Goal: Task Accomplishment & Management: Use online tool/utility

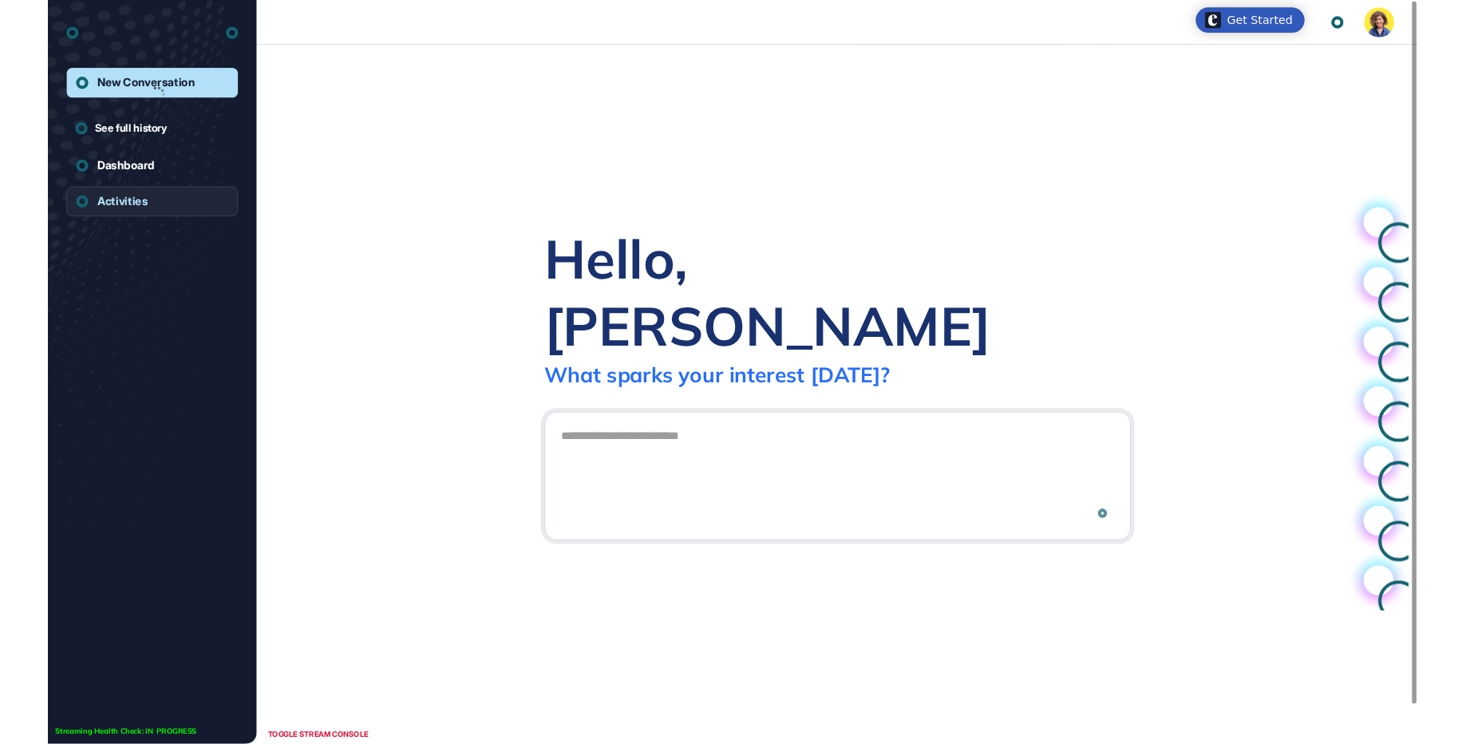
scroll to position [1, 1]
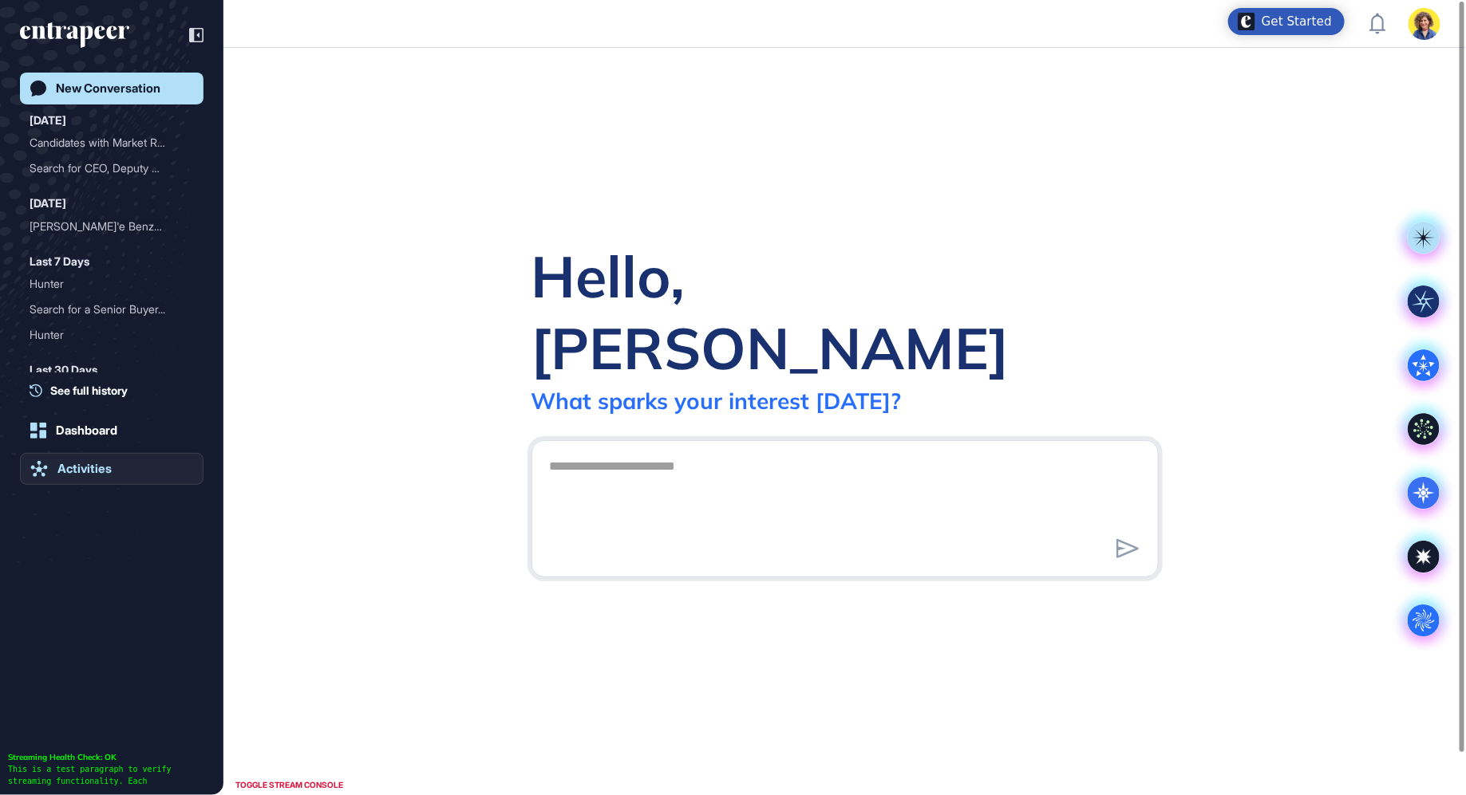
click at [77, 471] on div "Activities" at bounding box center [84, 469] width 54 height 14
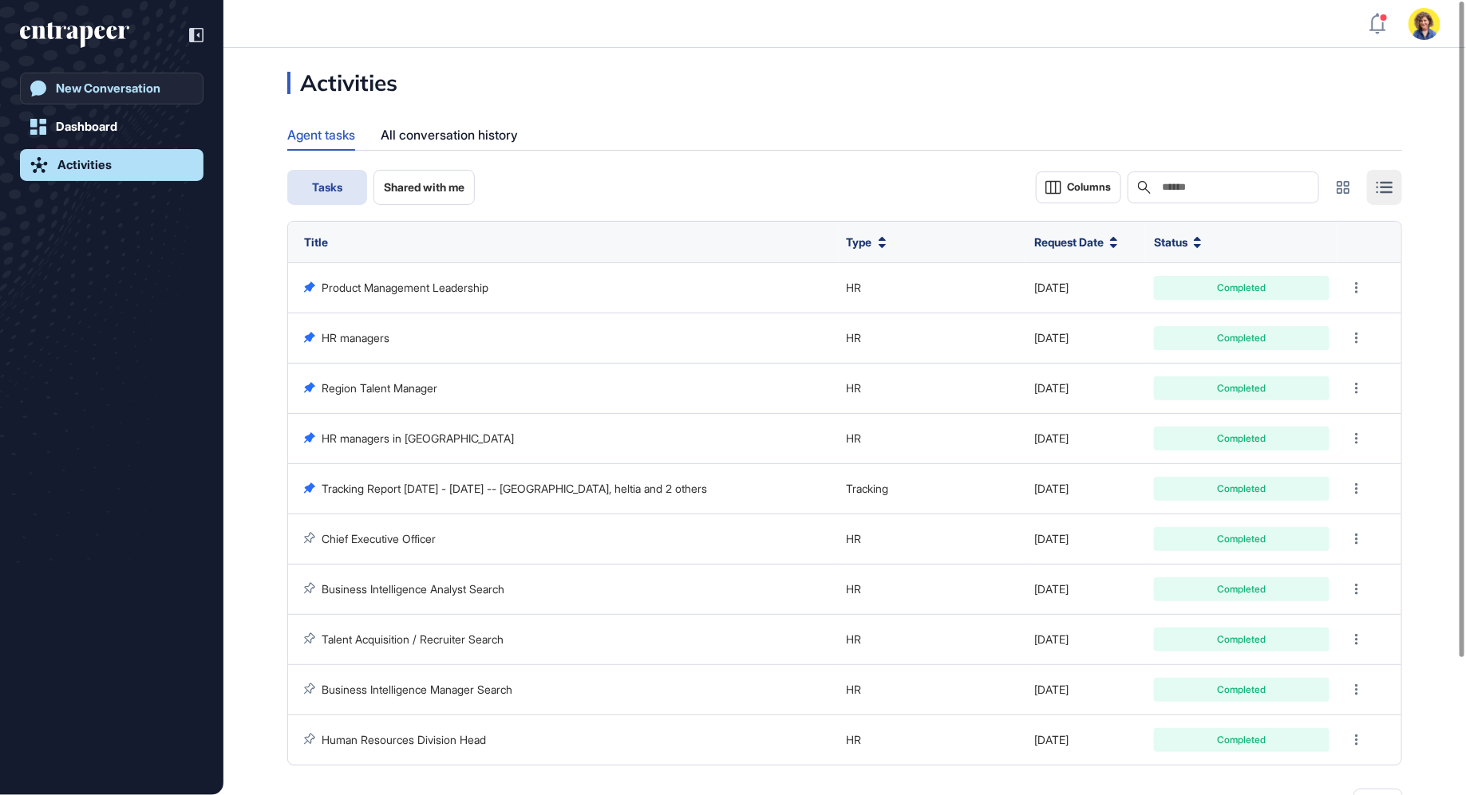
click at [99, 76] on link "New Conversation" at bounding box center [112, 89] width 184 height 32
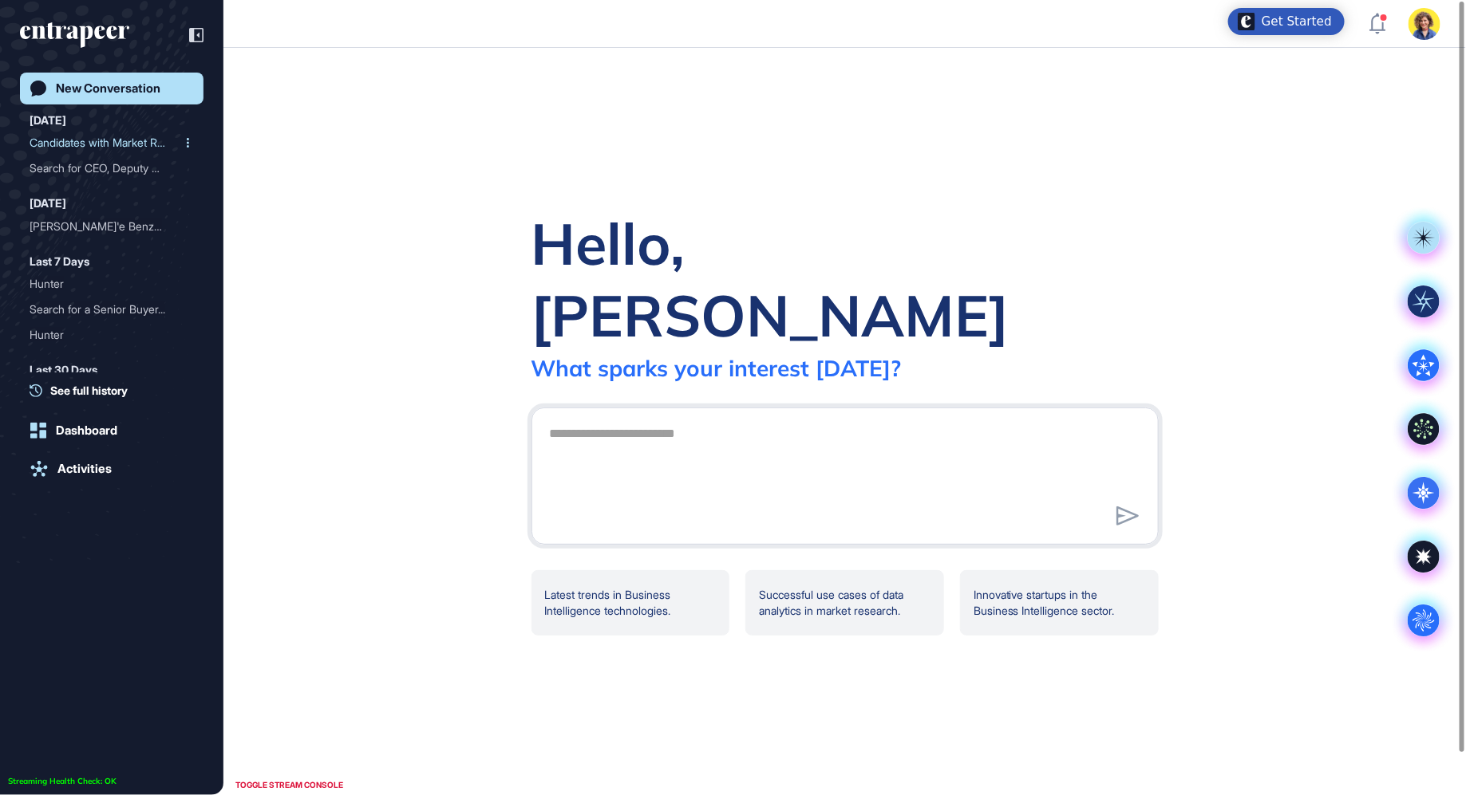
click at [76, 145] on div "Candidates with Market Re..." at bounding box center [106, 143] width 152 height 26
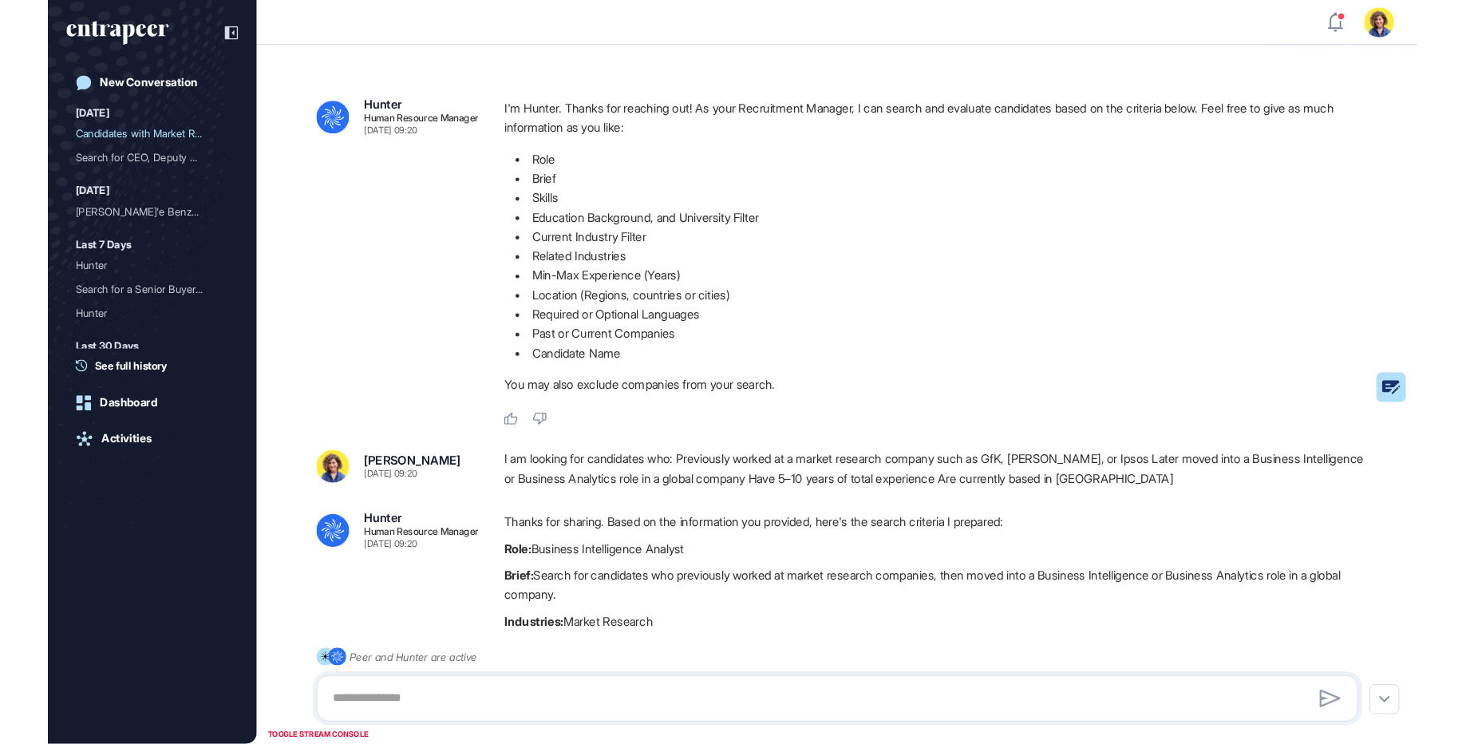
scroll to position [744, 1466]
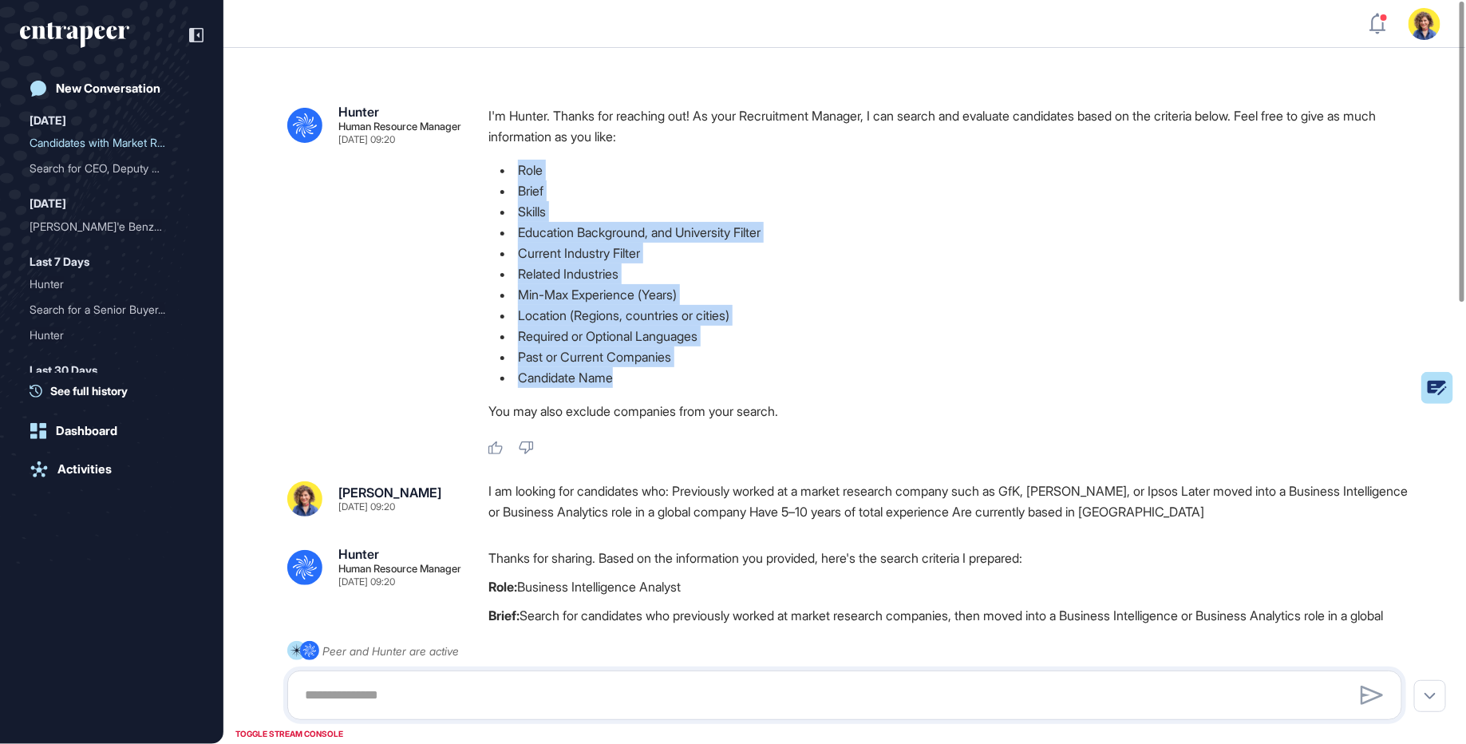
drag, startPoint x: 505, startPoint y: 160, endPoint x: 740, endPoint y: 377, distance: 320.7
click at [740, 376] on ul "Role Brief Skills Education Background, and University Filter Current Industry …" at bounding box center [951, 274] width 926 height 228
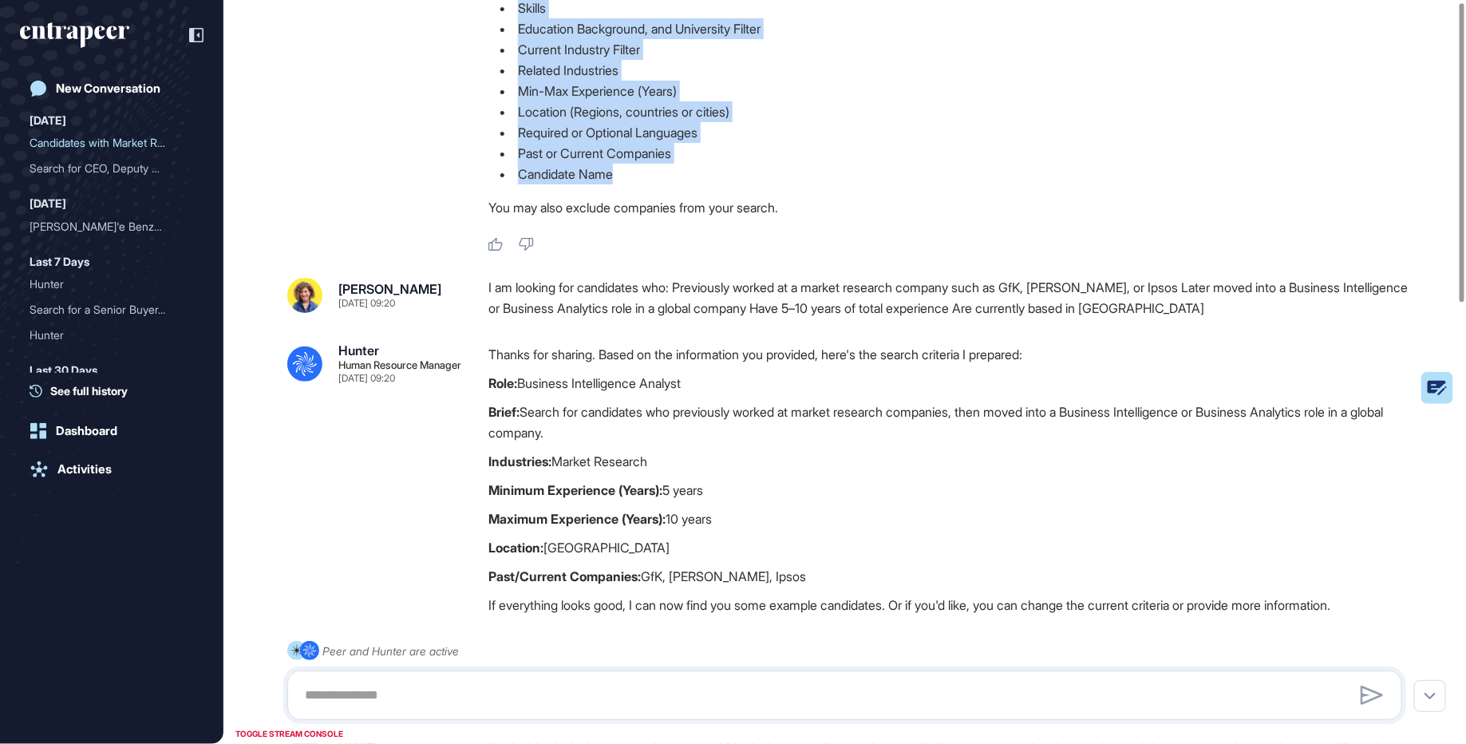
scroll to position [0, 0]
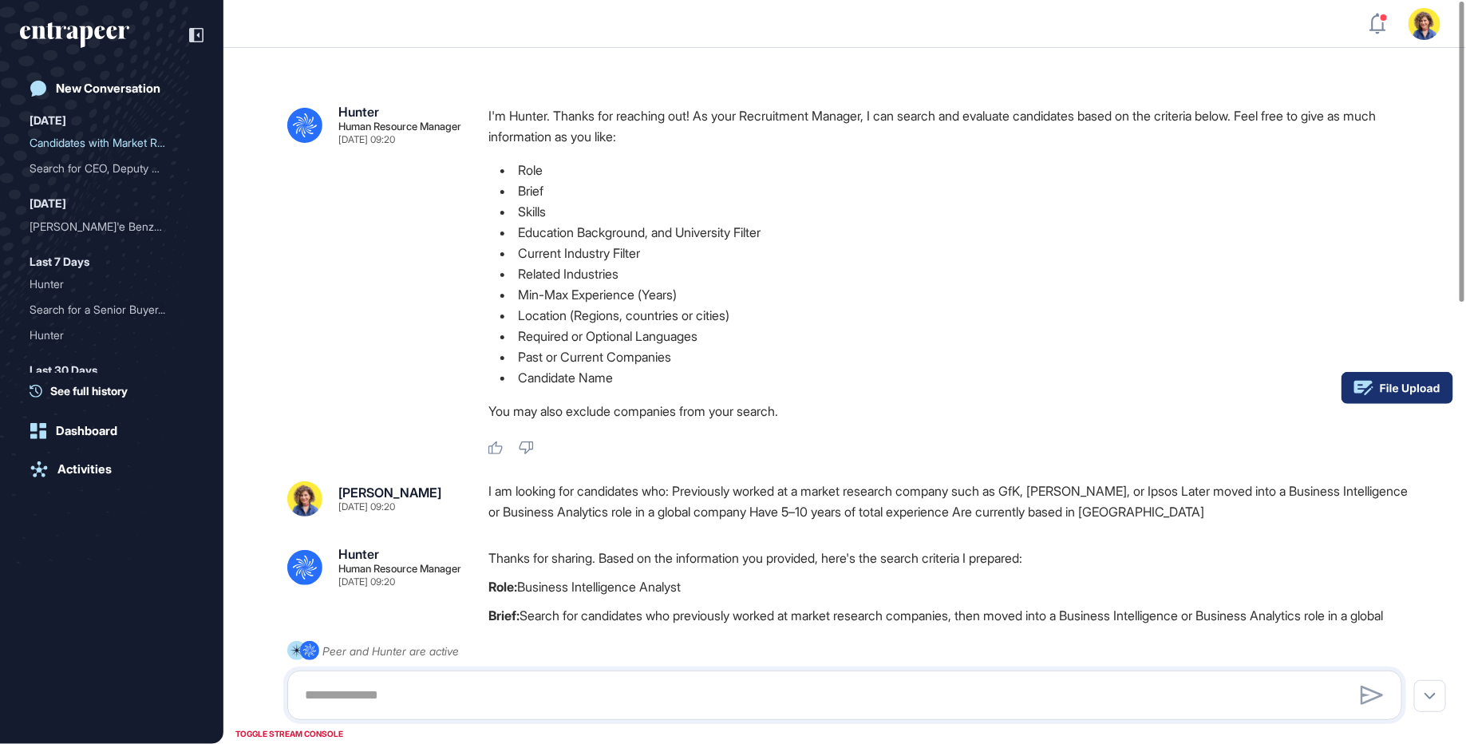
click at [1427, 389] on rect at bounding box center [1397, 388] width 112 height 32
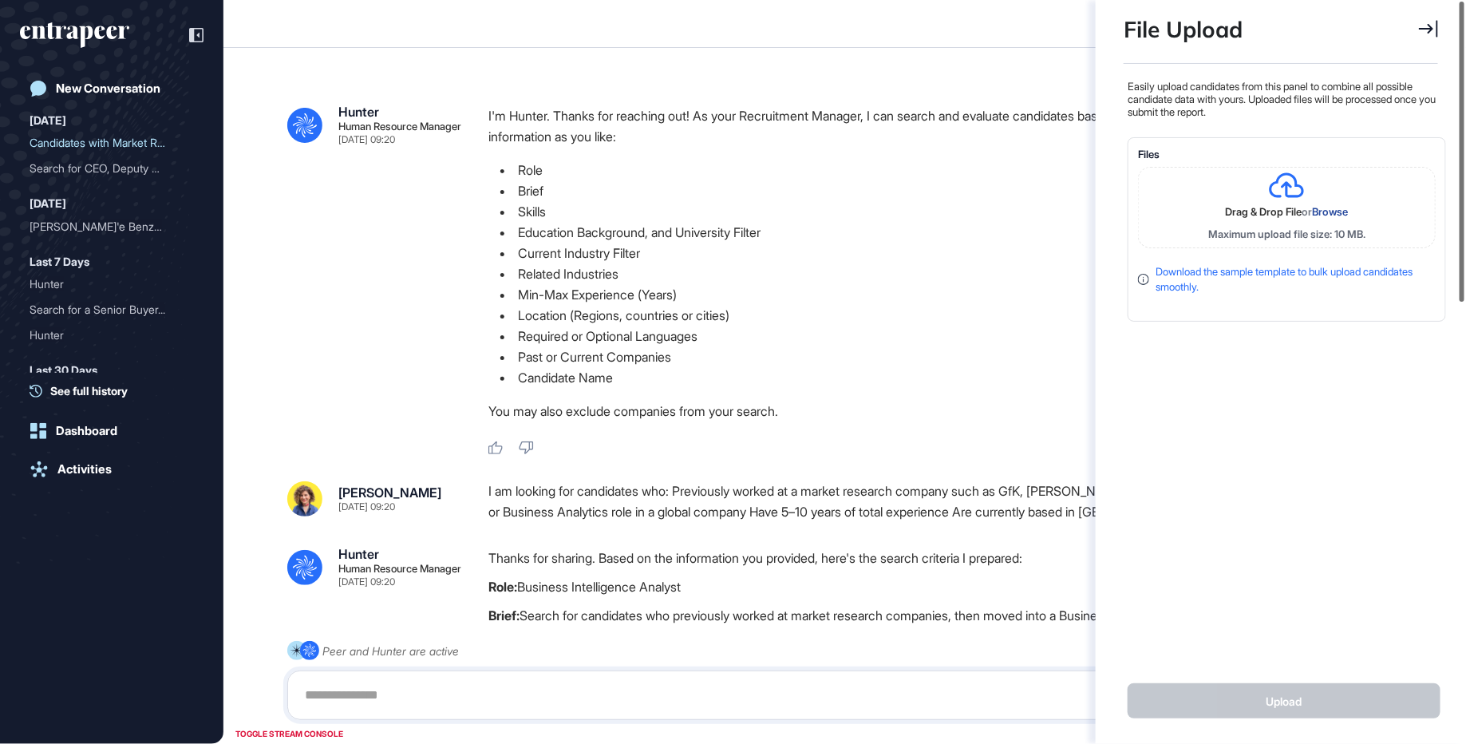
scroll to position [6, 1]
click at [1425, 30] on icon at bounding box center [1428, 29] width 19 height 18
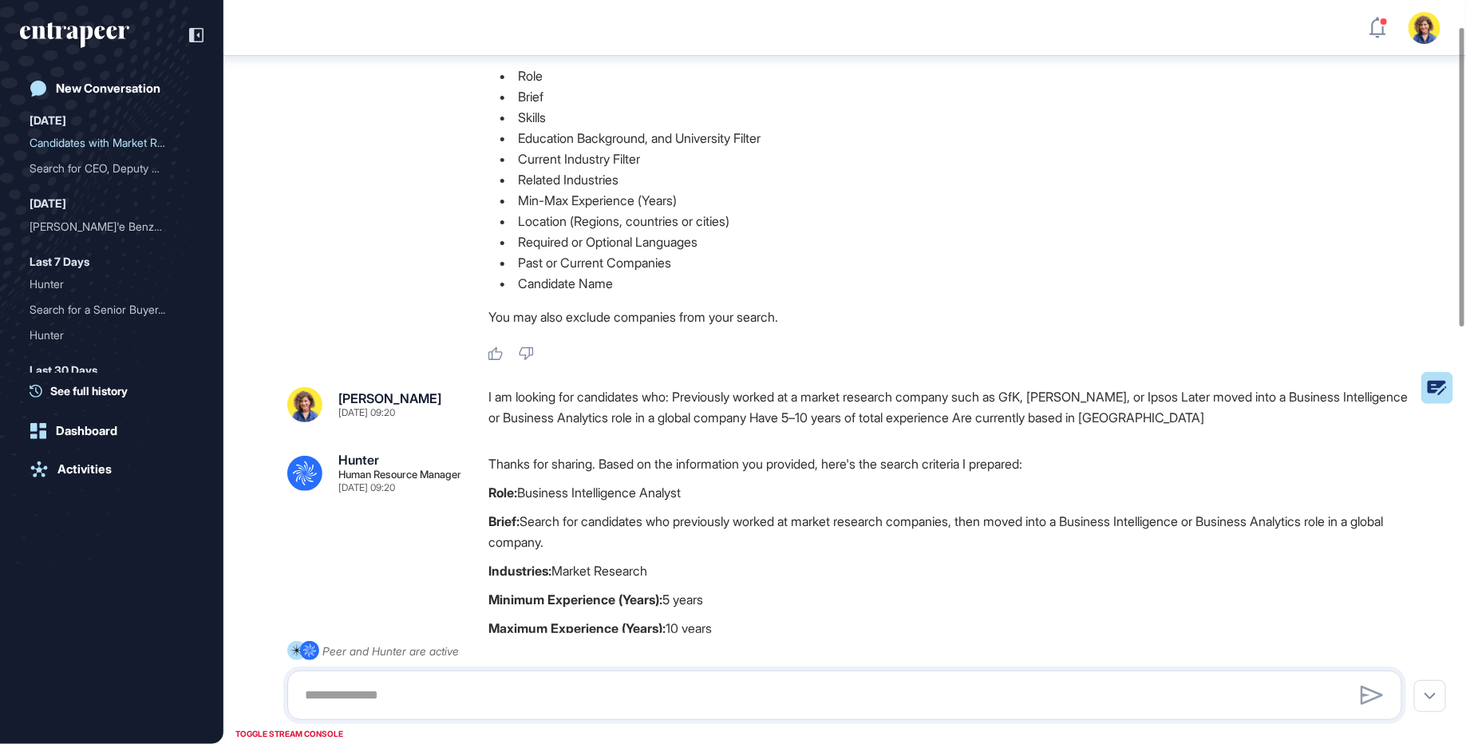
scroll to position [0, 0]
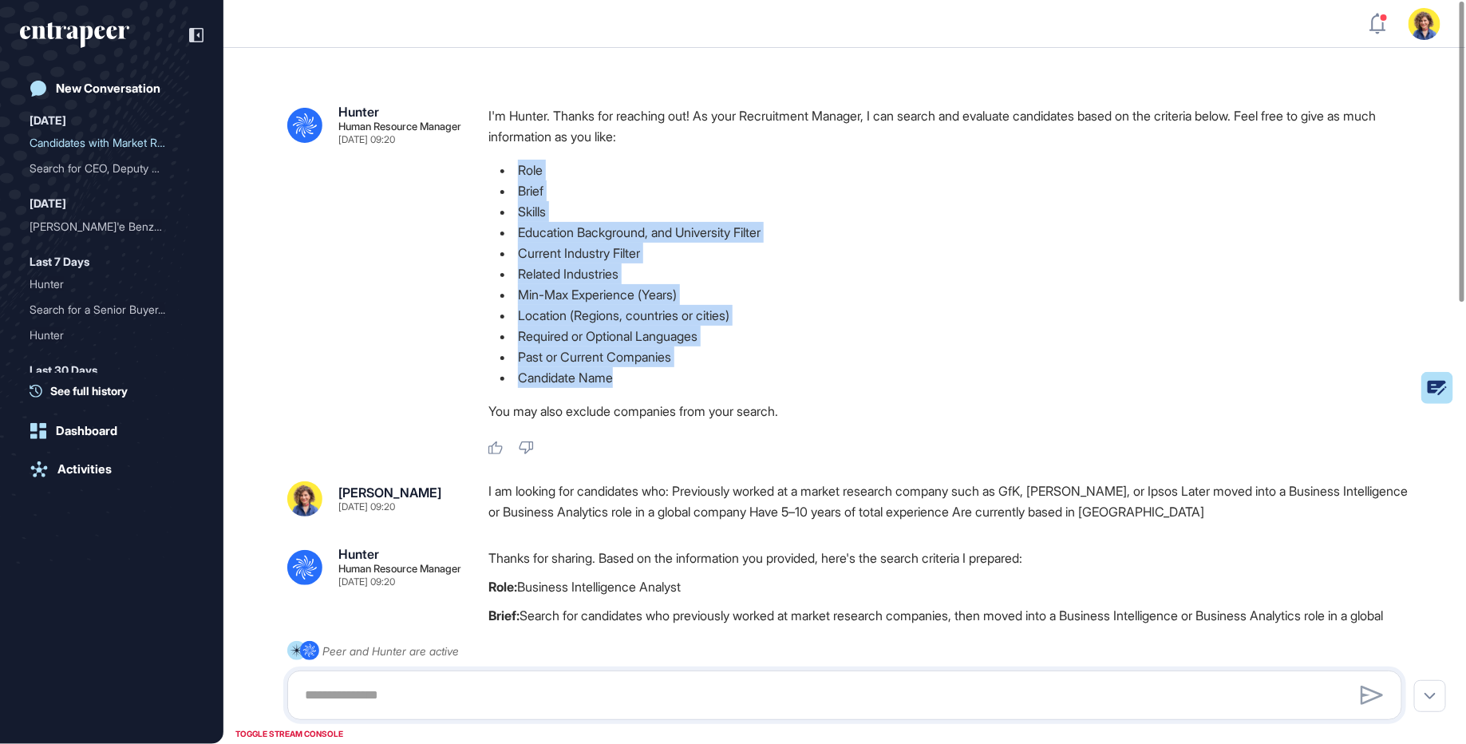
drag, startPoint x: 494, startPoint y: 150, endPoint x: 653, endPoint y: 390, distance: 287.9
click at [652, 388] on div "I'm Hunter. Thanks for reaching out! As your Recruitment Manager, I can search …" at bounding box center [951, 267] width 926 height 324
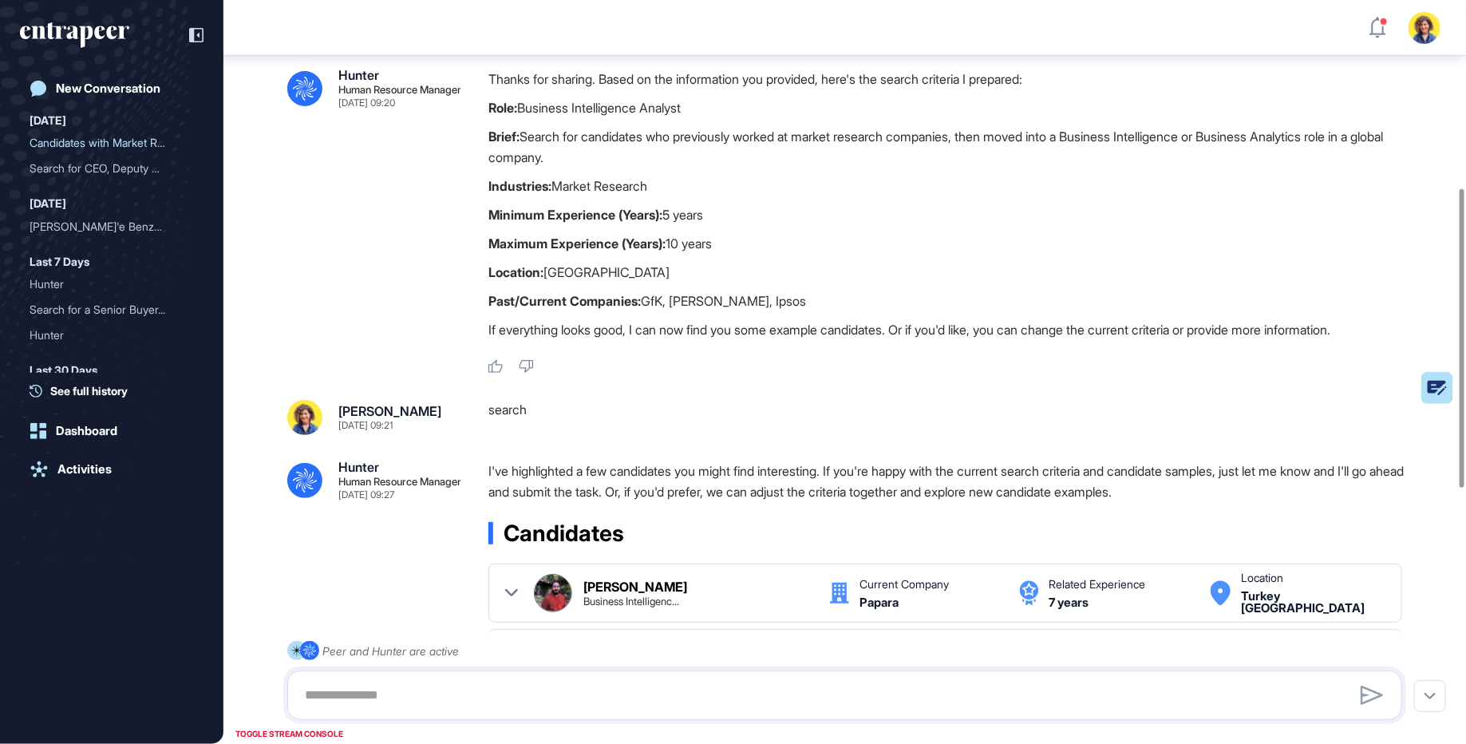
scroll to position [393, 0]
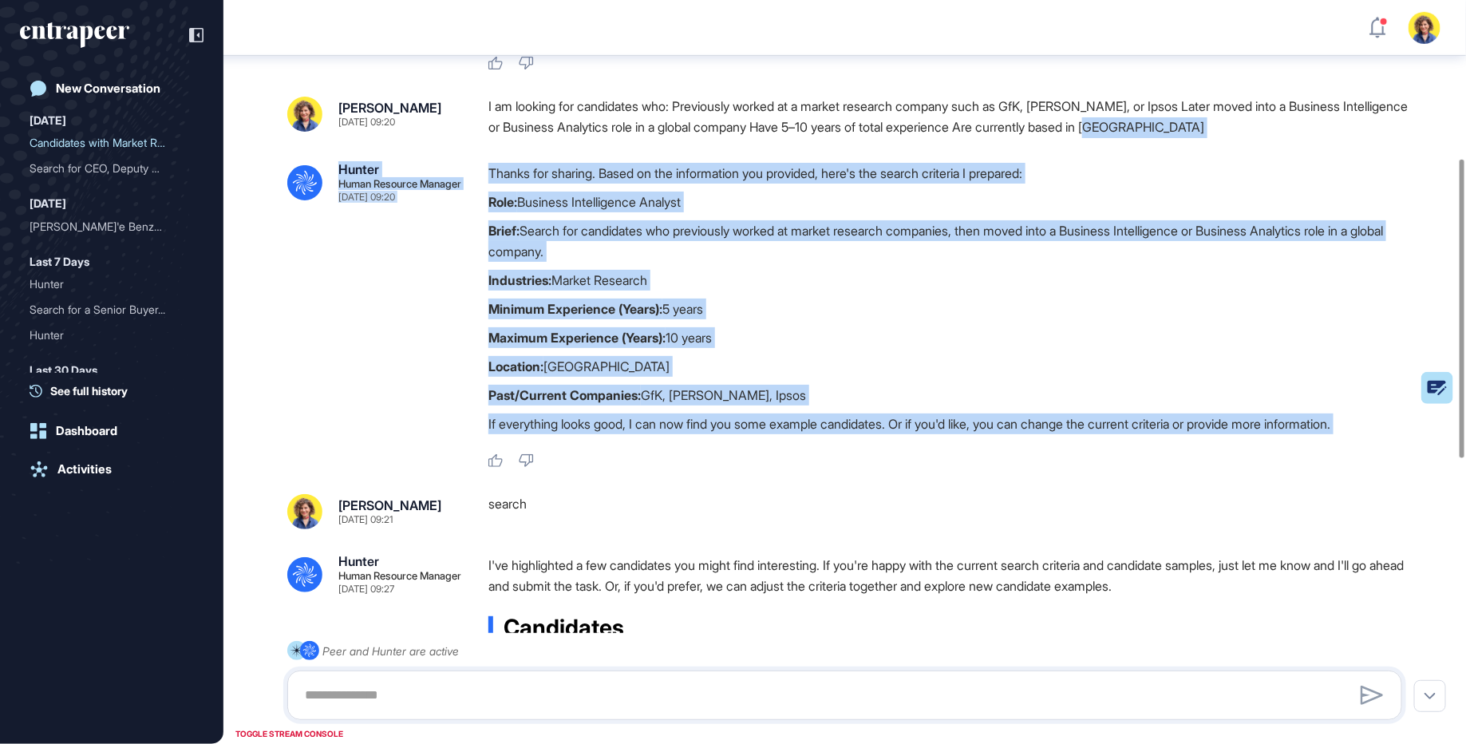
drag, startPoint x: 486, startPoint y: 145, endPoint x: 784, endPoint y: 444, distance: 422.6
click at [786, 446] on div ".cls-2{fill:#fff} Hunter Human Resource Manager Oct 03, 2025 09:20 I'm Hunter. …" at bounding box center [844, 536] width 1242 height 1747
click at [784, 444] on div "Thanks for sharing. Based on the information you provided, here's the search cr…" at bounding box center [951, 316] width 926 height 306
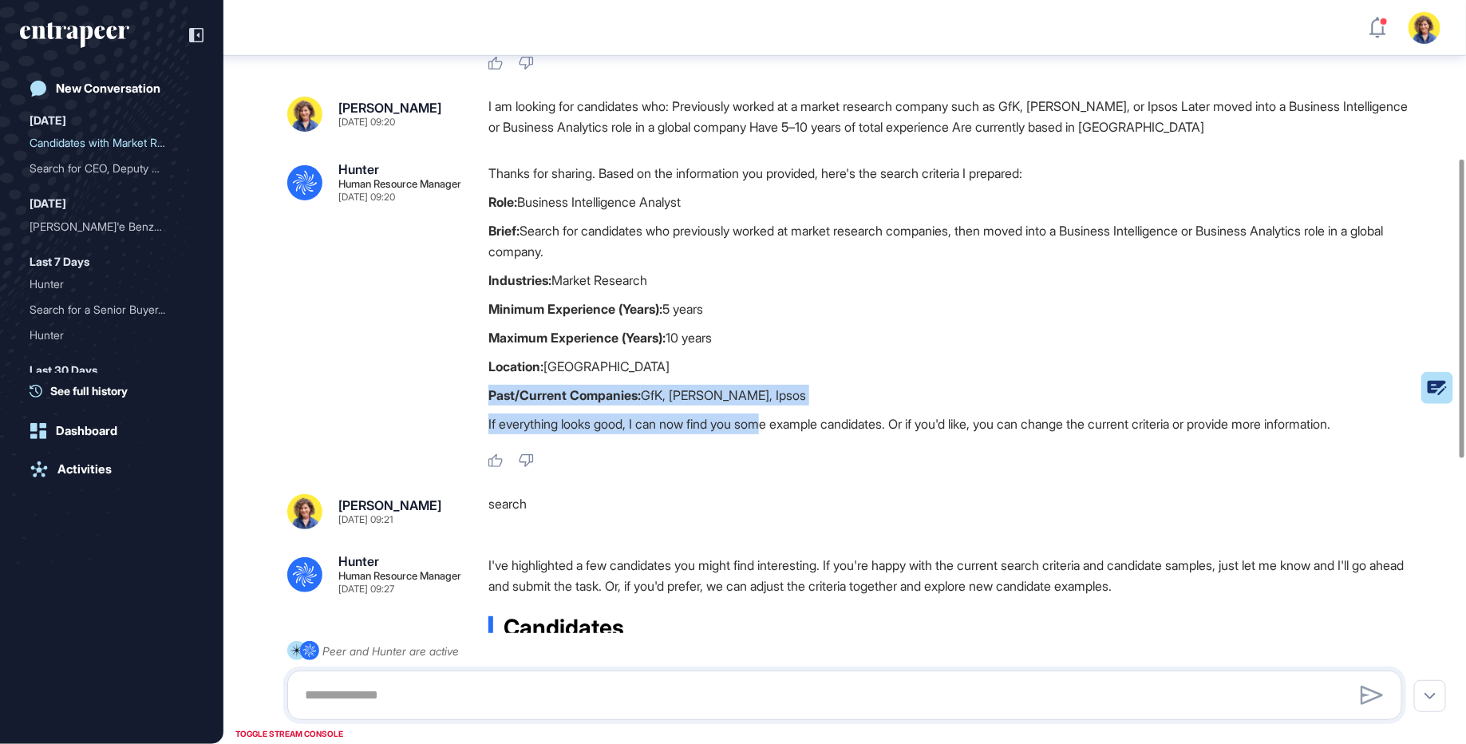
drag, startPoint x: 780, startPoint y: 414, endPoint x: 471, endPoint y: 382, distance: 311.2
click at [471, 382] on div ".cls-2{fill:#fff} Hunter Human Resource Manager Oct 03, 2025 09:20 Thanks for s…" at bounding box center [844, 316] width 1115 height 306
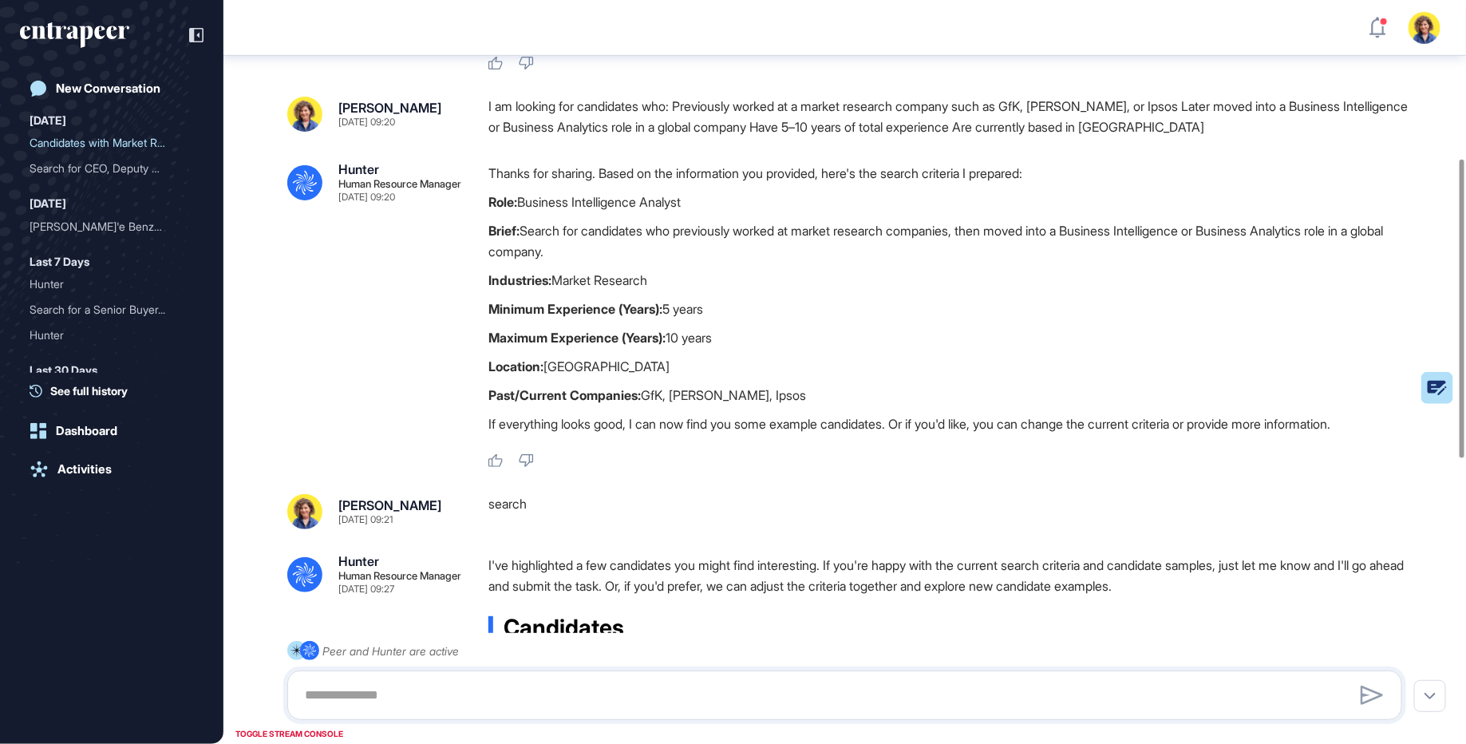
click at [588, 369] on p "Location: Türkiye" at bounding box center [951, 366] width 926 height 21
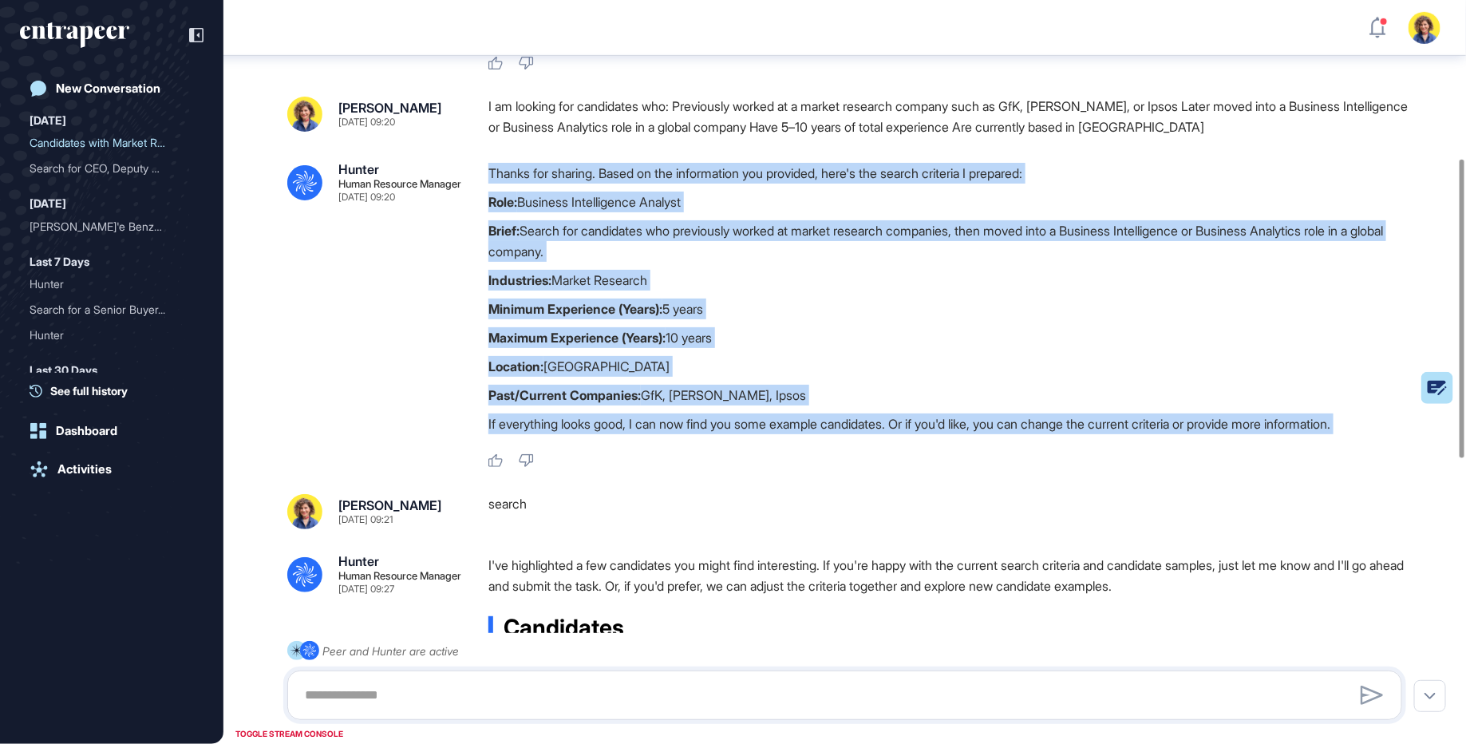
drag, startPoint x: 500, startPoint y: 157, endPoint x: 803, endPoint y: 463, distance: 430.5
click at [803, 464] on div ".cls-2{fill:#fff} Hunter Human Resource Manager Oct 03, 2025 09:20 I'm Hunter. …" at bounding box center [844, 536] width 1242 height 1747
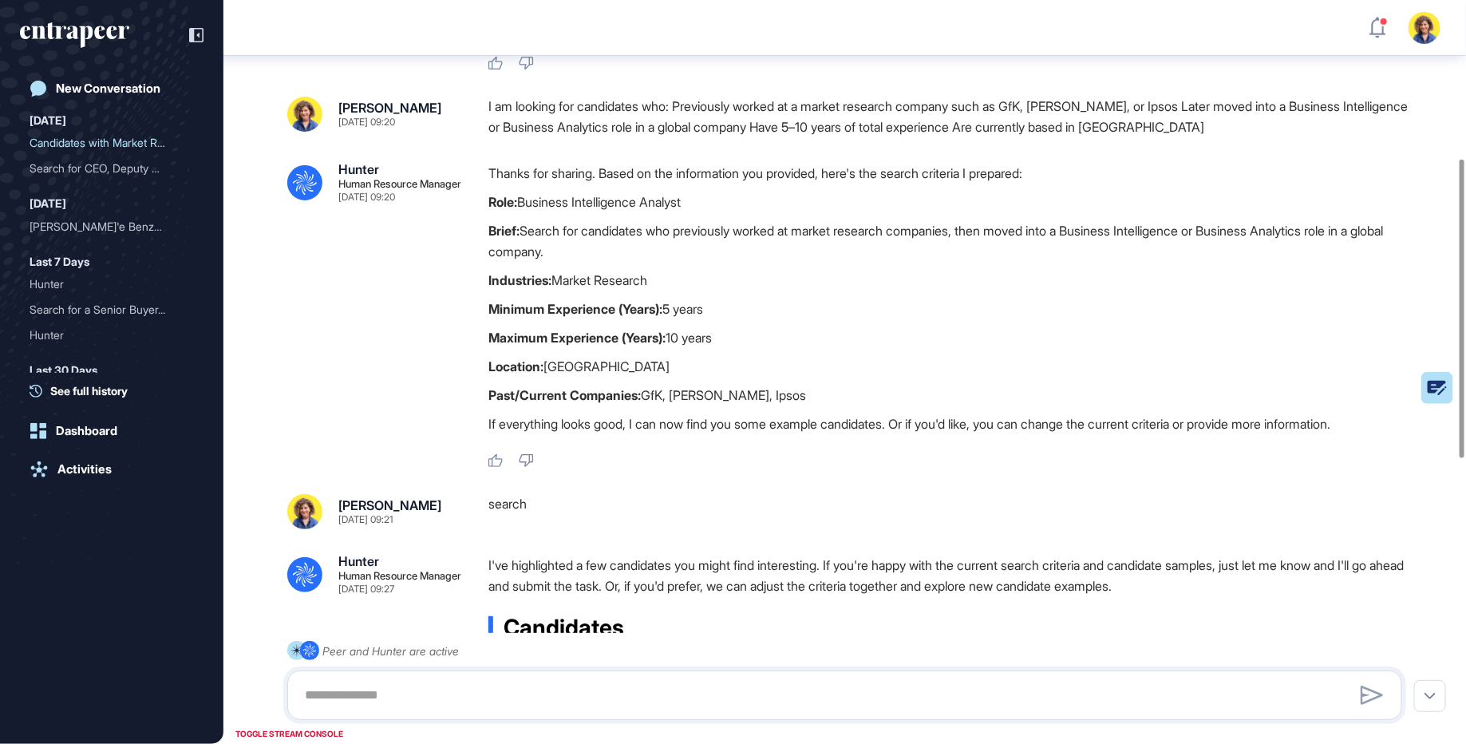
click at [797, 440] on div "Thanks for sharing. Based on the information you provided, here's the search cr…" at bounding box center [951, 302] width 926 height 279
drag, startPoint x: 775, startPoint y: 343, endPoint x: 389, endPoint y: 289, distance: 390.0
click at [389, 289] on div ".cls-2{fill:#fff} Hunter Human Resource Manager Oct 03, 2025 09:20 Thanks for s…" at bounding box center [844, 316] width 1115 height 306
click at [462, 285] on div ".cls-2{fill:#fff} Hunter Human Resource Manager Oct 03, 2025 09:20 Thanks for s…" at bounding box center [844, 316] width 1115 height 306
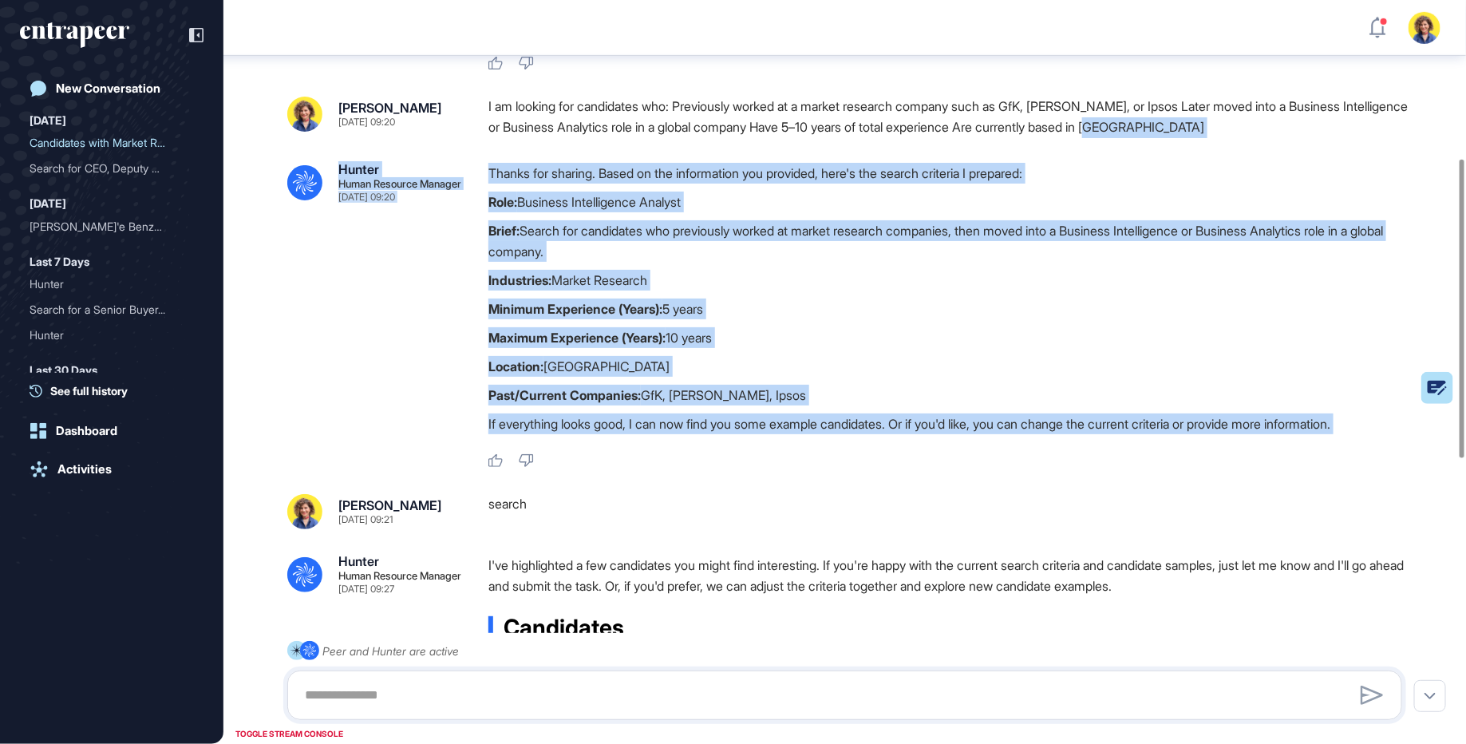
drag, startPoint x: 487, startPoint y: 162, endPoint x: 701, endPoint y: 448, distance: 356.8
click at [701, 448] on div ".cls-2{fill:#fff} Hunter Human Resource Manager Oct 03, 2025 09:20 I'm Hunter. …" at bounding box center [844, 536] width 1242 height 1747
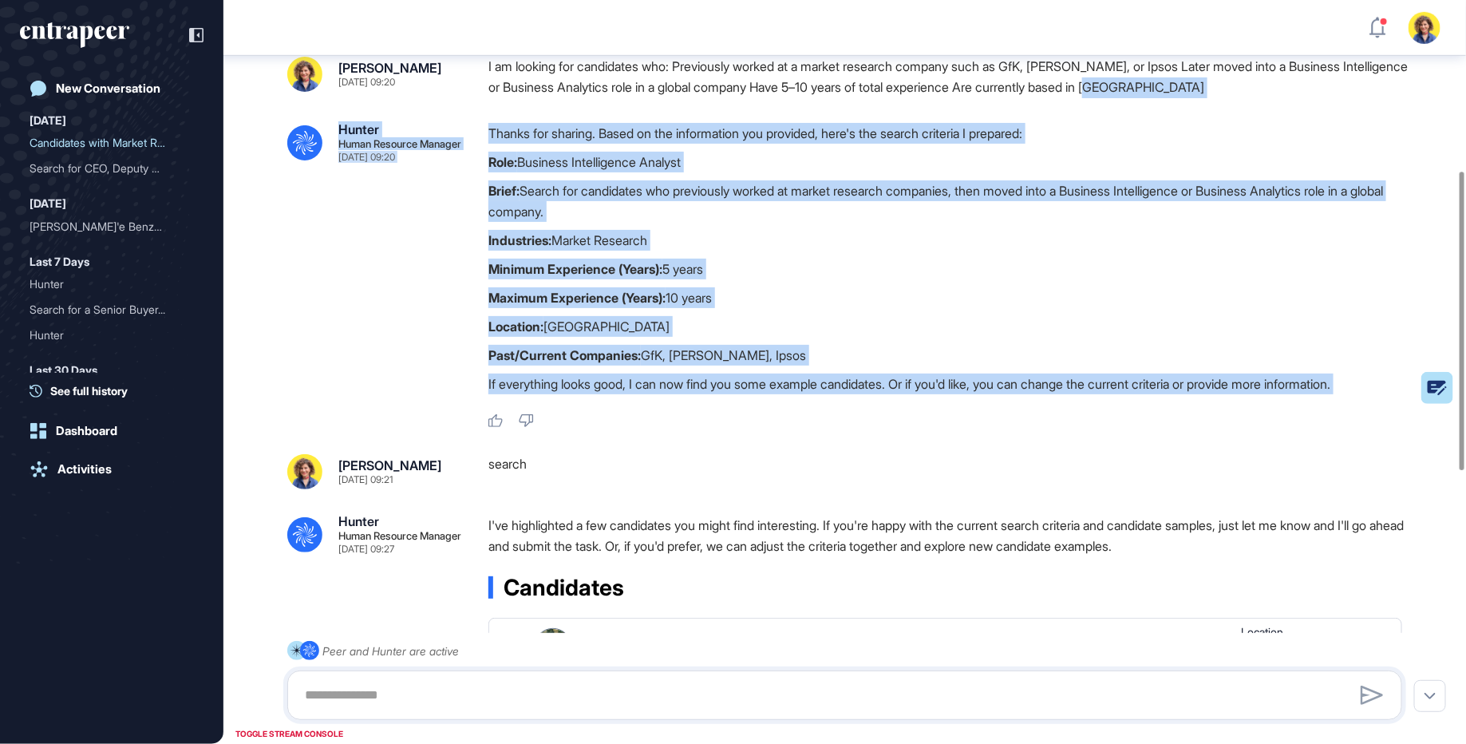
scroll to position [416, 0]
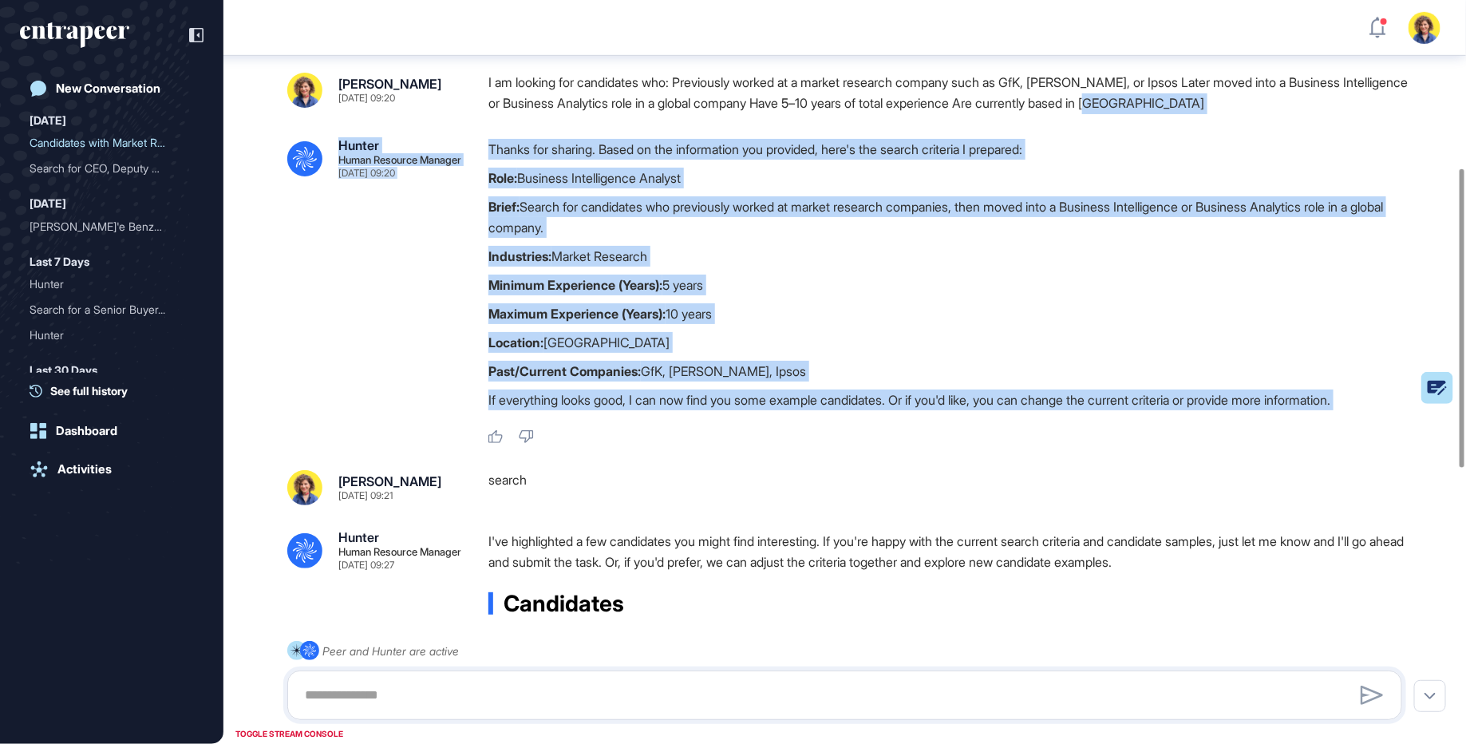
click at [359, 276] on div ".cls-2{fill:#fff} Hunter Human Resource Manager Oct 03, 2025 09:20 Thanks for s…" at bounding box center [844, 292] width 1115 height 306
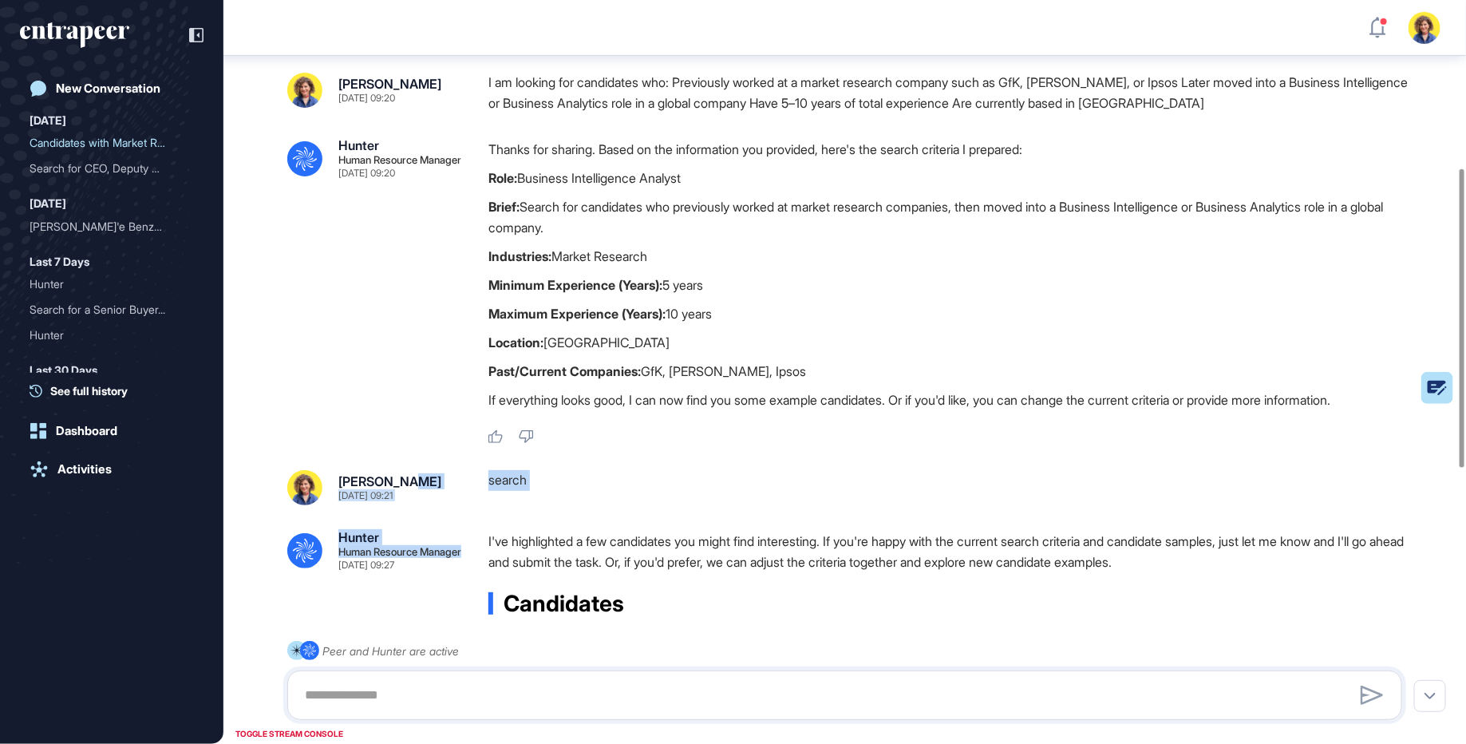
drag, startPoint x: 401, startPoint y: 479, endPoint x: 452, endPoint y: 592, distance: 123.9
click at [453, 593] on div ".cls-2{fill:#fff} Hunter Human Resource Manager Oct 03, 2025 09:20 I'm Hunter. …" at bounding box center [844, 512] width 1242 height 1747
click at [578, 568] on p "I've highlighted a few candidates you might find interesting. If you're happy w…" at bounding box center [951, 551] width 926 height 41
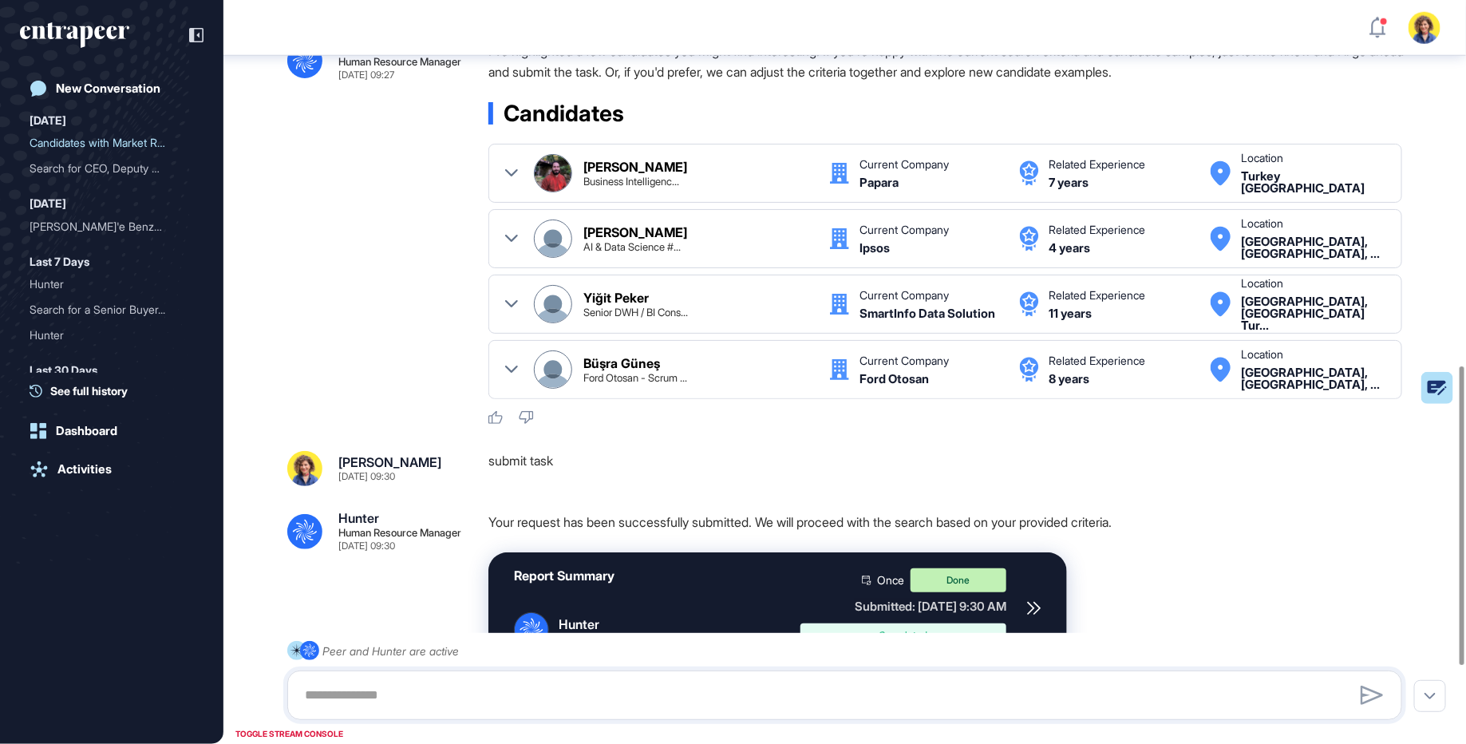
scroll to position [908, 0]
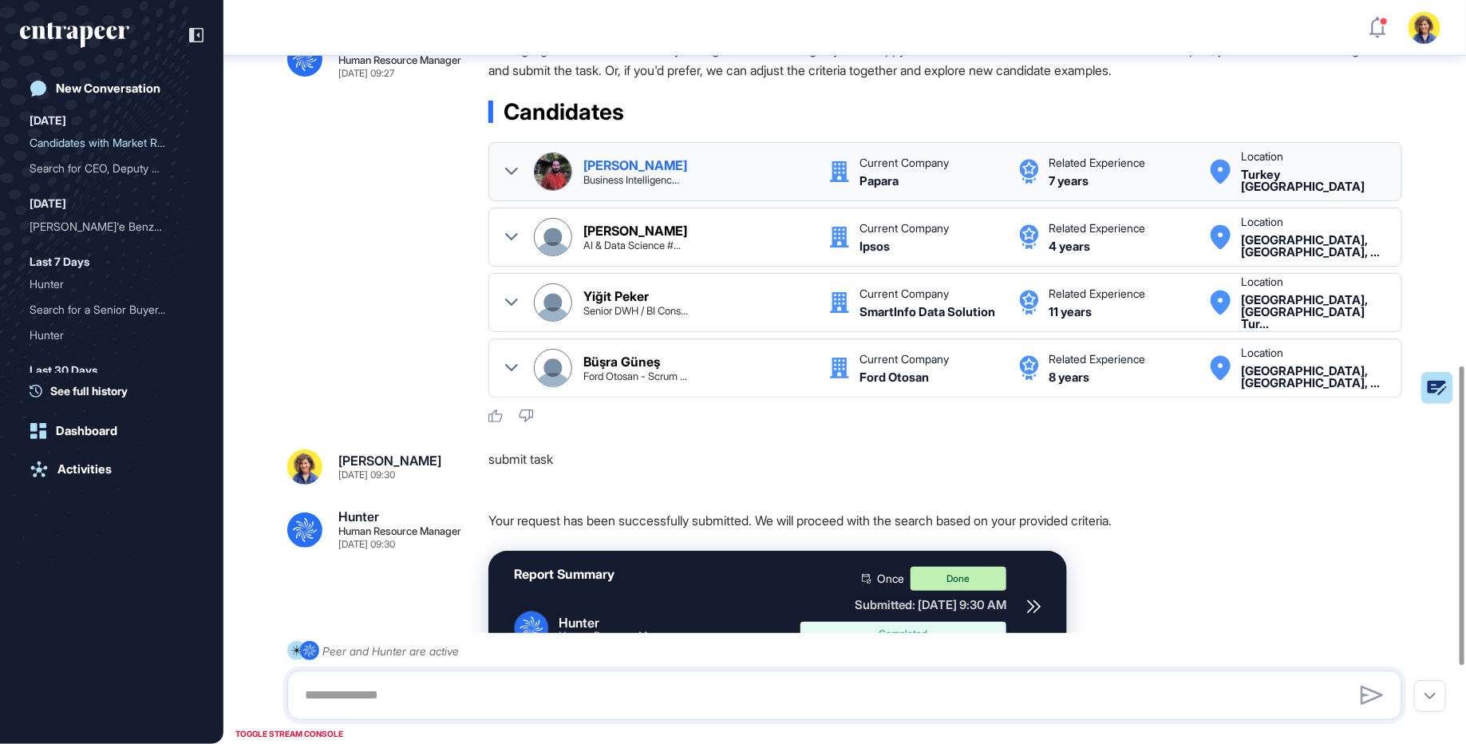
click at [512, 162] on div at bounding box center [511, 171] width 13 height 38
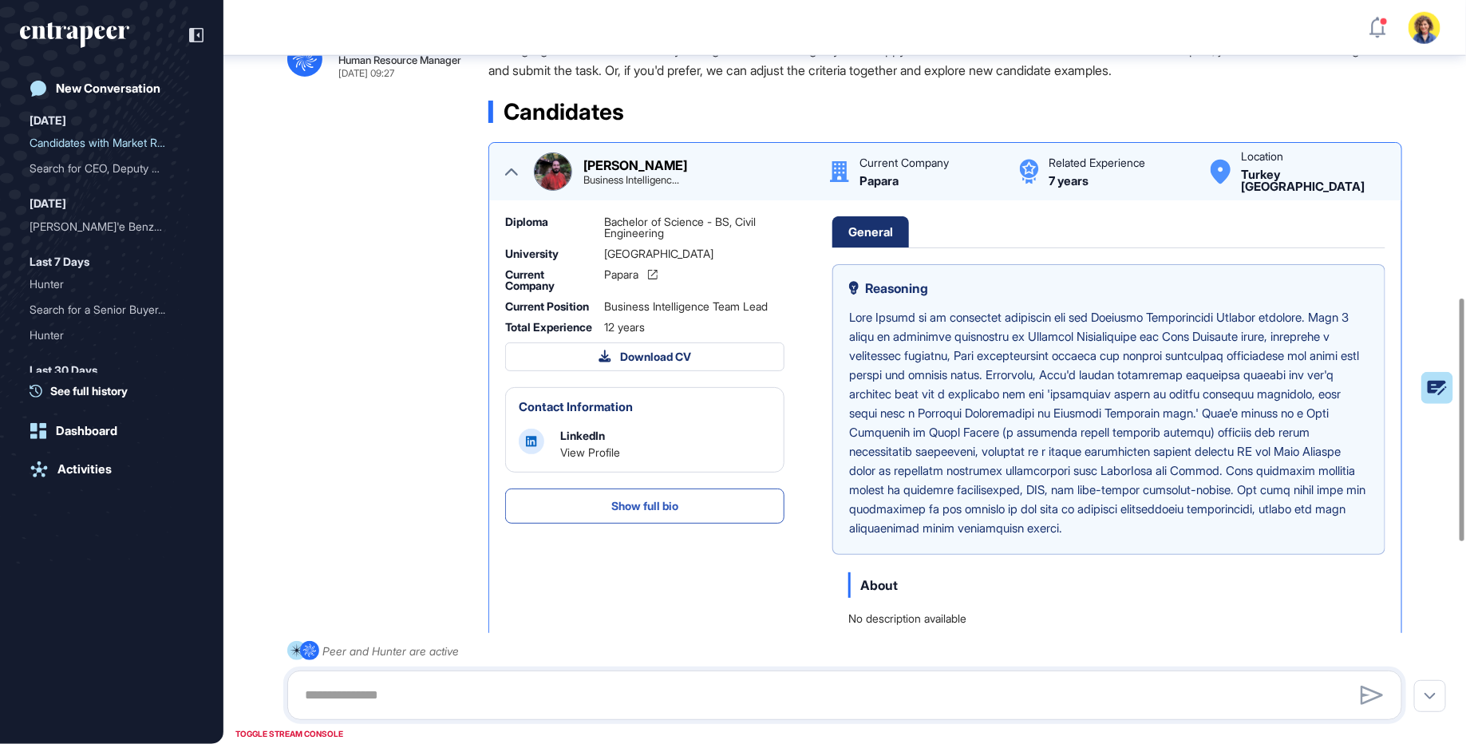
click at [507, 160] on div at bounding box center [511, 171] width 13 height 38
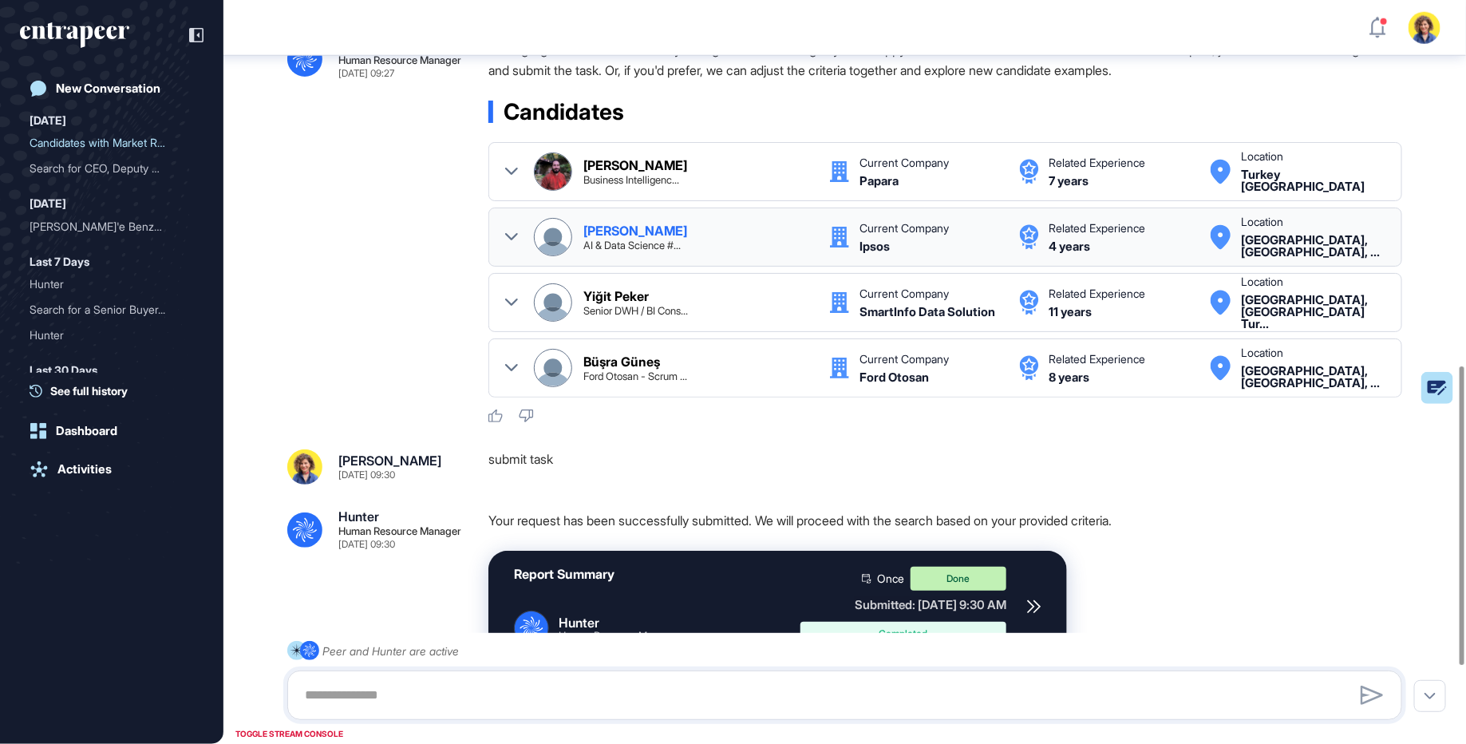
click at [511, 227] on div at bounding box center [511, 237] width 13 height 38
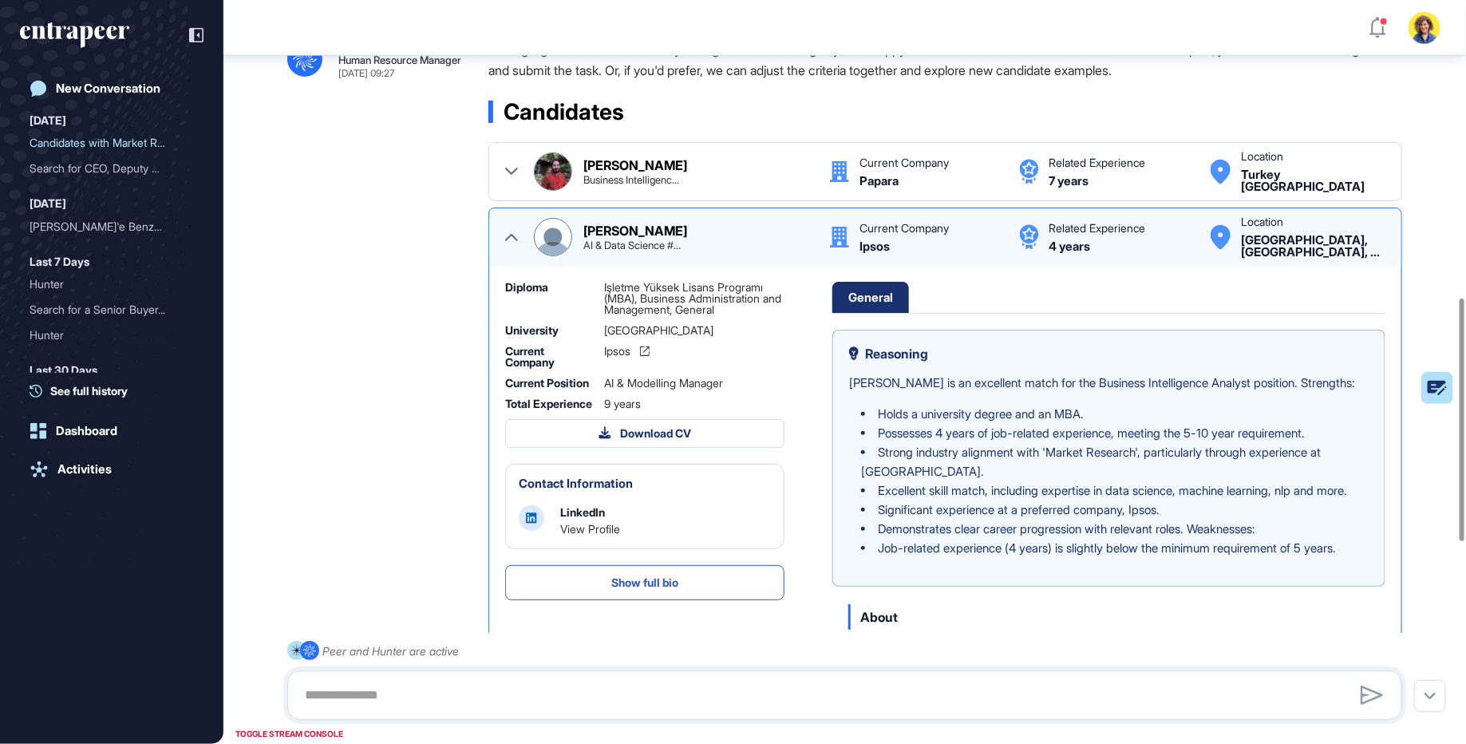
click at [511, 227] on div at bounding box center [511, 237] width 13 height 38
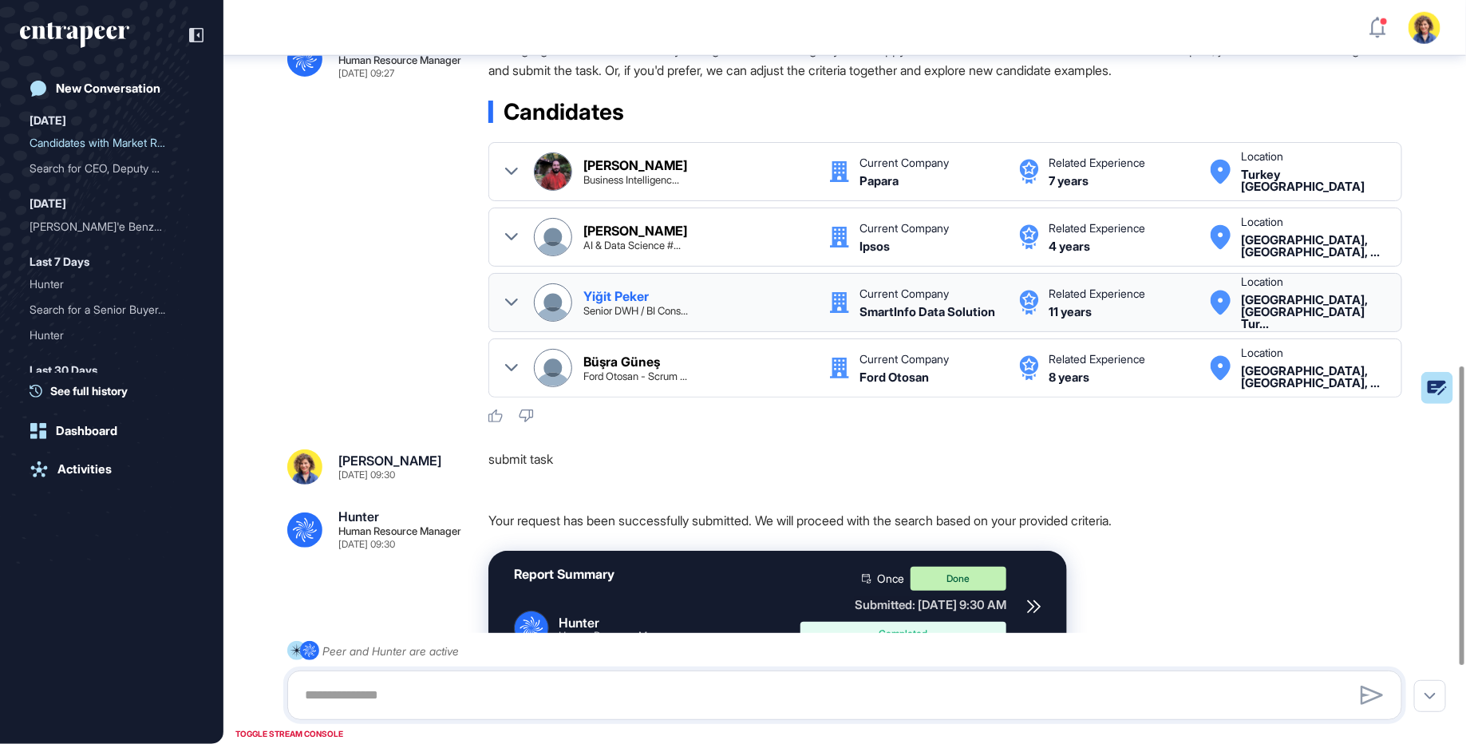
click at [518, 306] on div "Yi̇ği̇t Peker Senior DWH / BI Cons... Current Company SmartInfo Data Solution R…" at bounding box center [945, 302] width 880 height 38
click at [510, 302] on icon at bounding box center [511, 301] width 13 height 7
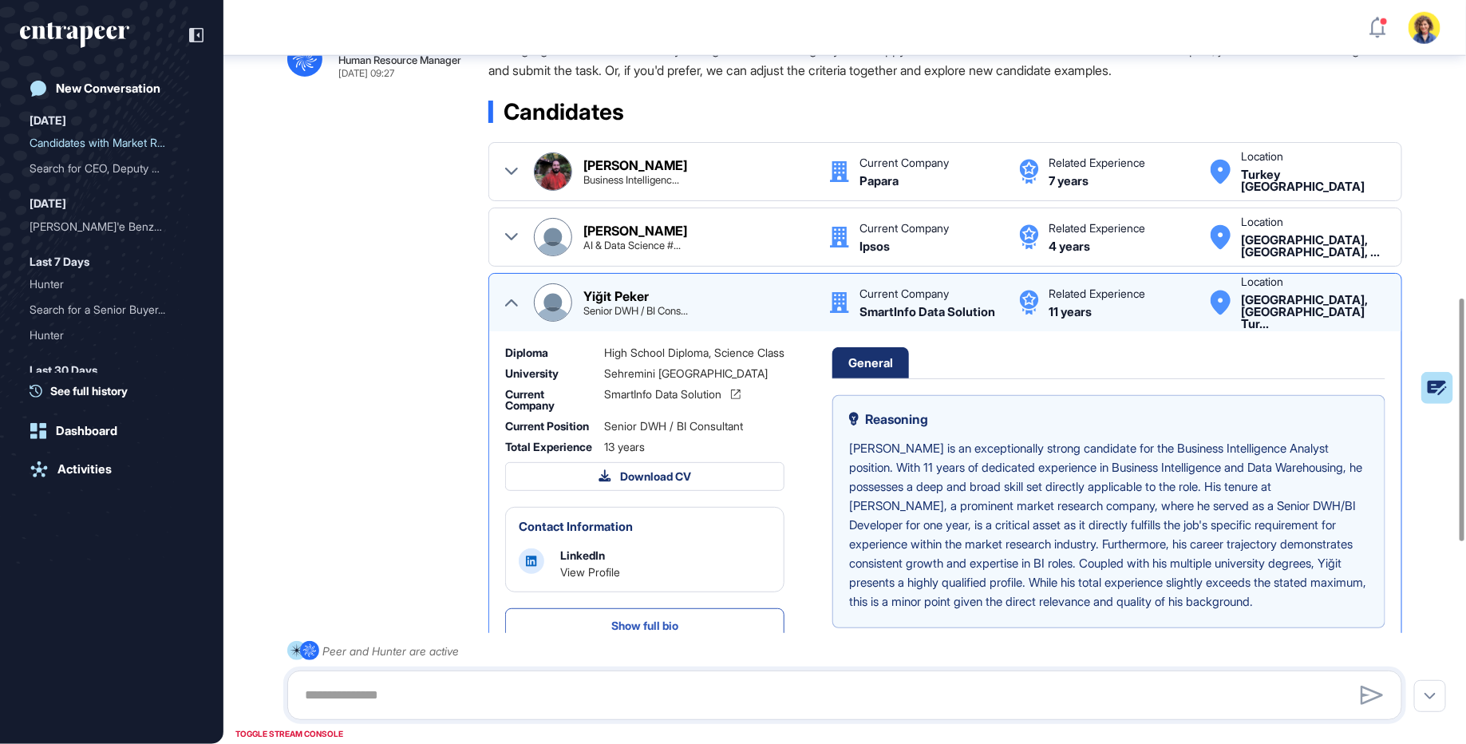
click at [510, 302] on icon at bounding box center [511, 302] width 13 height 13
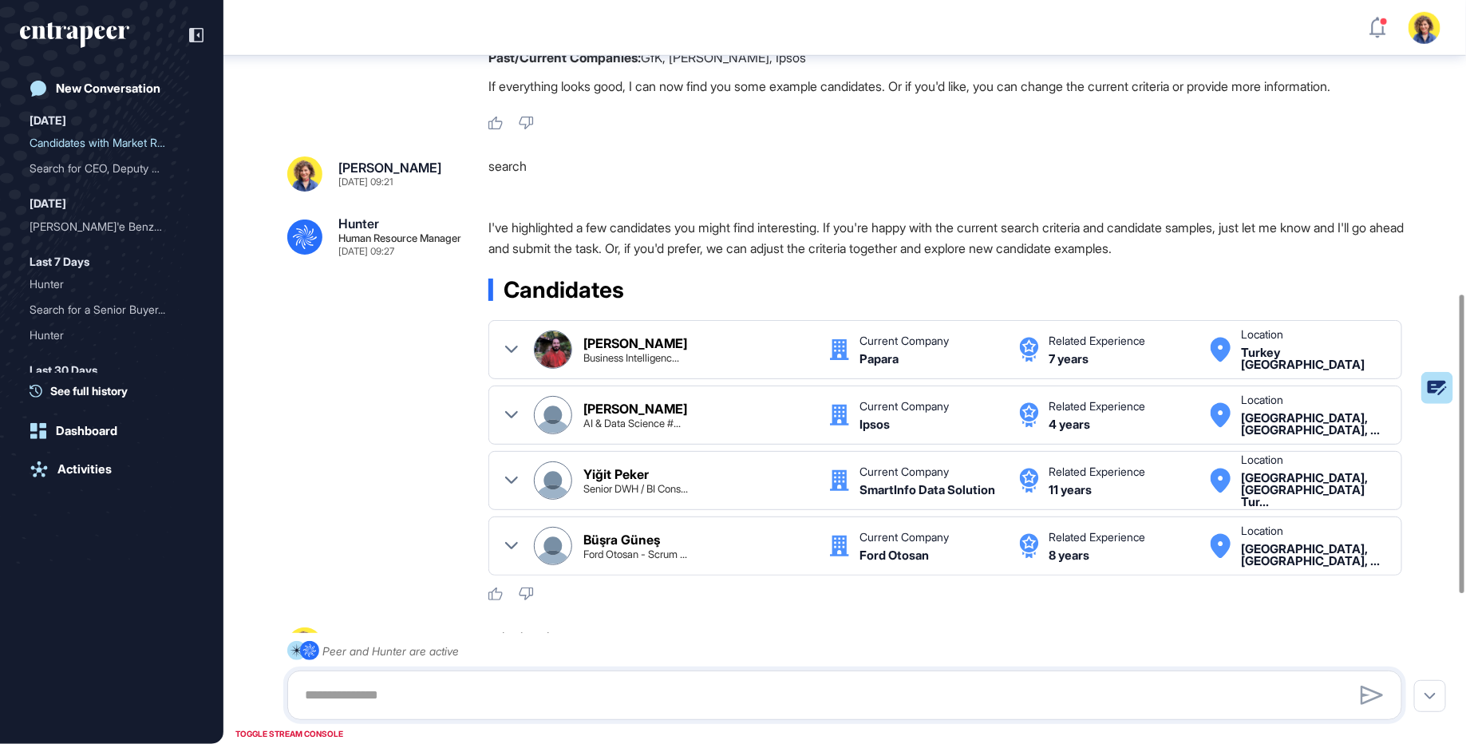
scroll to position [732, 0]
click at [584, 239] on p "I've highlighted a few candidates you might find interesting. If you're happy w…" at bounding box center [951, 235] width 926 height 41
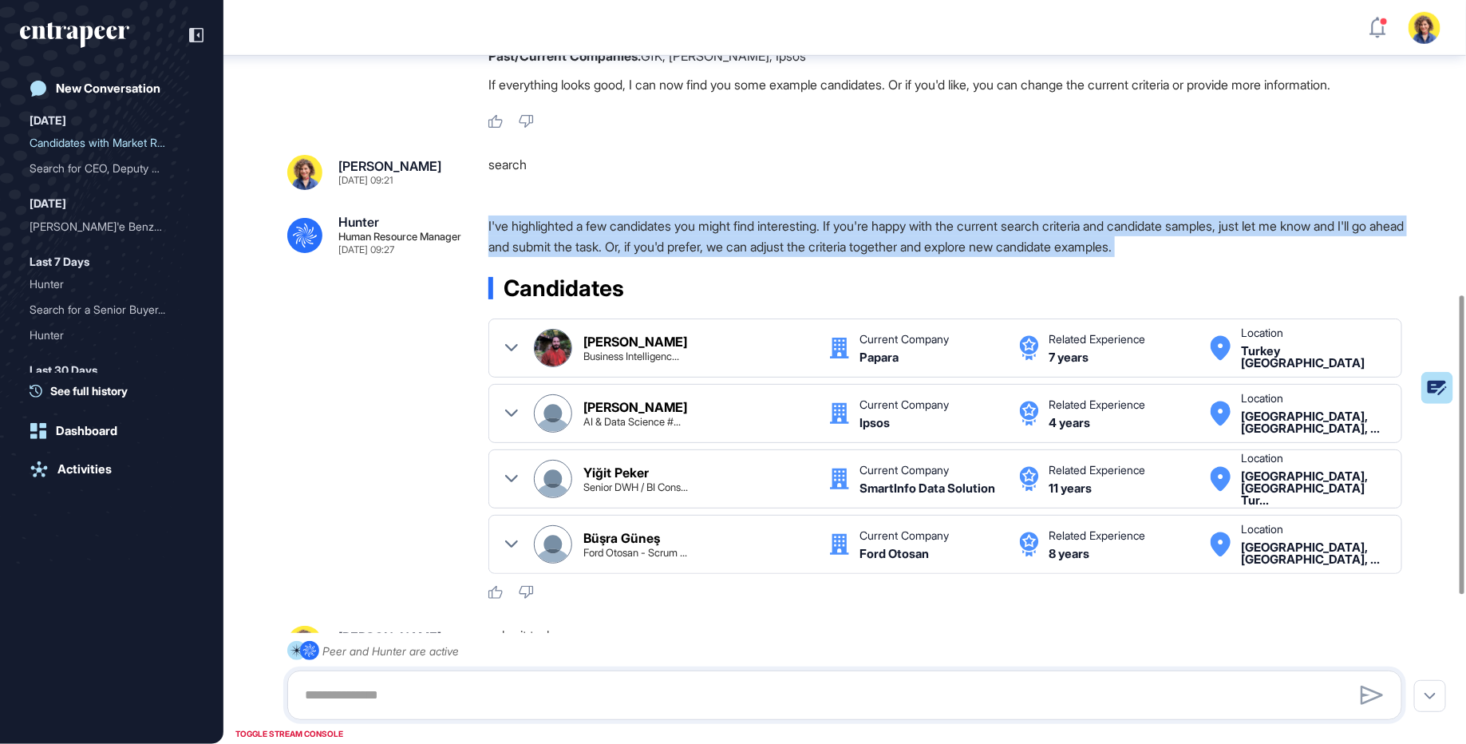
click at [584, 239] on p "I've highlighted a few candidates you might find interesting. If you're happy w…" at bounding box center [951, 235] width 926 height 41
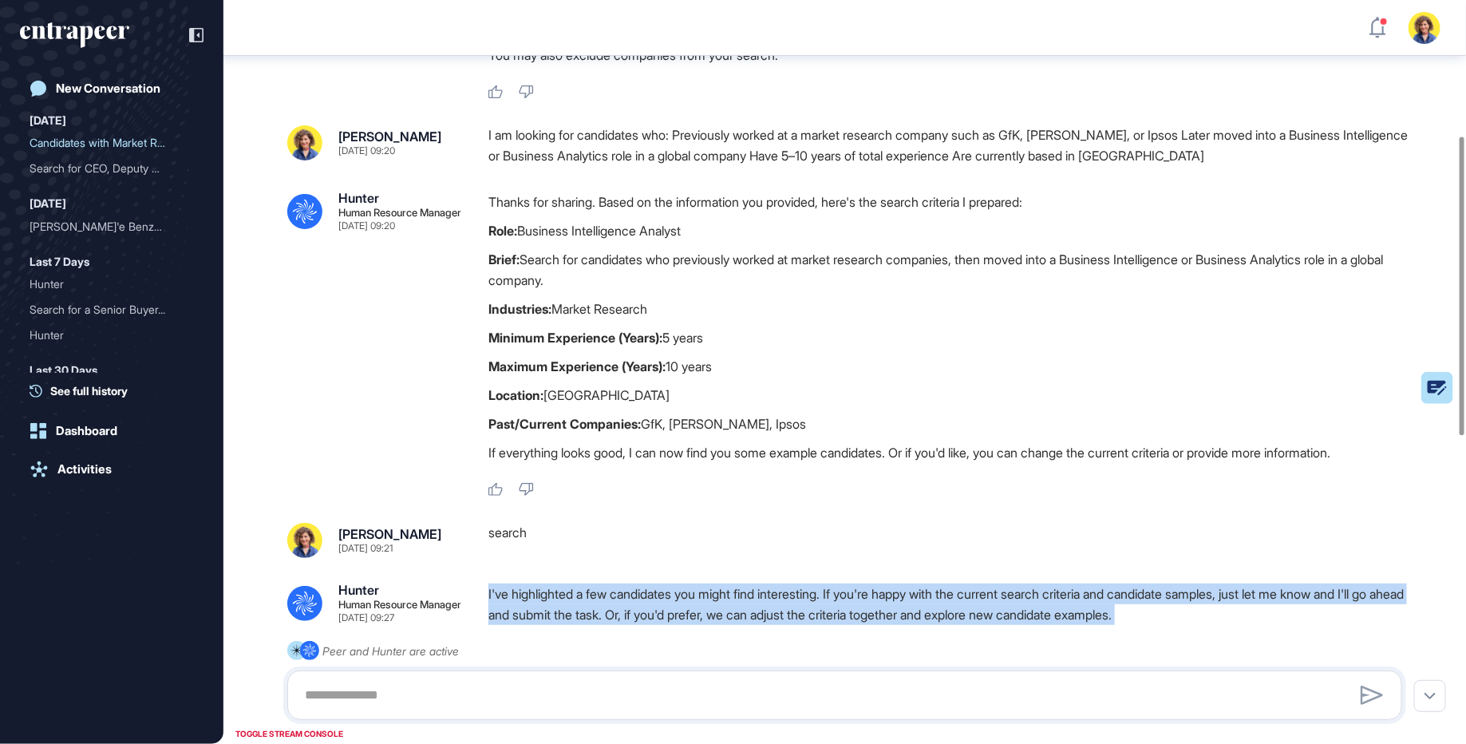
scroll to position [424, 0]
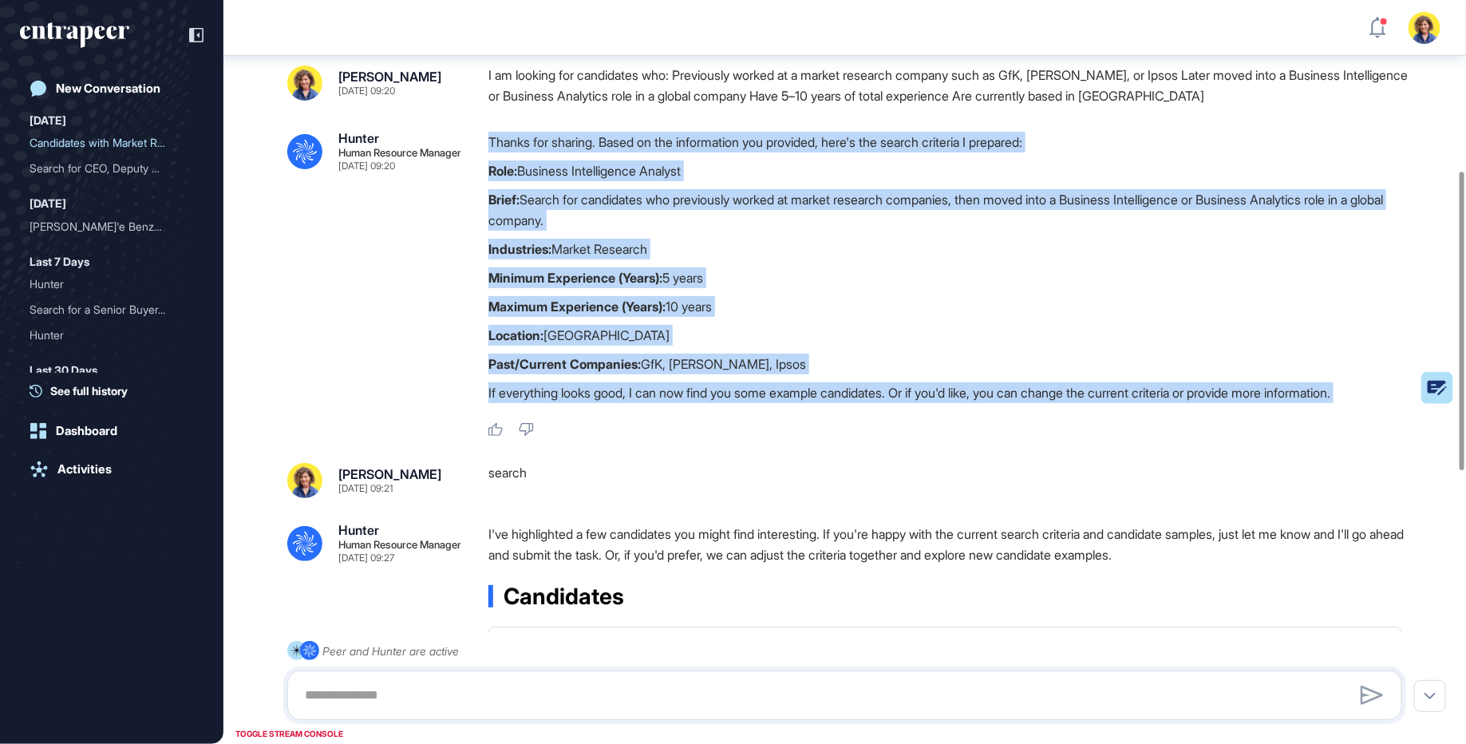
drag, startPoint x: 478, startPoint y: 142, endPoint x: 854, endPoint y: 417, distance: 466.5
click at [854, 417] on div ".cls-2{fill:#fff} Hunter Human Resource Manager Oct 03, 2025 09:20 Thanks for s…" at bounding box center [844, 285] width 1115 height 306
click at [854, 417] on div "Thanks for sharing. Based on the information you provided, here's the search cr…" at bounding box center [951, 285] width 926 height 306
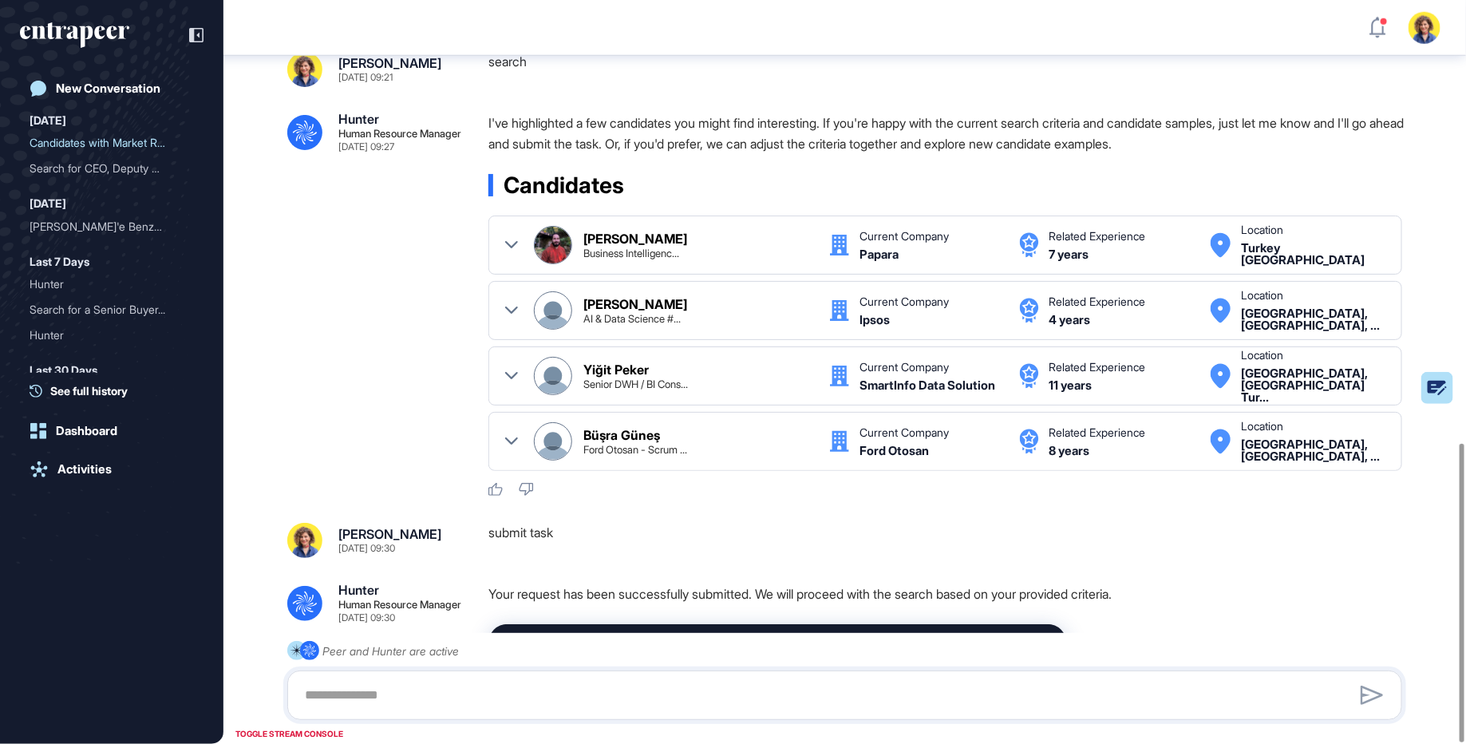
scroll to position [1101, 0]
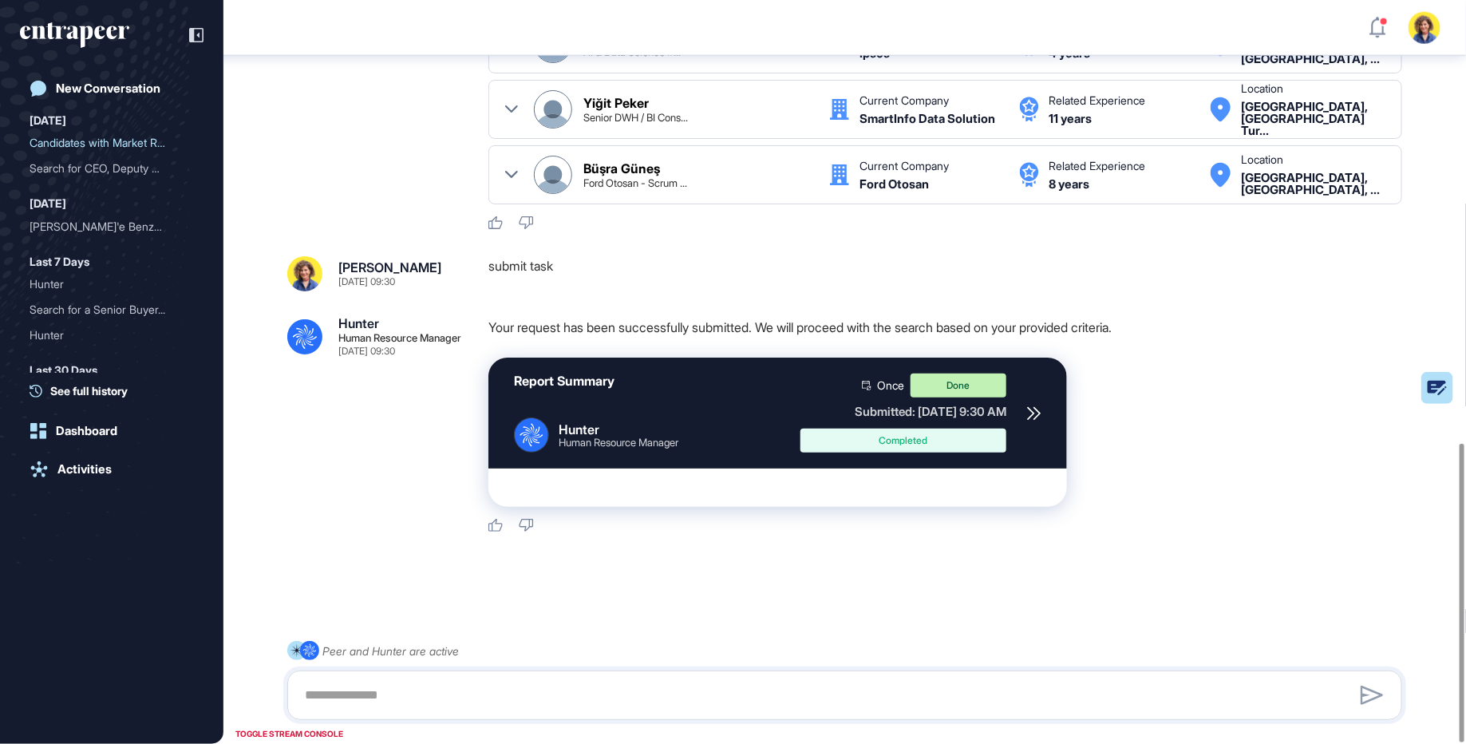
click at [1031, 412] on icon at bounding box center [1033, 413] width 12 height 12
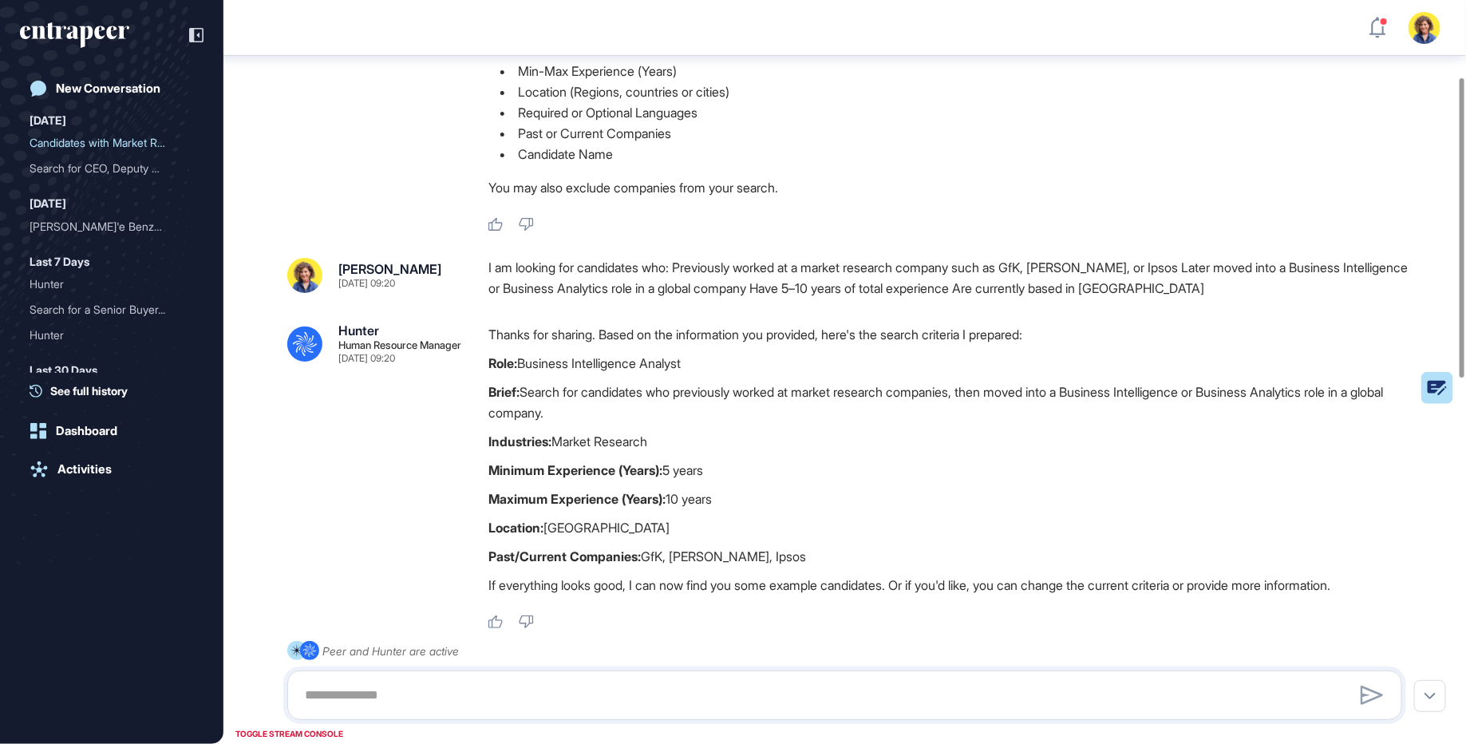
scroll to position [272, 0]
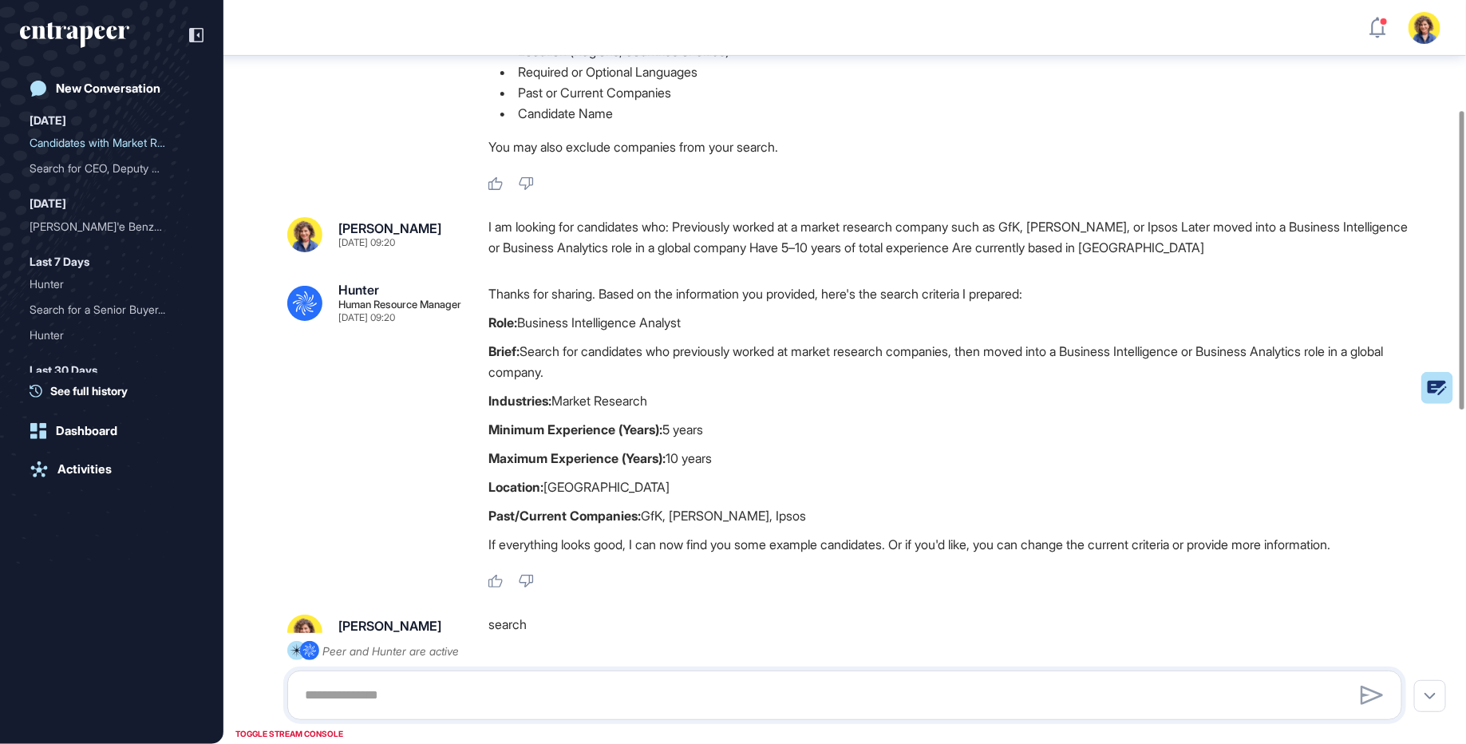
click at [584, 227] on div "I am looking for candidates who: Previously worked at a market research company…" at bounding box center [951, 237] width 926 height 41
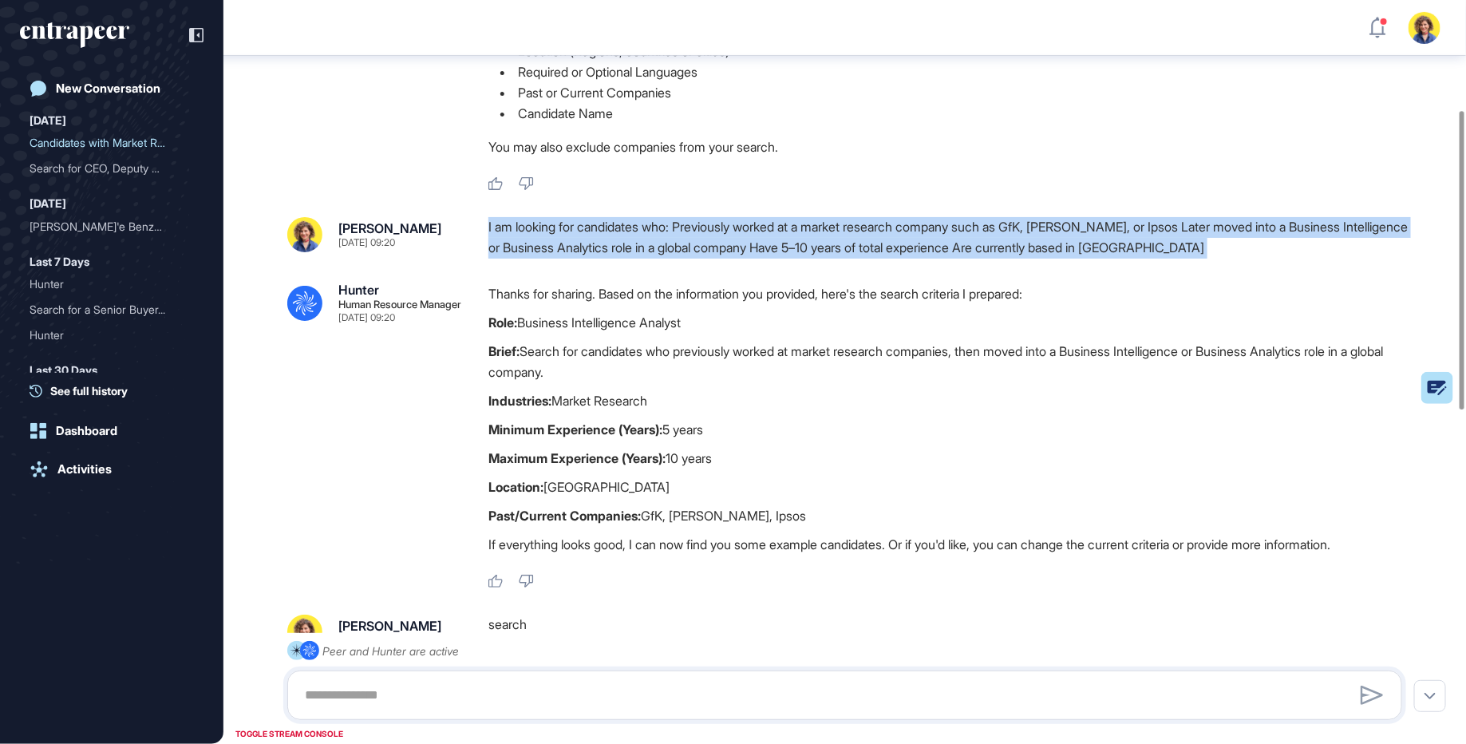
click at [584, 227] on div "I am looking for candidates who: Previously worked at a market research company…" at bounding box center [951, 237] width 926 height 41
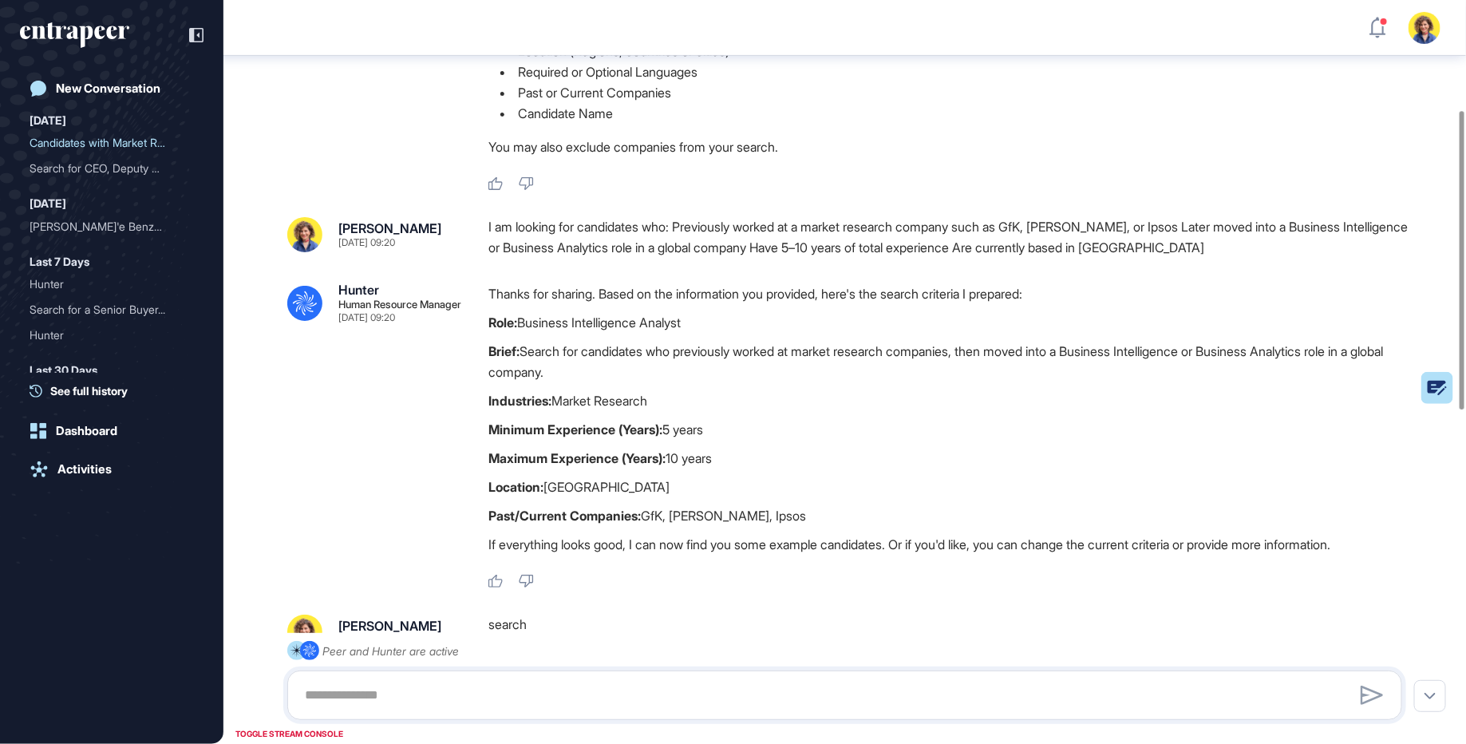
click at [1030, 232] on div "I am looking for candidates who: Previously worked at a market research company…" at bounding box center [951, 237] width 926 height 41
drag, startPoint x: 1278, startPoint y: 221, endPoint x: 617, endPoint y: 247, distance: 661.9
click at [617, 247] on div "I am looking for candidates who: Previously worked at a market research company…" at bounding box center [951, 237] width 926 height 41
drag, startPoint x: 518, startPoint y: 324, endPoint x: 712, endPoint y: 329, distance: 193.9
click at [711, 329] on p "Role: Business Intelligence Analyst" at bounding box center [951, 322] width 926 height 21
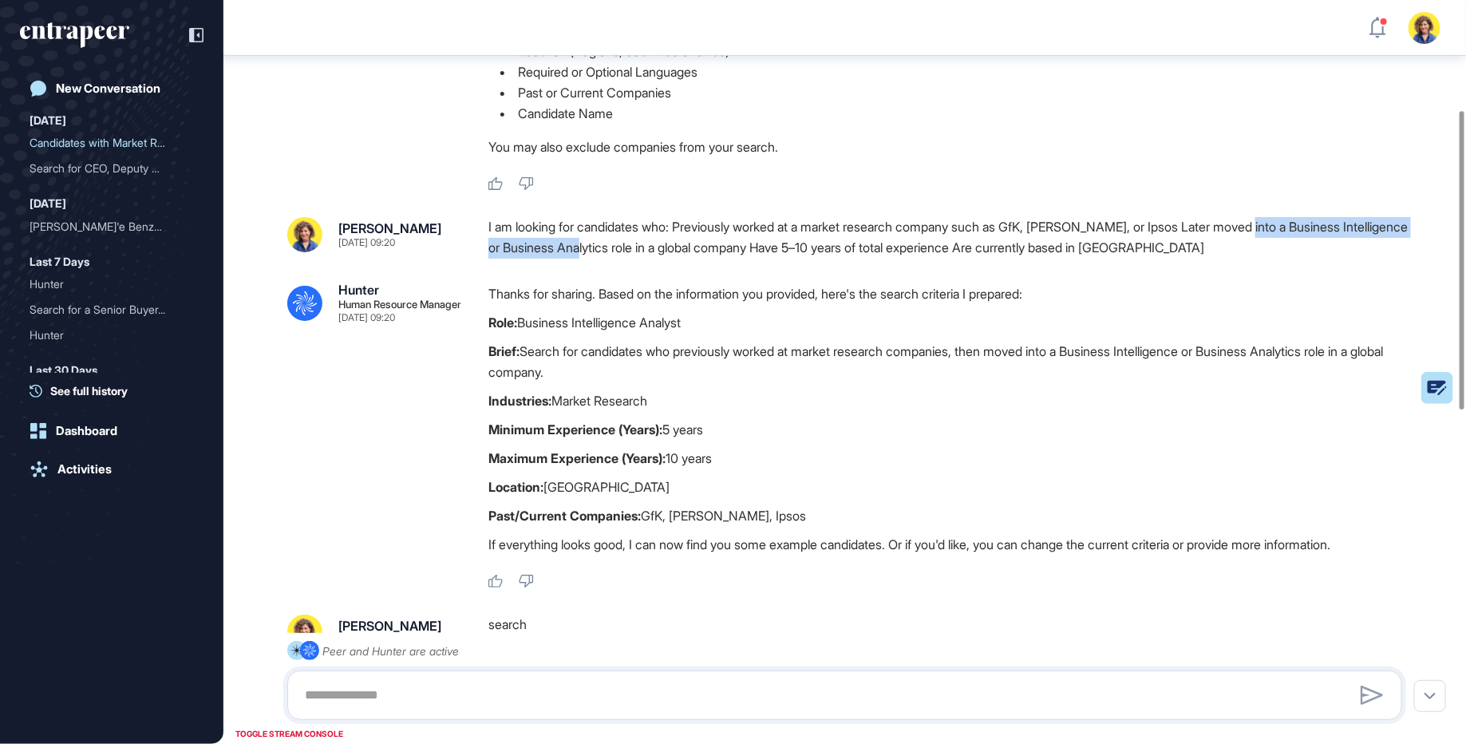
click at [712, 329] on p "Role: Business Intelligence Analyst" at bounding box center [951, 322] width 926 height 21
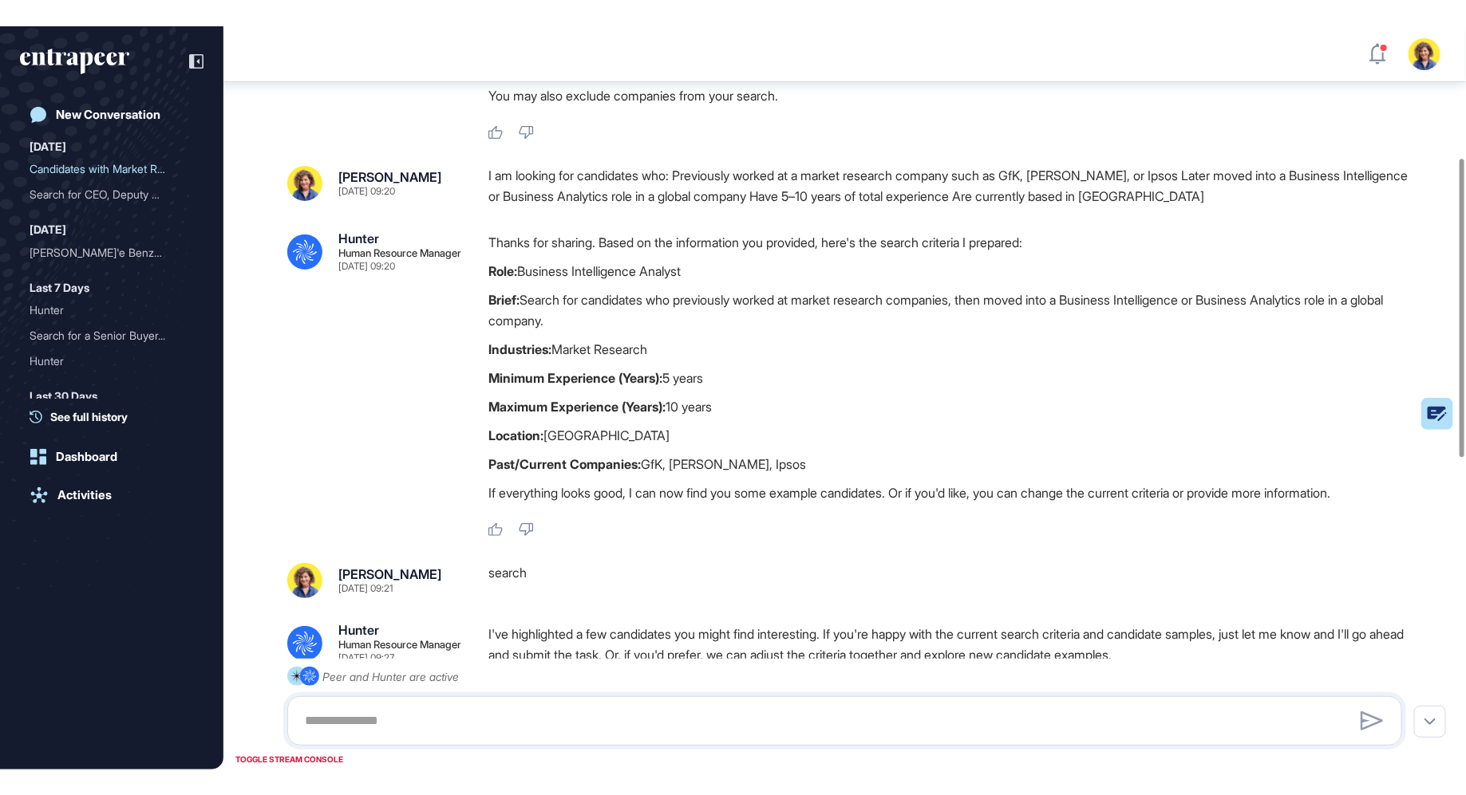
scroll to position [314, 0]
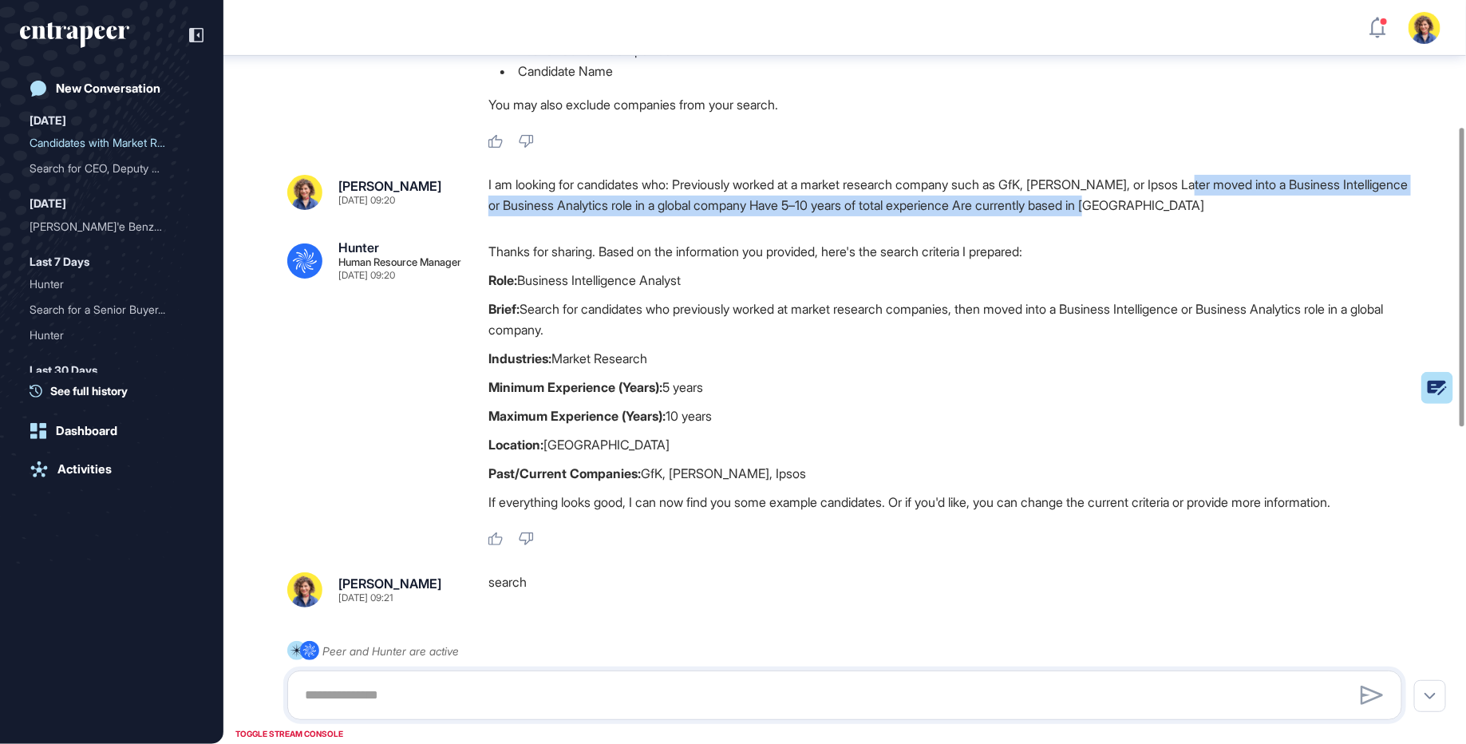
drag, startPoint x: 1216, startPoint y: 184, endPoint x: 1225, endPoint y: 199, distance: 17.5
click at [1225, 199] on div "I am looking for candidates who: Previously worked at a market research company…" at bounding box center [951, 195] width 926 height 41
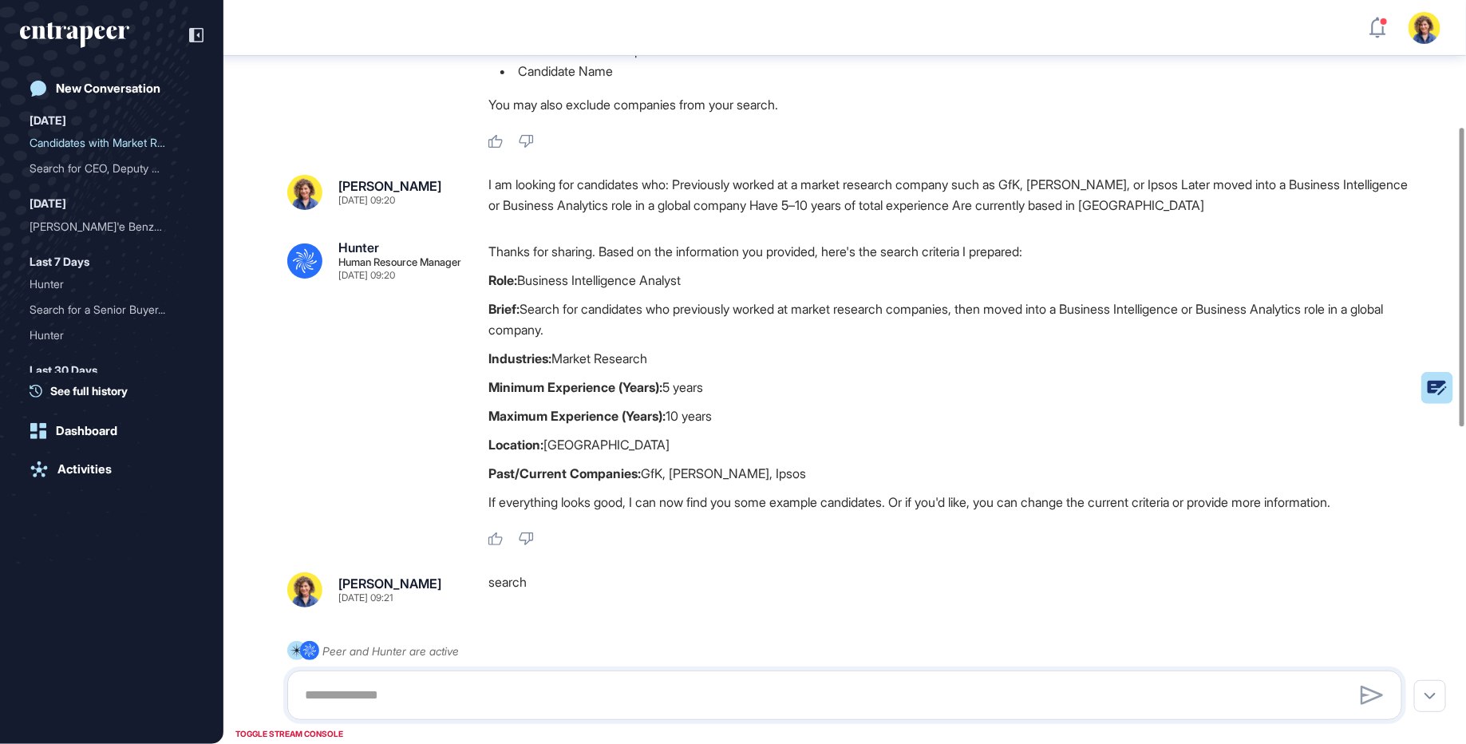
click at [712, 269] on div "Thanks for sharing. Based on the information you provided, here's the search cr…" at bounding box center [951, 380] width 926 height 279
click at [712, 270] on p "Role: Business Intelligence Analyst" at bounding box center [951, 280] width 926 height 21
click at [712, 279] on p "Role: Business Intelligence Analyst" at bounding box center [951, 280] width 926 height 21
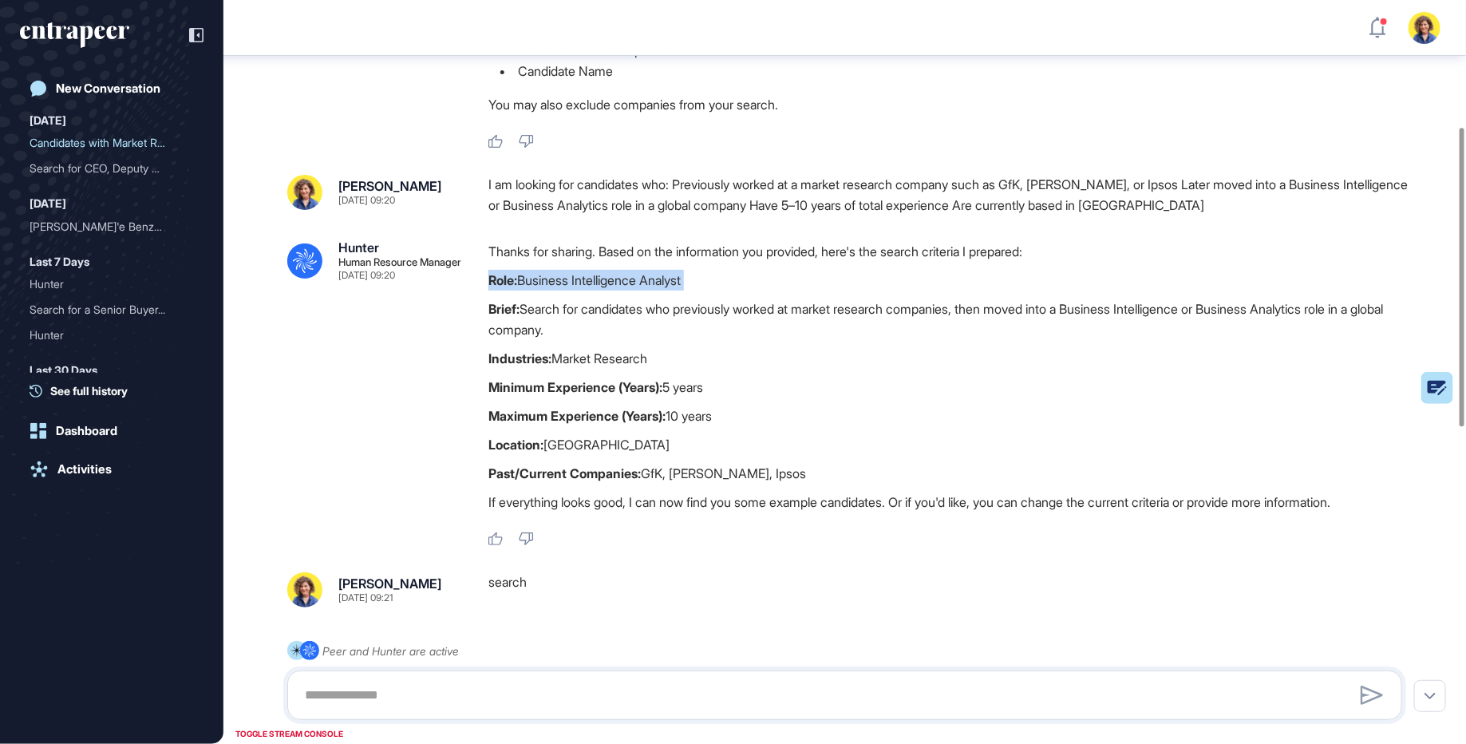
click at [712, 279] on p "Role: Business Intelligence Analyst" at bounding box center [951, 280] width 926 height 21
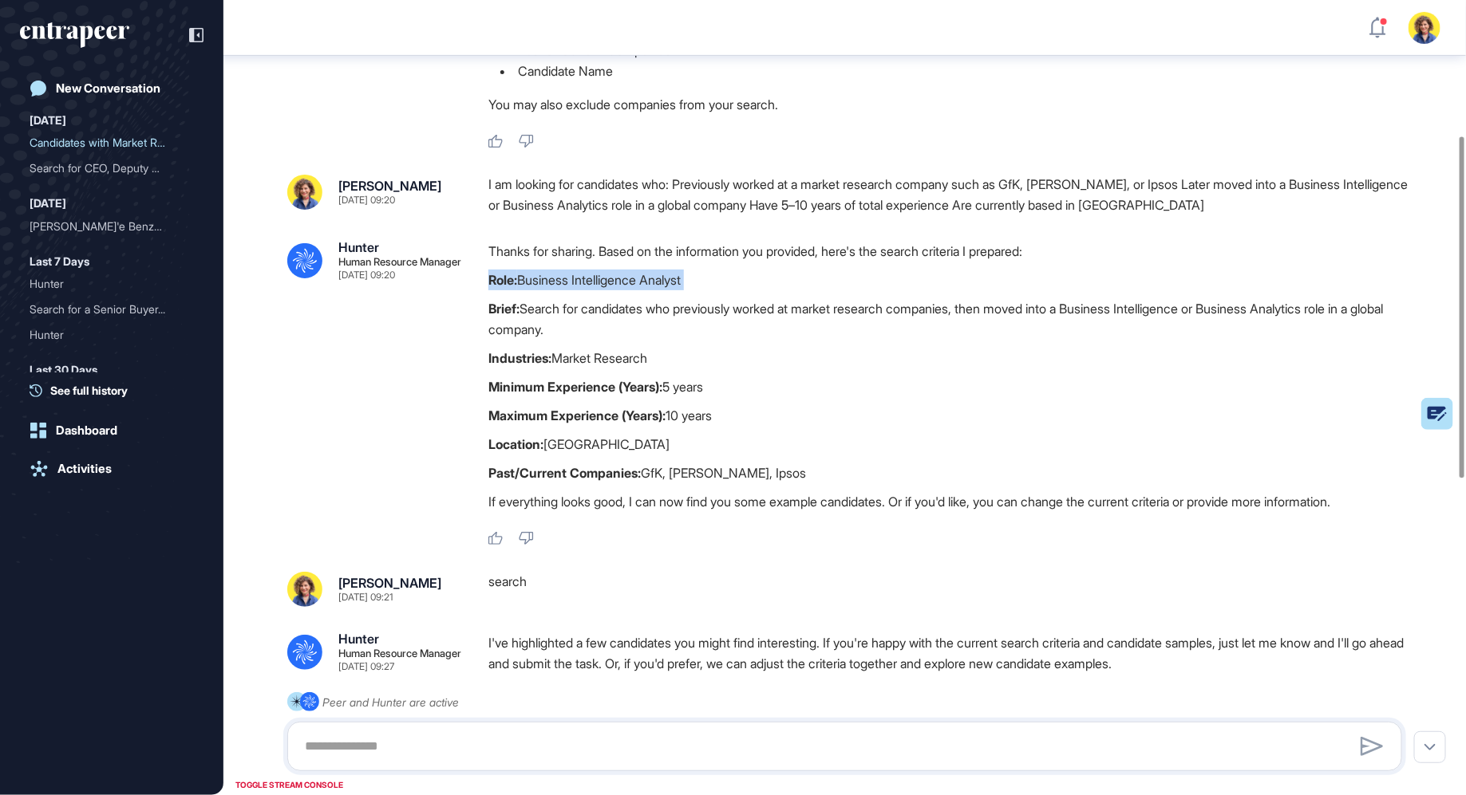
scroll to position [1049, 0]
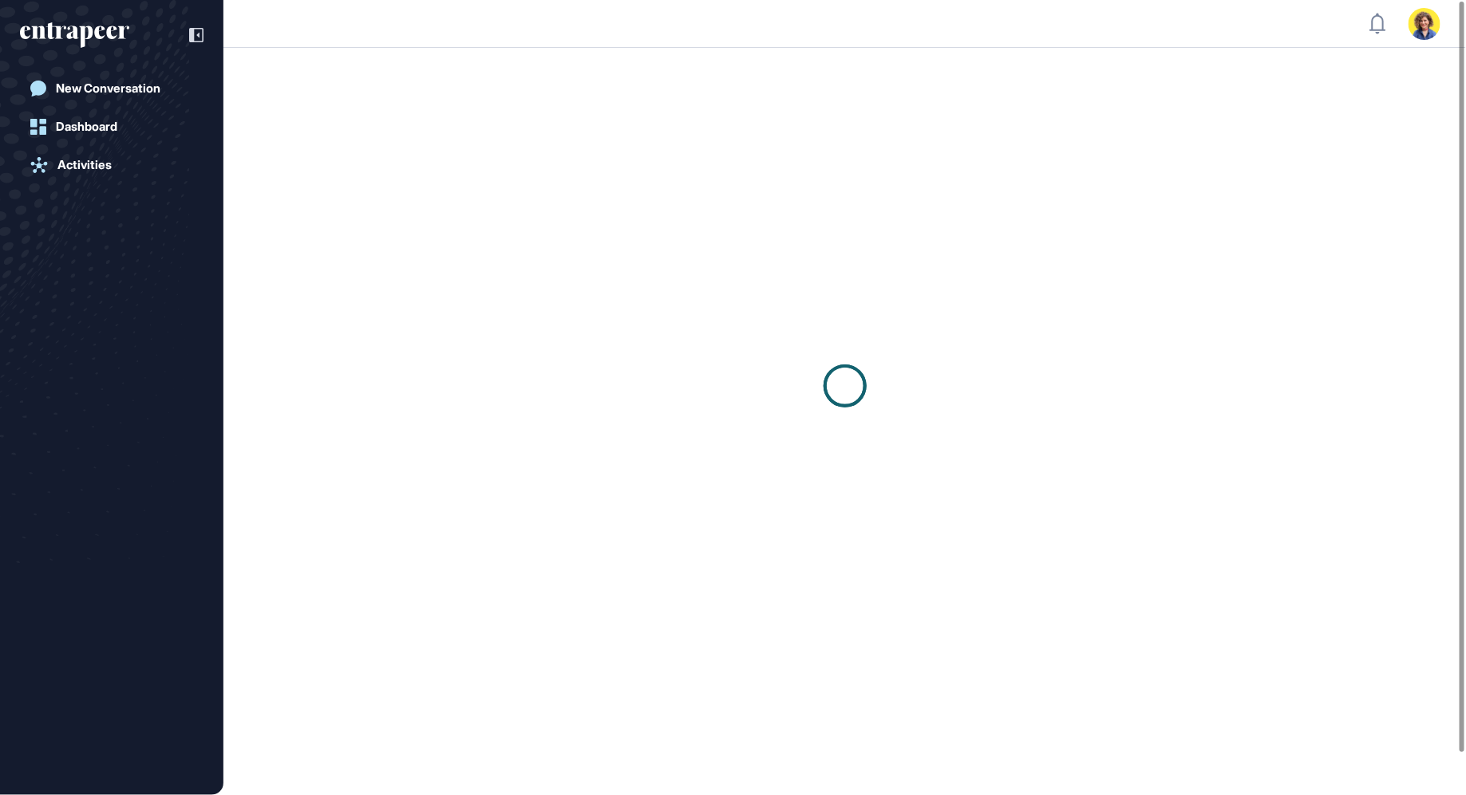
scroll to position [1, 1]
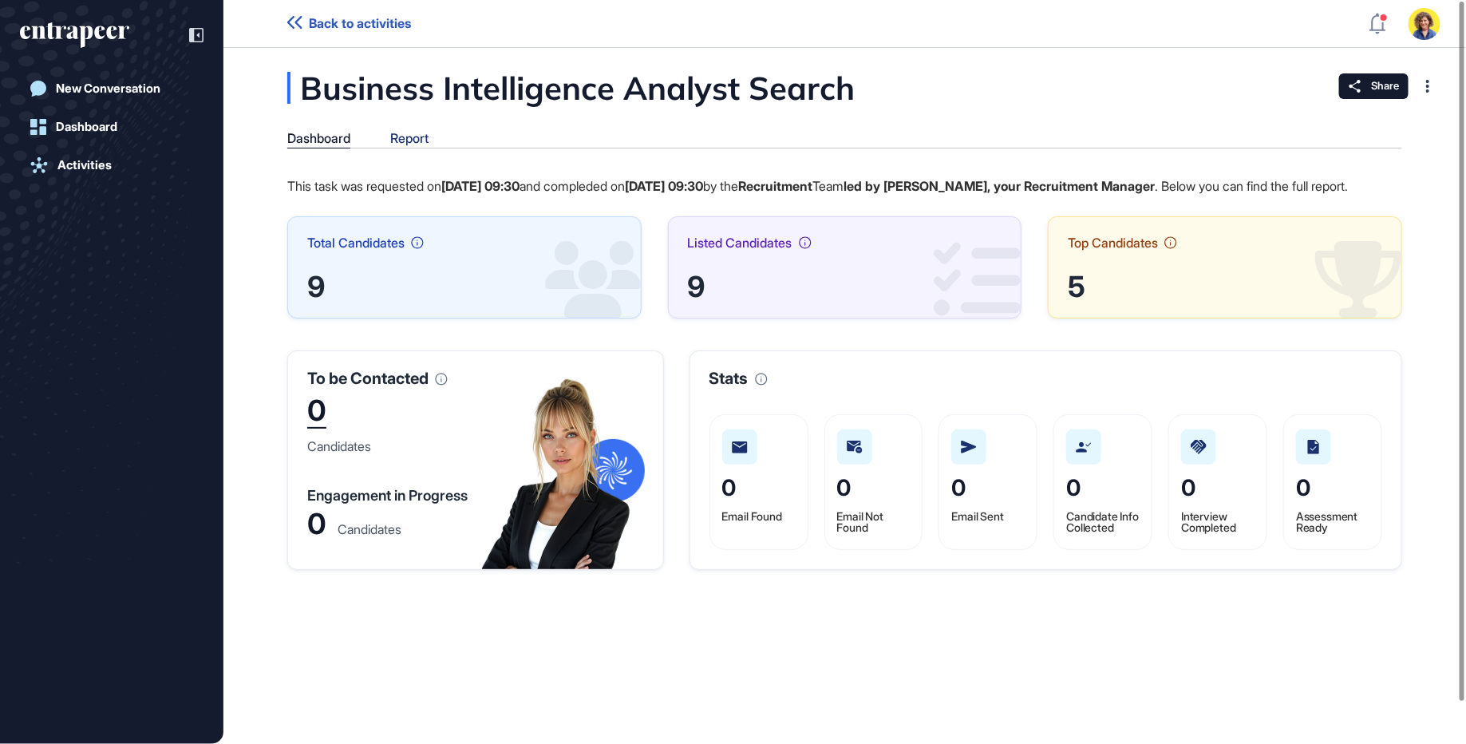
click at [412, 138] on div "Report" at bounding box center [409, 138] width 38 height 15
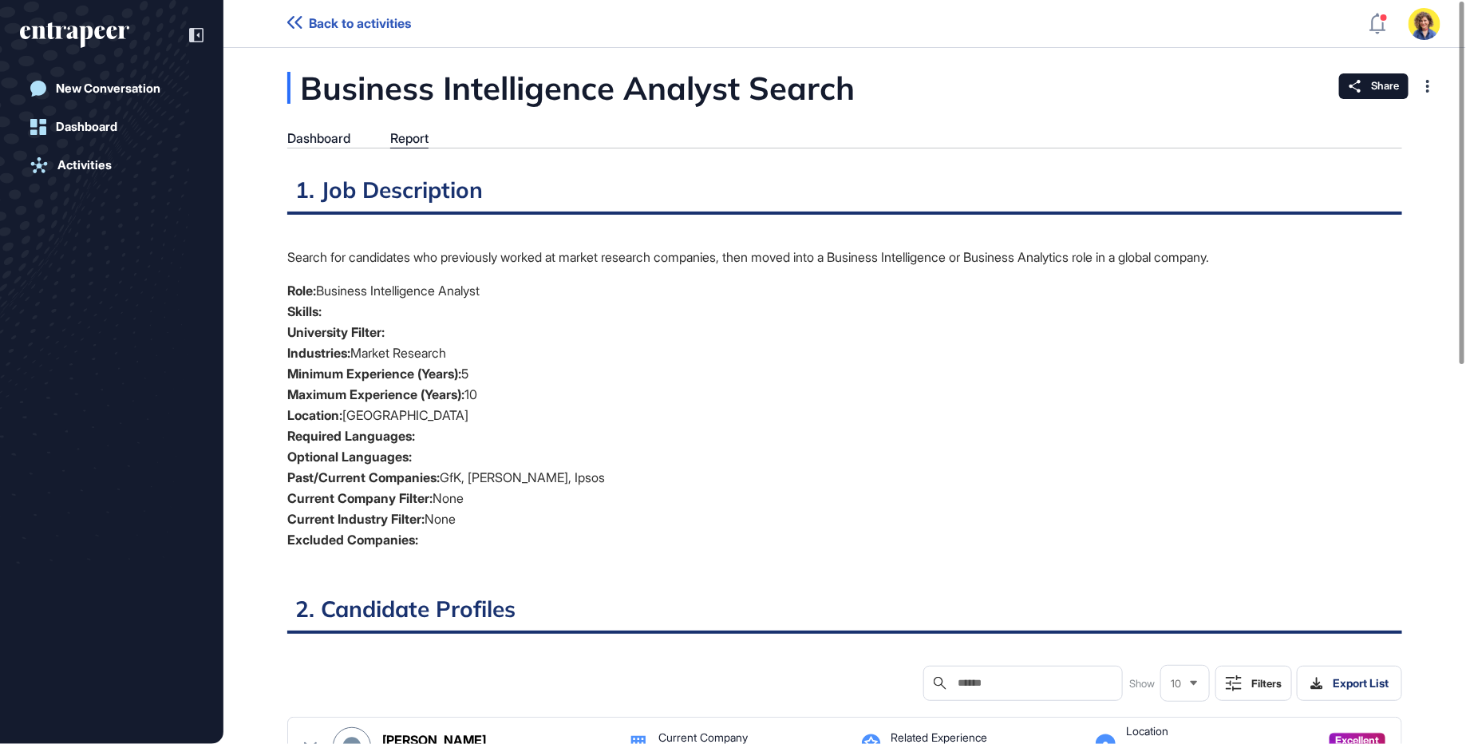
drag, startPoint x: 307, startPoint y: 73, endPoint x: 778, endPoint y: 526, distance: 652.9
click at [778, 526] on li "Current Industry Filter: None" at bounding box center [844, 518] width 1115 height 21
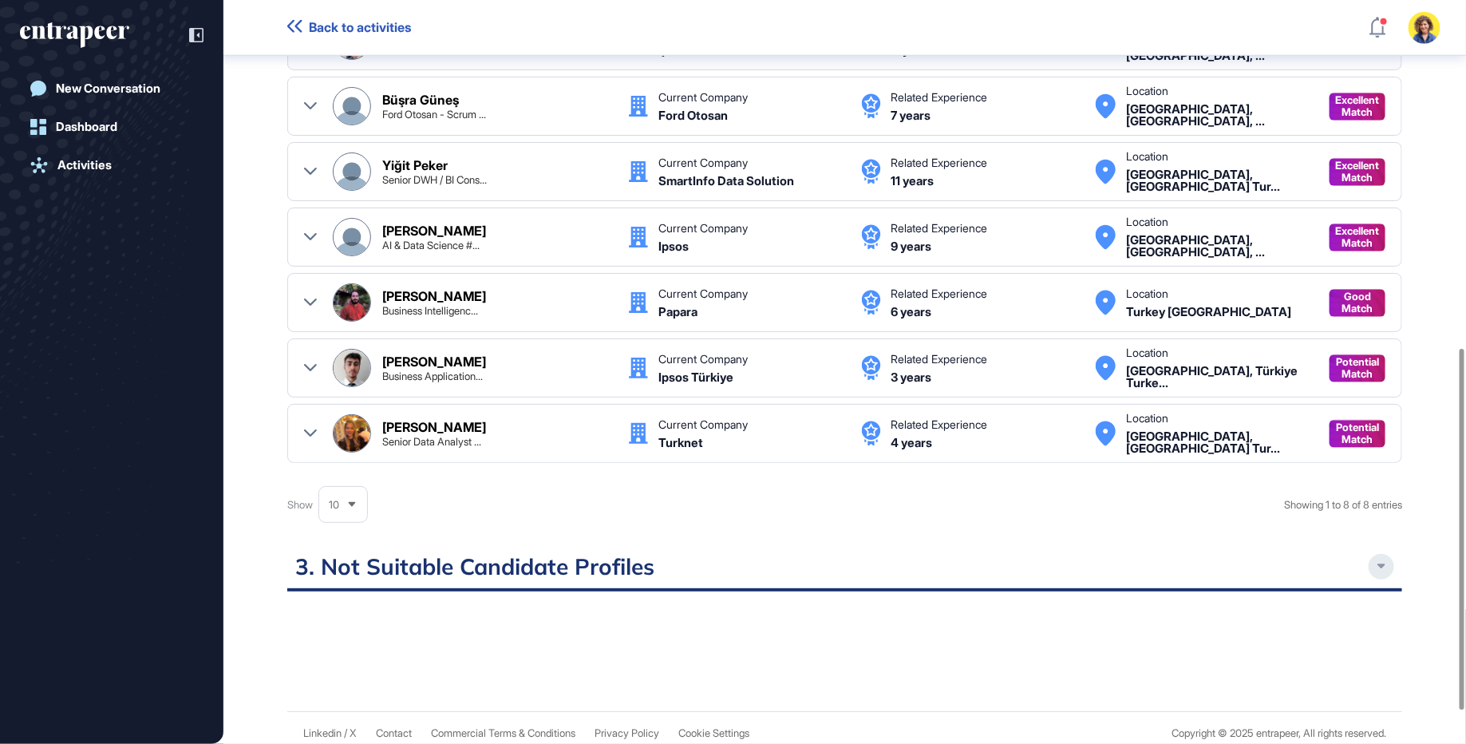
scroll to position [784, 0]
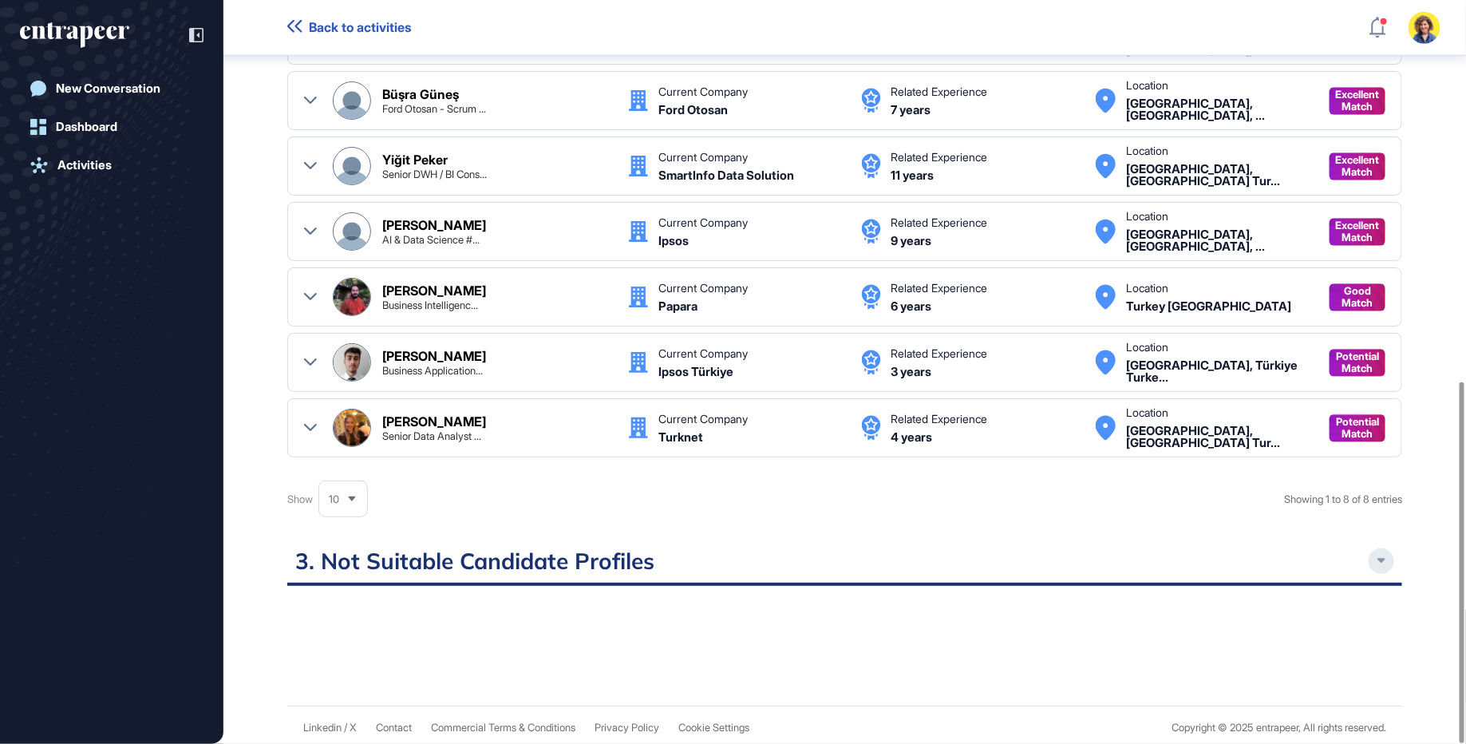
click at [1386, 553] on div at bounding box center [1381, 561] width 26 height 26
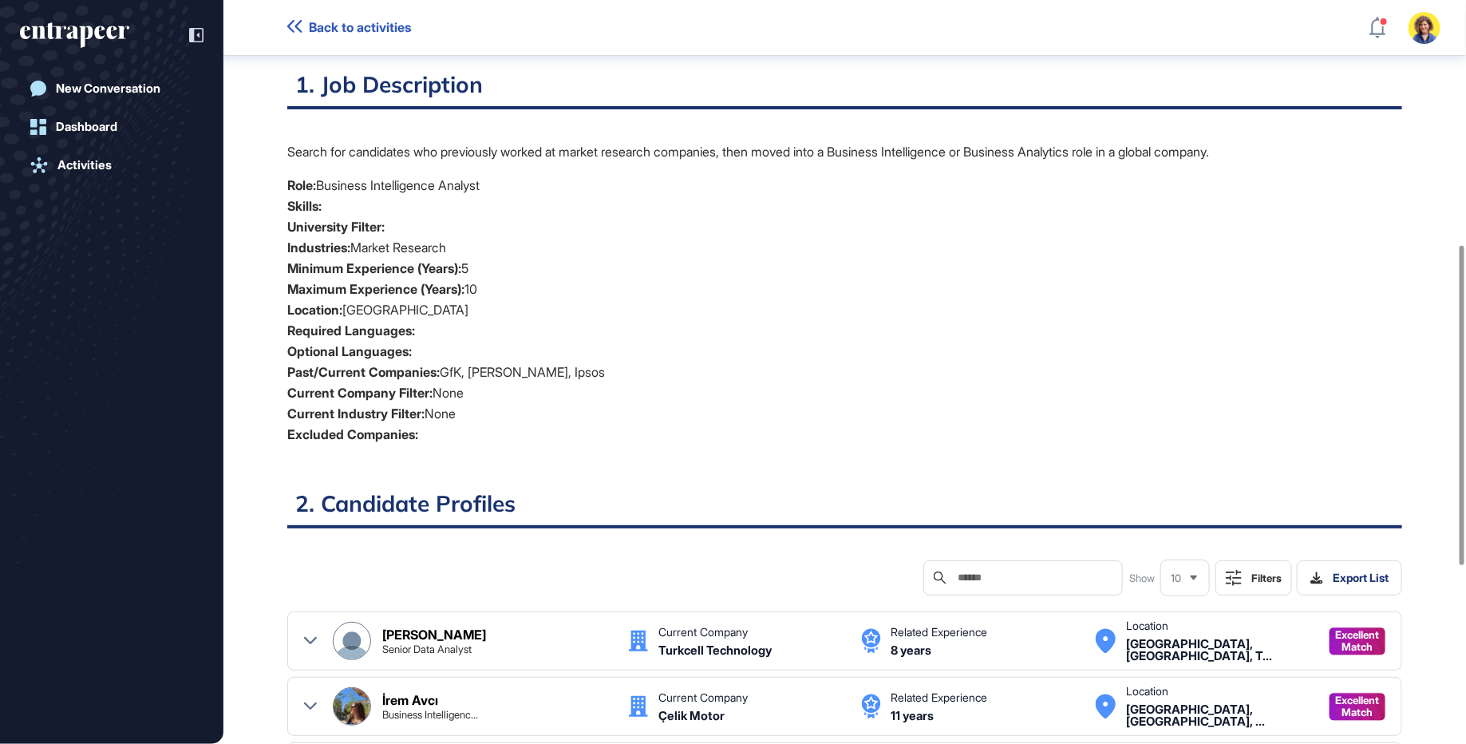
scroll to position [0, 0]
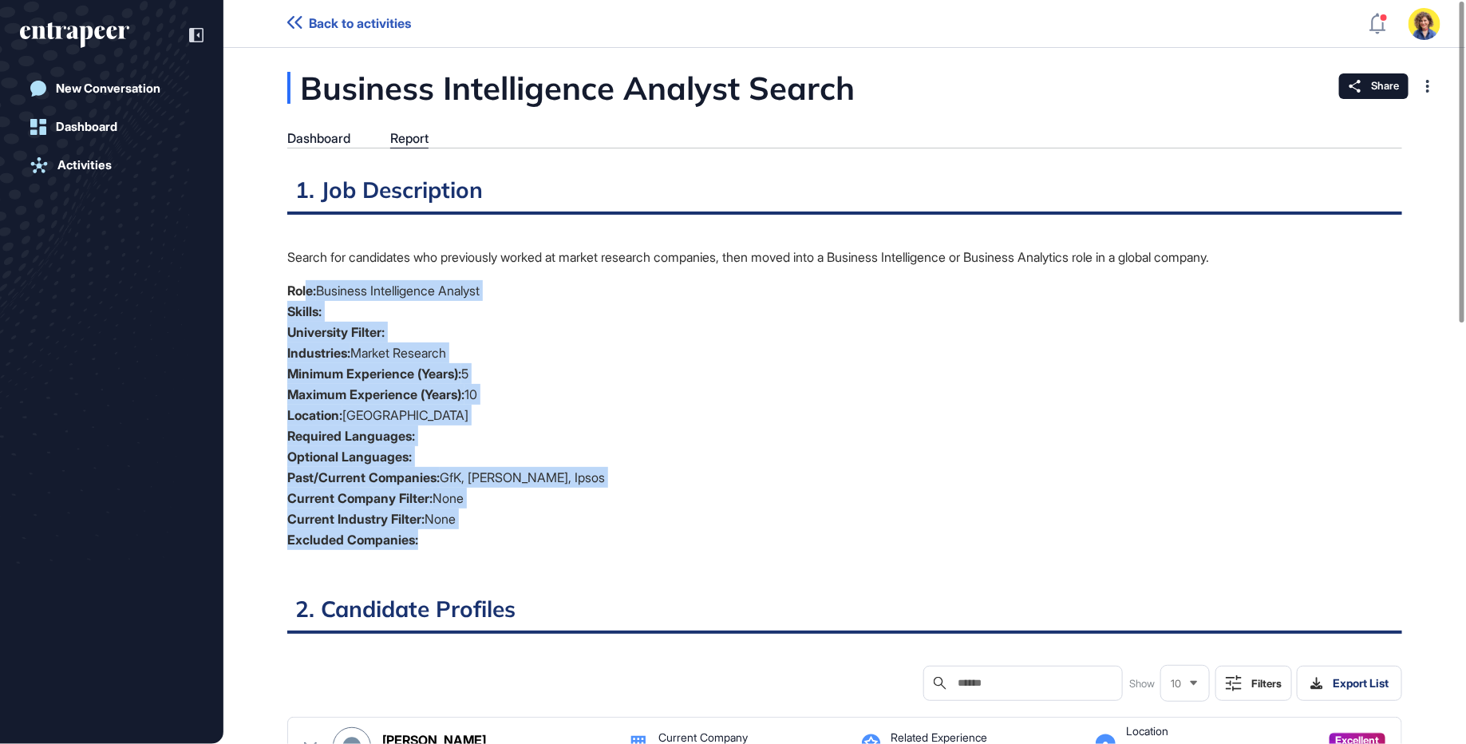
drag, startPoint x: 305, startPoint y: 281, endPoint x: 548, endPoint y: 546, distance: 359.7
click at [549, 546] on ul "Role: Business Intelligence Analyst Skills: University Filter: Industries: Mark…" at bounding box center [844, 415] width 1115 height 270
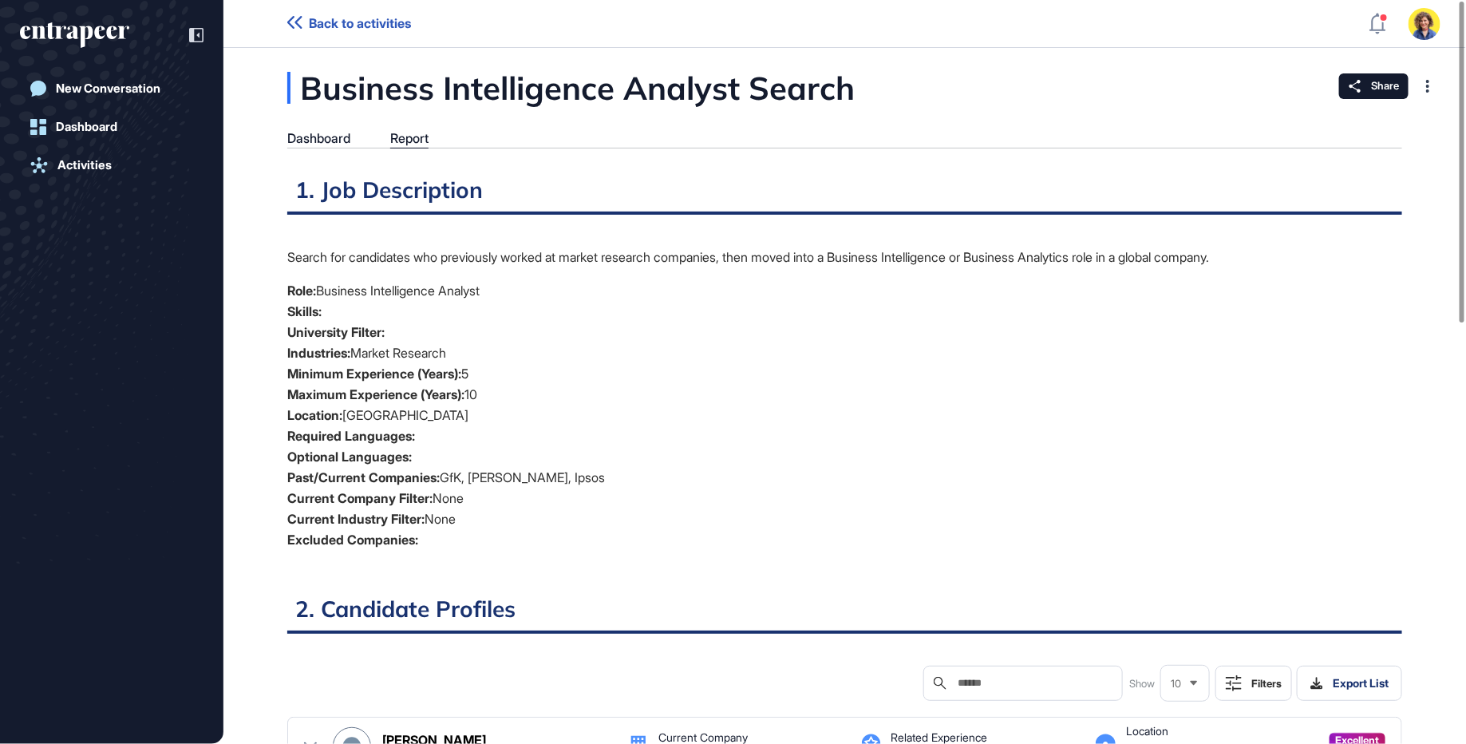
click at [397, 491] on strong "Current Company Filter:" at bounding box center [359, 498] width 145 height 16
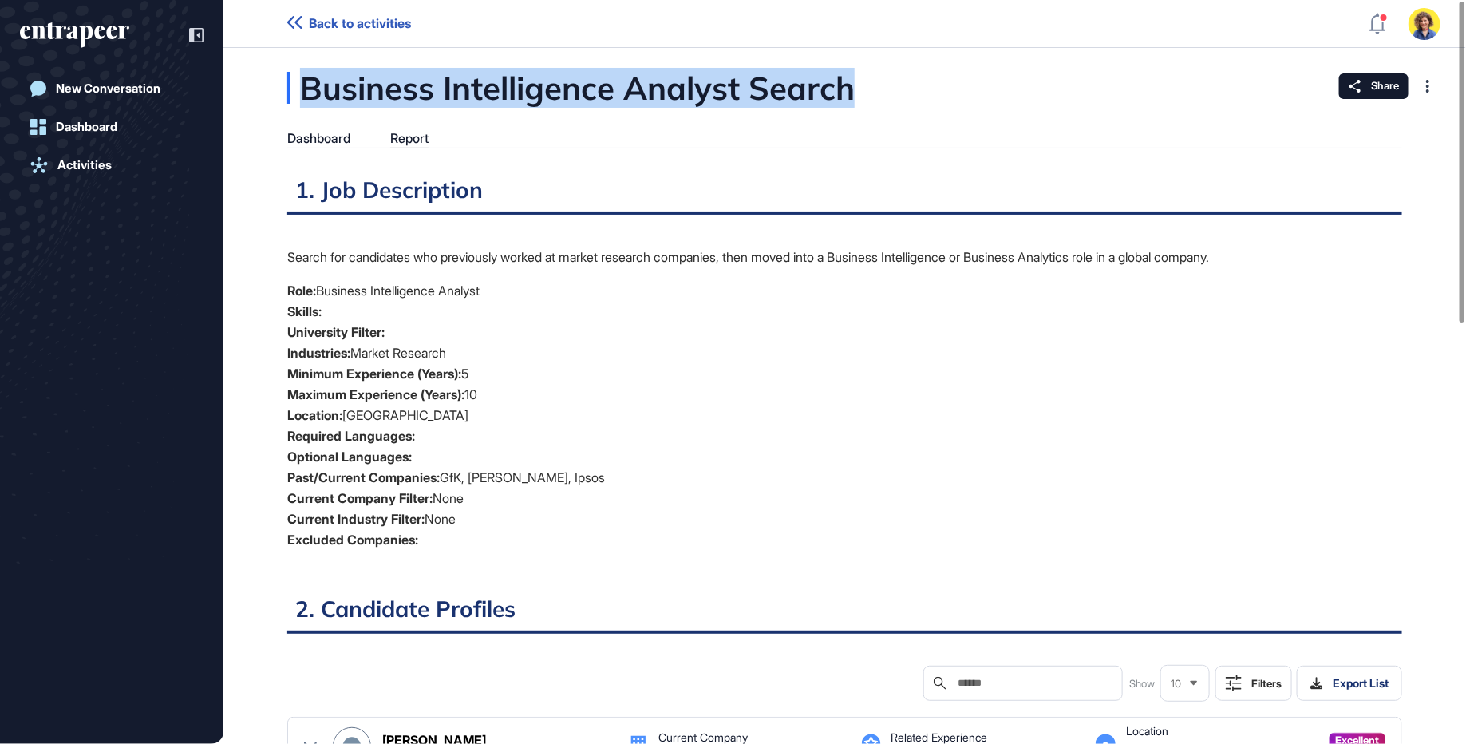
drag, startPoint x: 307, startPoint y: 94, endPoint x: 874, endPoint y: 79, distance: 566.7
click at [874, 79] on div "Business Intelligence Analyst Search" at bounding box center [650, 88] width 727 height 32
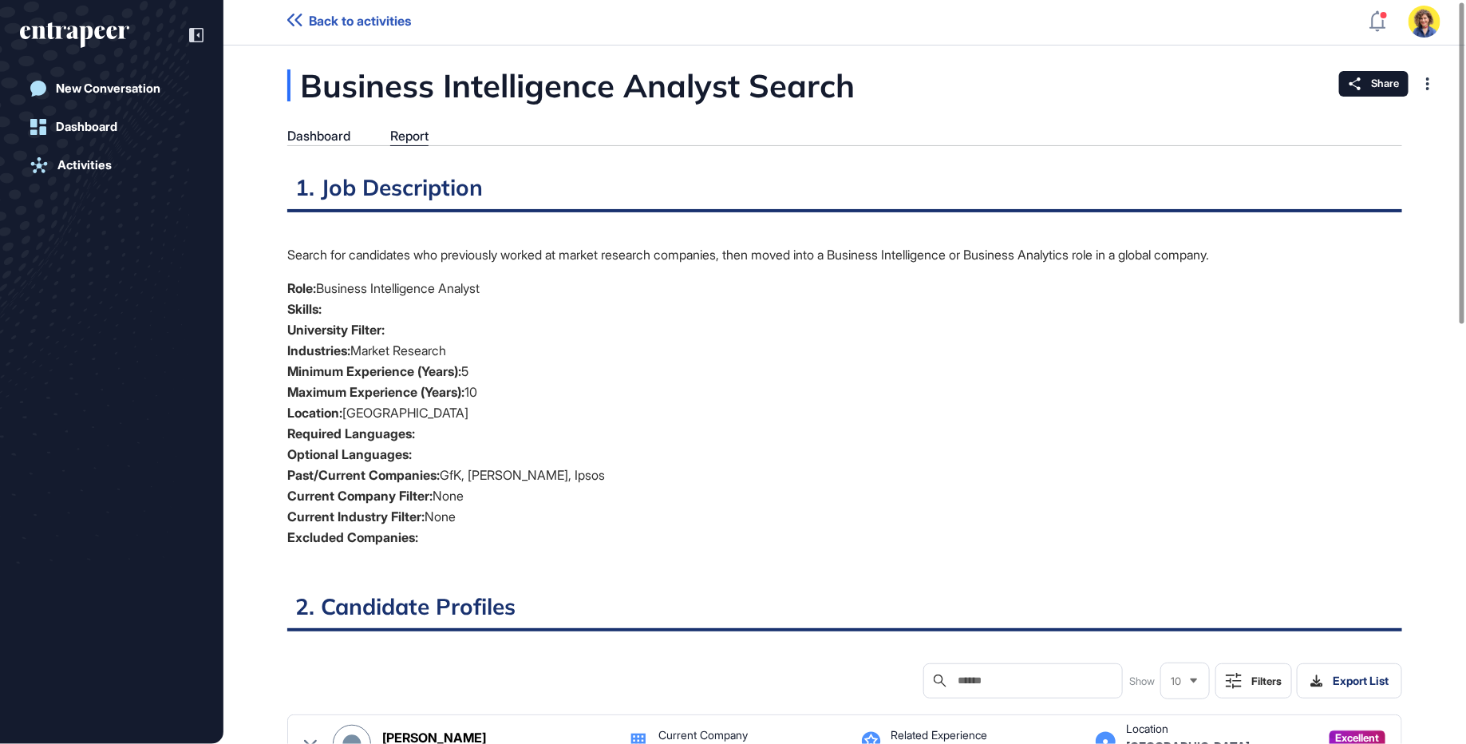
click at [530, 266] on div "Search for candidates who previously worked at market research companies, then …" at bounding box center [844, 402] width 1115 height 316
drag, startPoint x: 449, startPoint y: 94, endPoint x: 525, endPoint y: 94, distance: 75.8
click at [465, 94] on div "Business Intelligence Analyst Search" at bounding box center [650, 85] width 727 height 32
click at [776, 87] on div "Business Intelligence Analyst Search" at bounding box center [650, 85] width 727 height 32
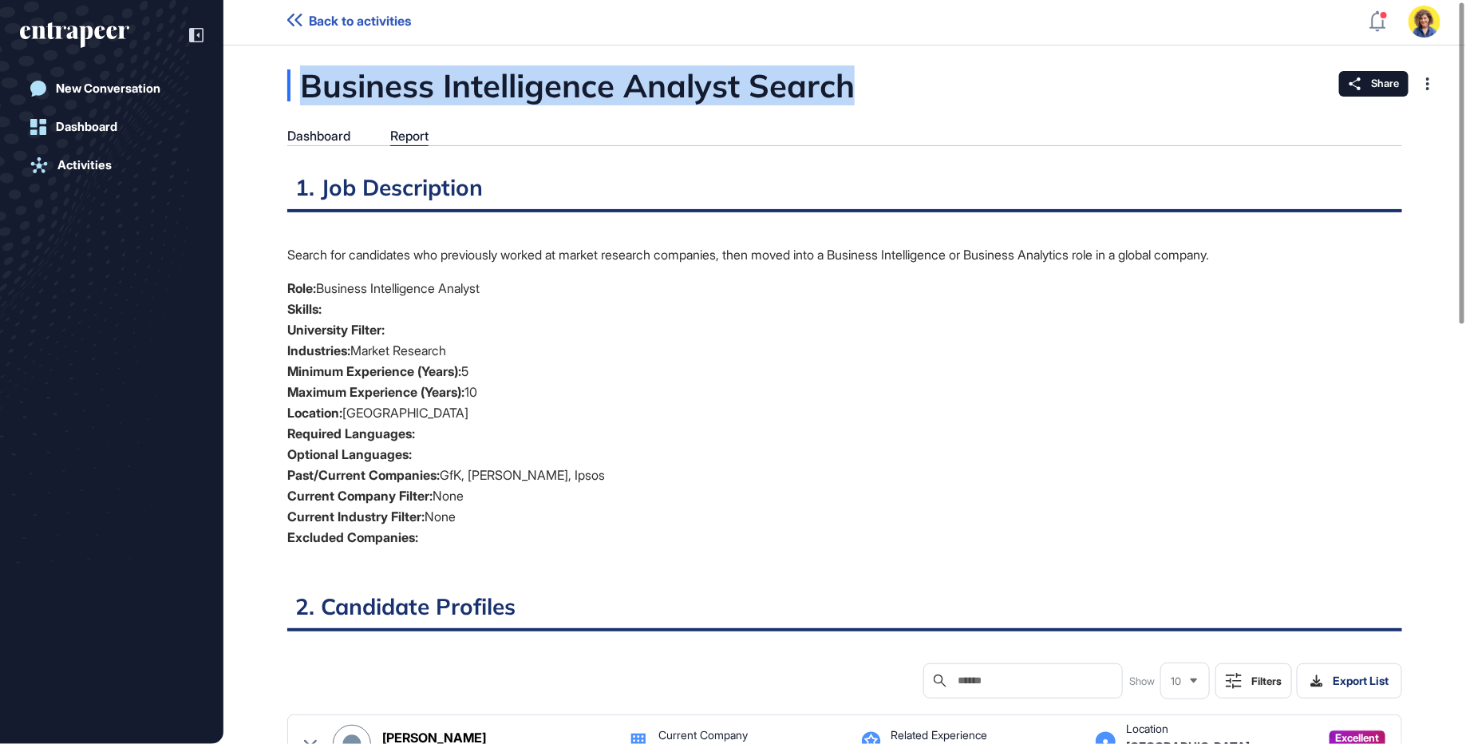
drag, startPoint x: 304, startPoint y: 89, endPoint x: 858, endPoint y: 90, distance: 554.5
click at [858, 90] on div "Business Intelligence Analyst Search" at bounding box center [650, 85] width 727 height 32
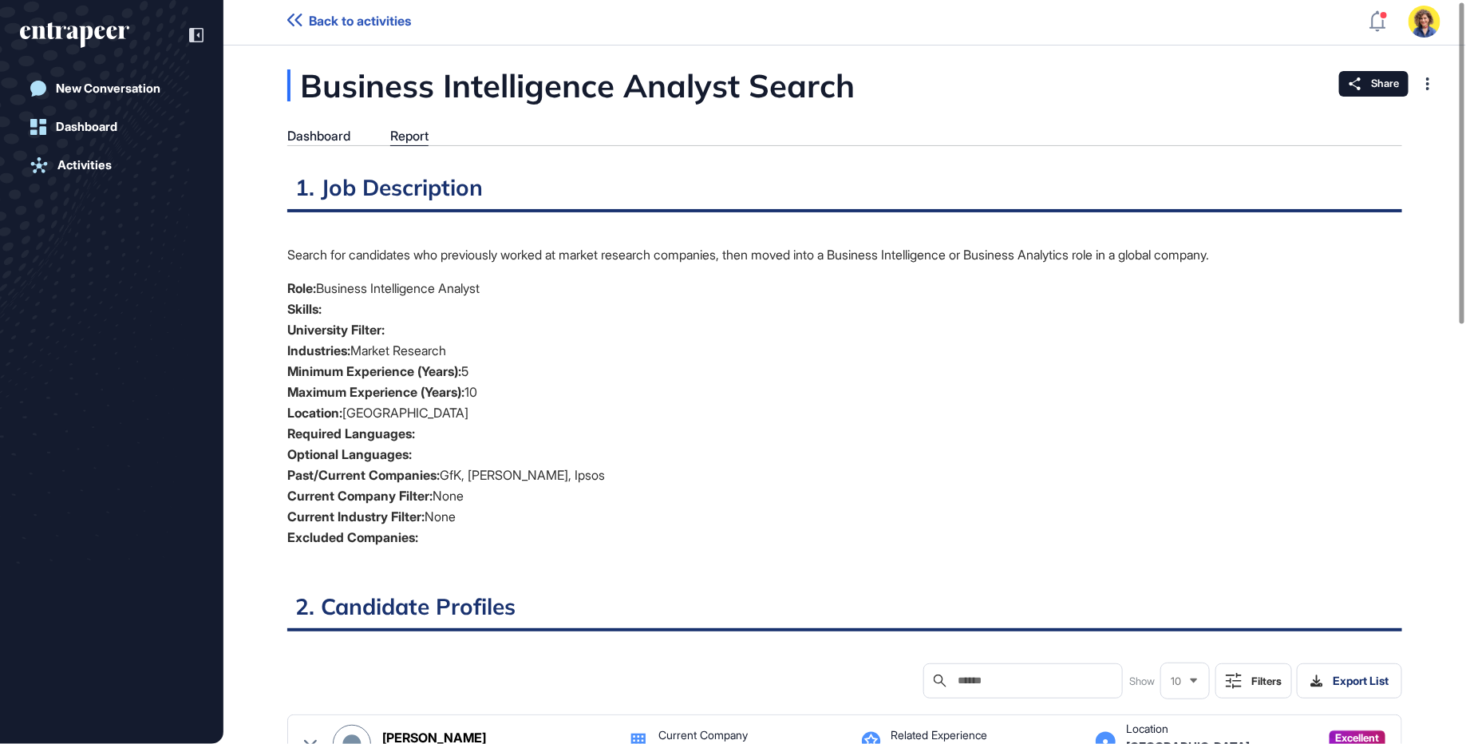
click at [609, 314] on li "Skills:" at bounding box center [844, 308] width 1115 height 21
click at [414, 133] on div "Report" at bounding box center [409, 135] width 38 height 15
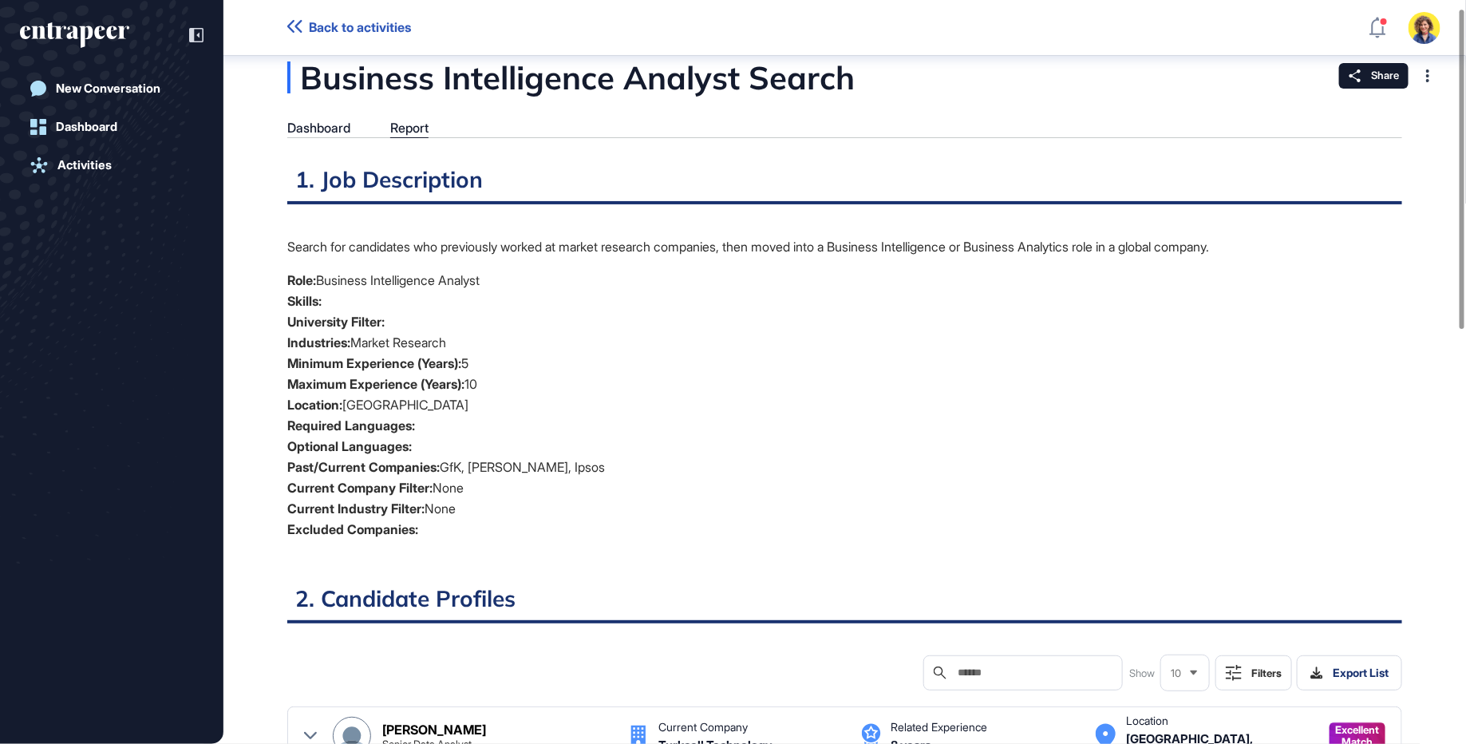
scroll to position [0, 0]
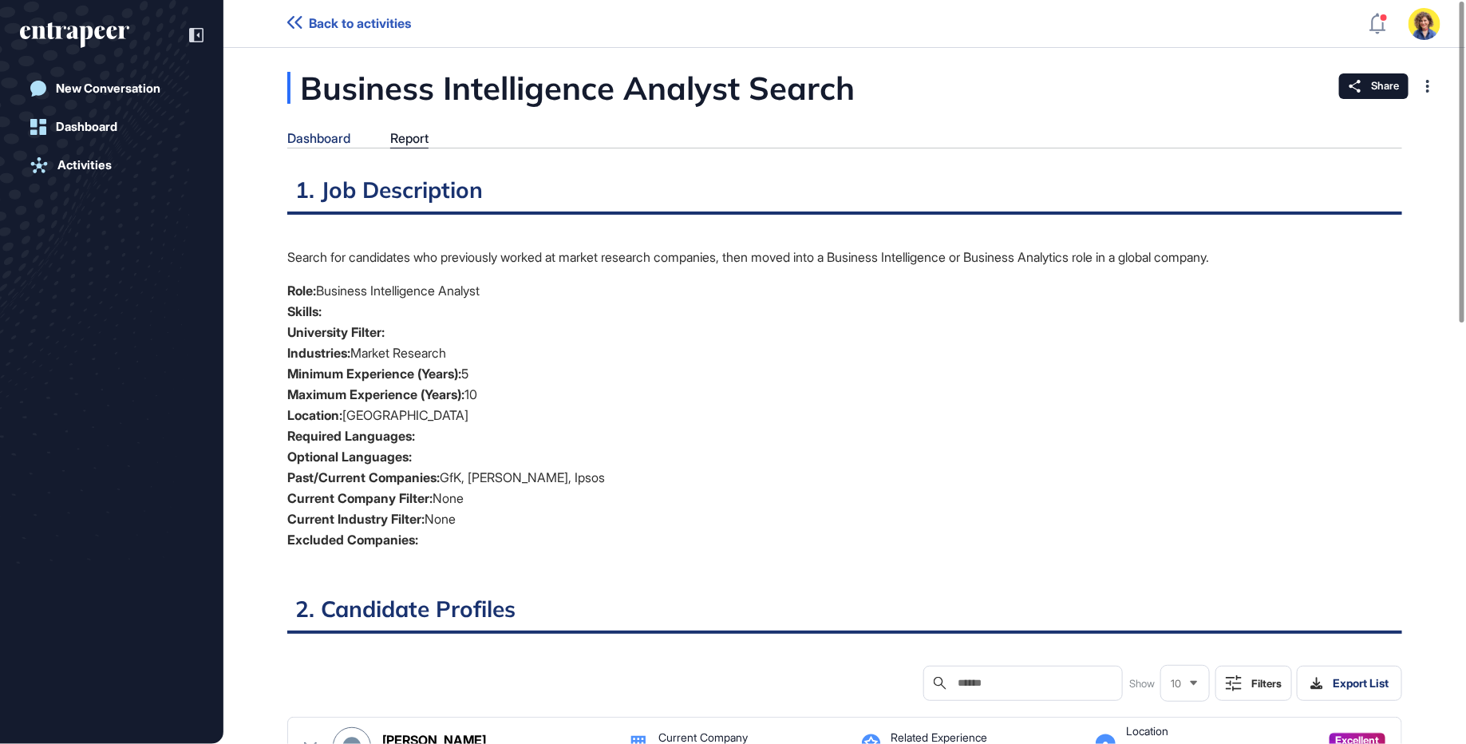
click at [302, 143] on div "Dashboard" at bounding box center [318, 138] width 63 height 15
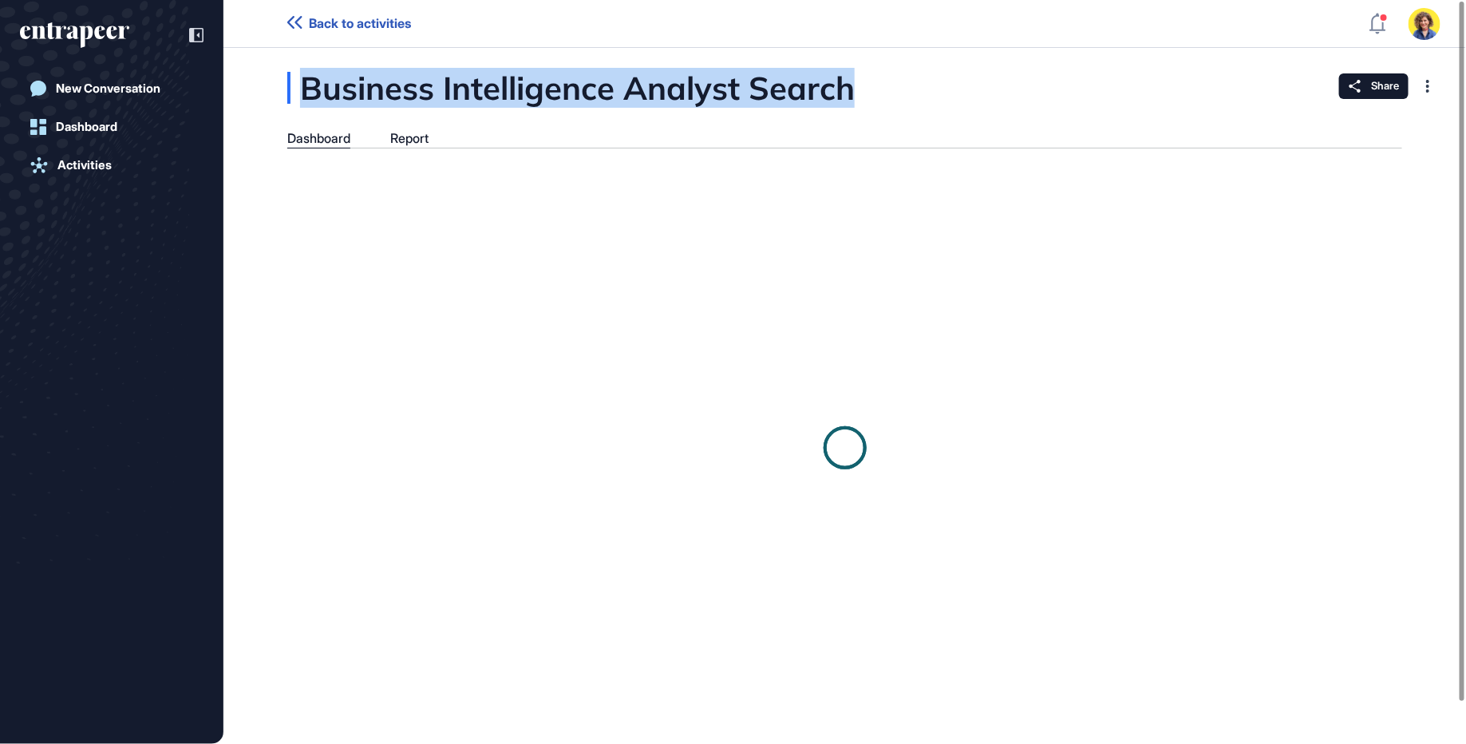
drag, startPoint x: 301, startPoint y: 86, endPoint x: 859, endPoint y: 100, distance: 558.7
click at [859, 100] on div "Business Intelligence Analyst Search" at bounding box center [650, 88] width 727 height 32
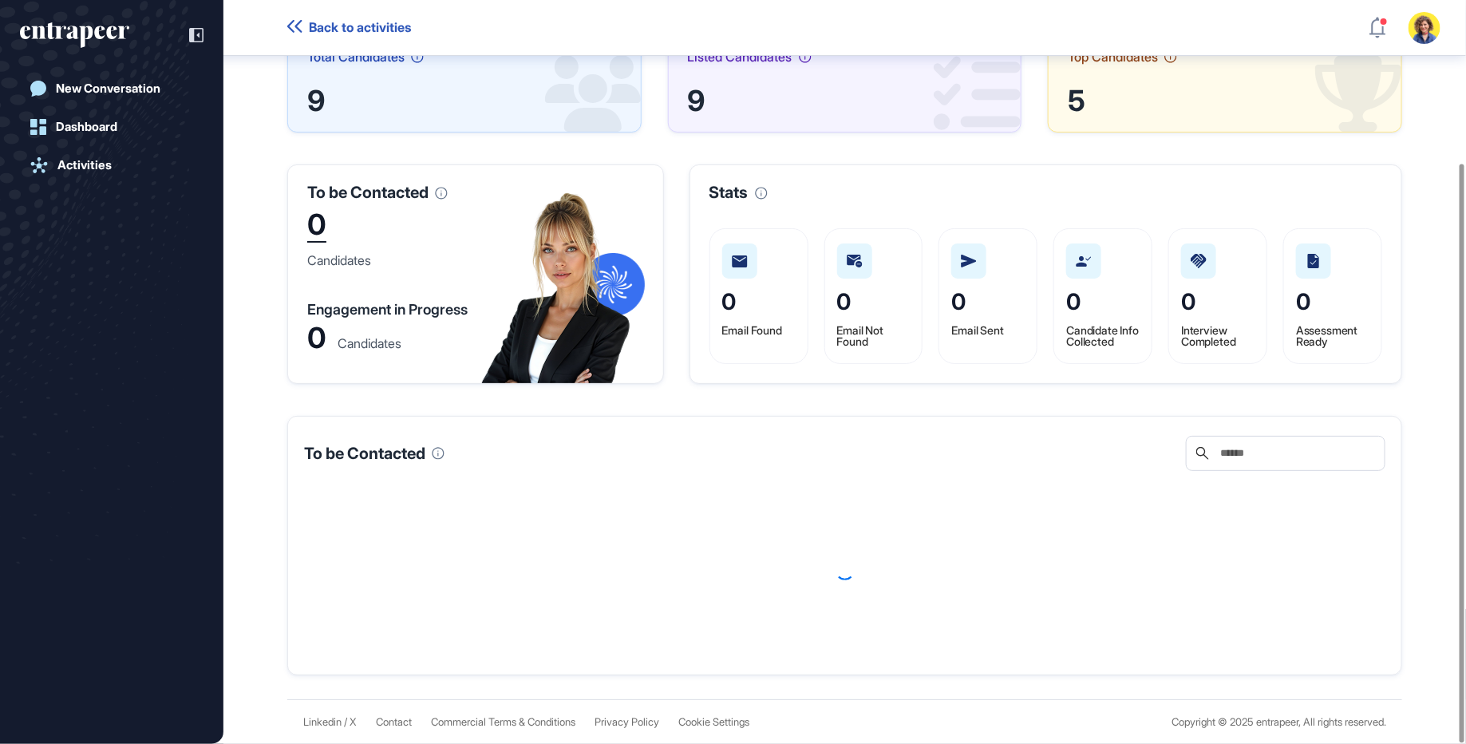
scroll to position [52, 0]
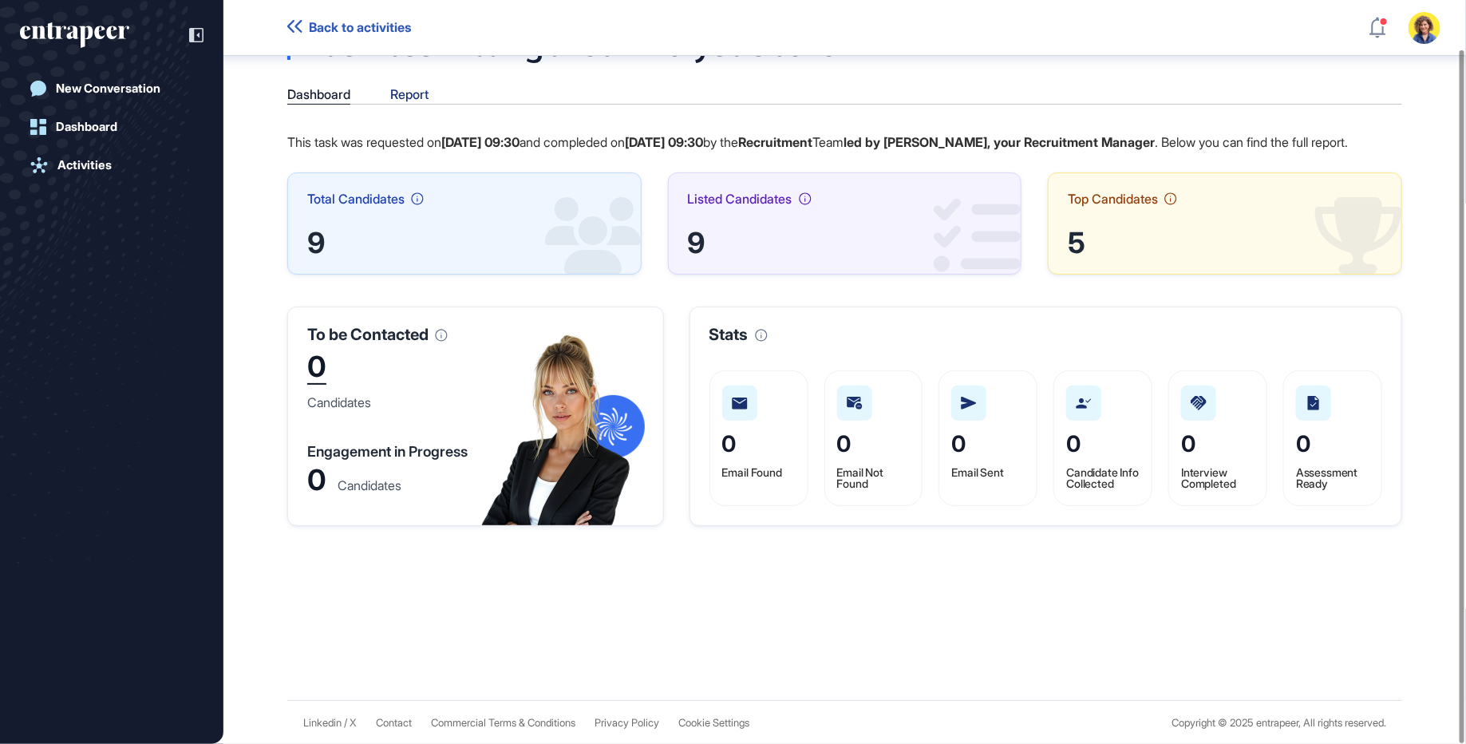
click at [408, 93] on div "Report" at bounding box center [409, 94] width 38 height 15
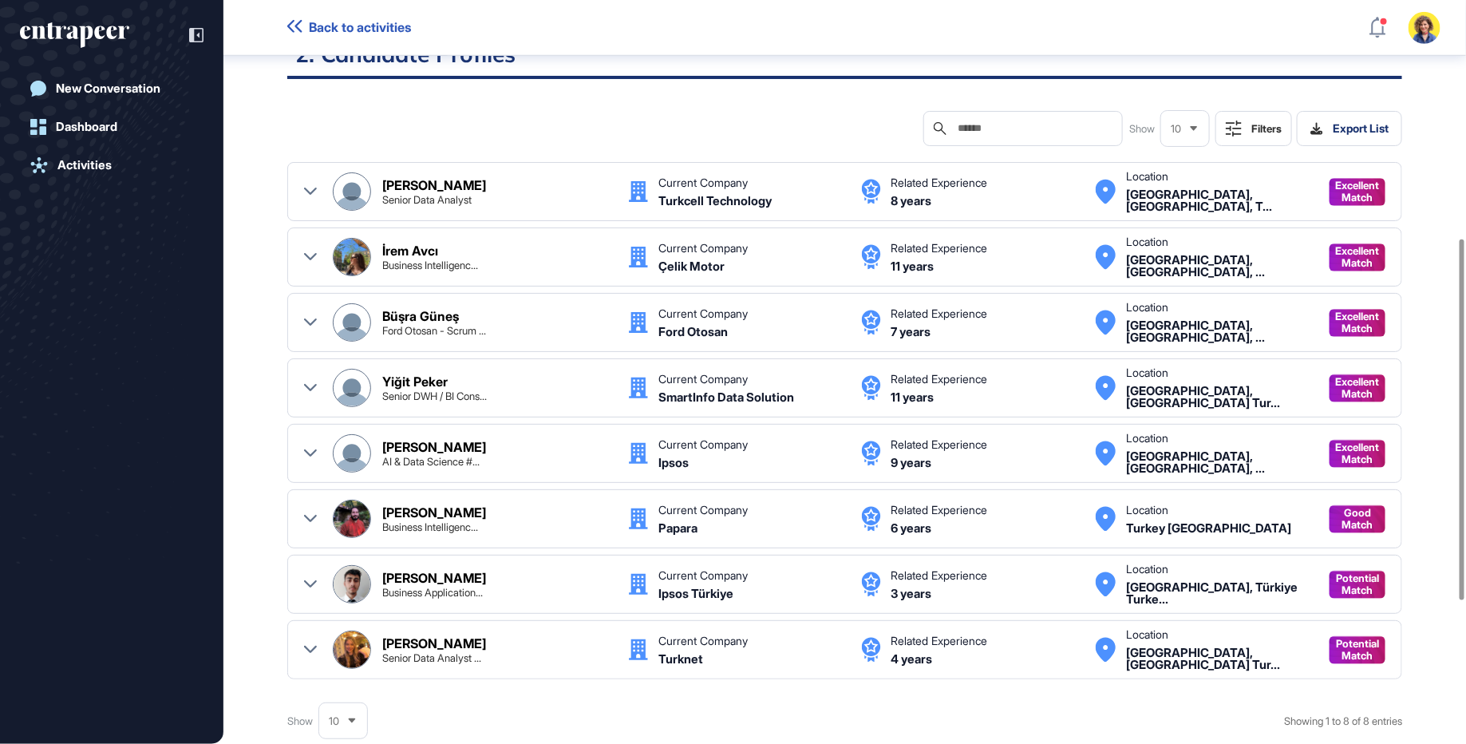
scroll to position [565, 0]
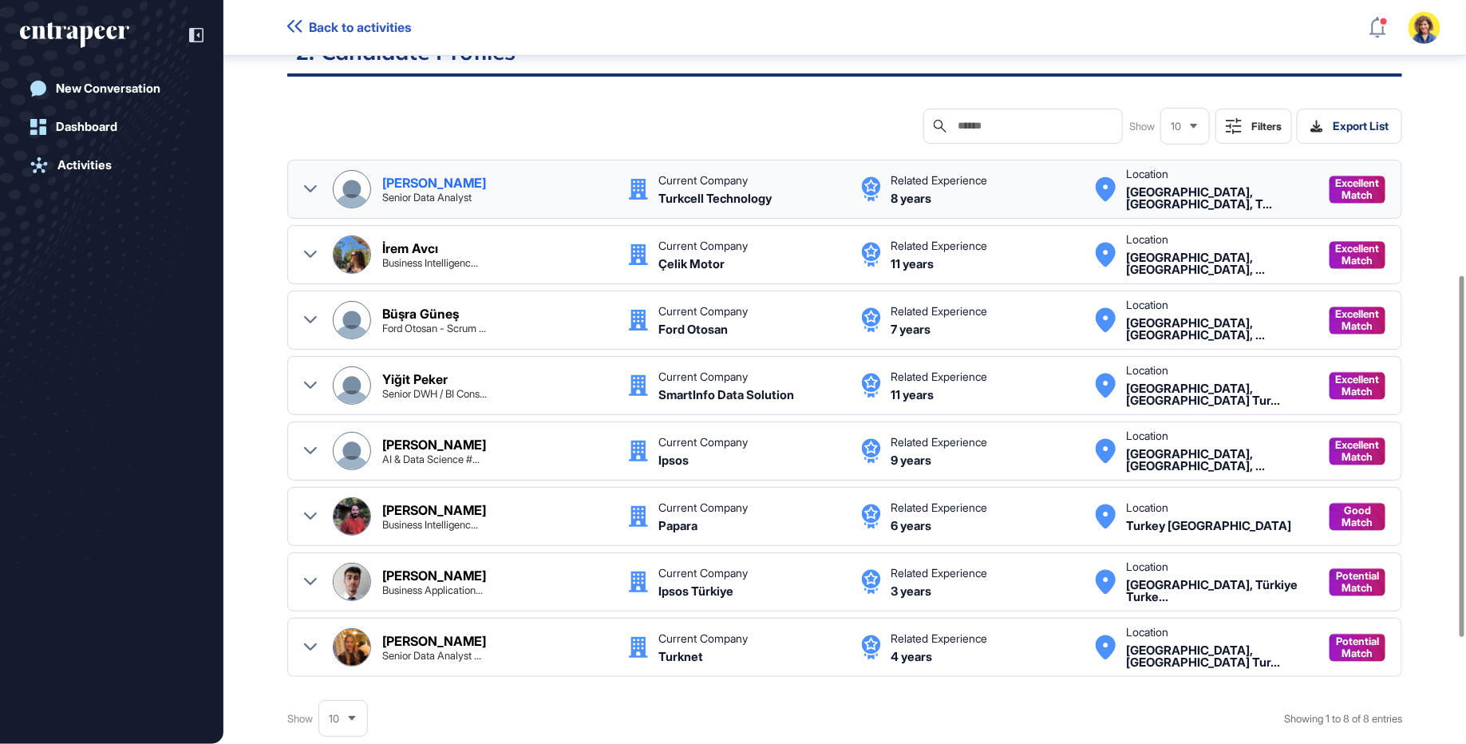
click at [309, 183] on icon at bounding box center [310, 189] width 13 height 13
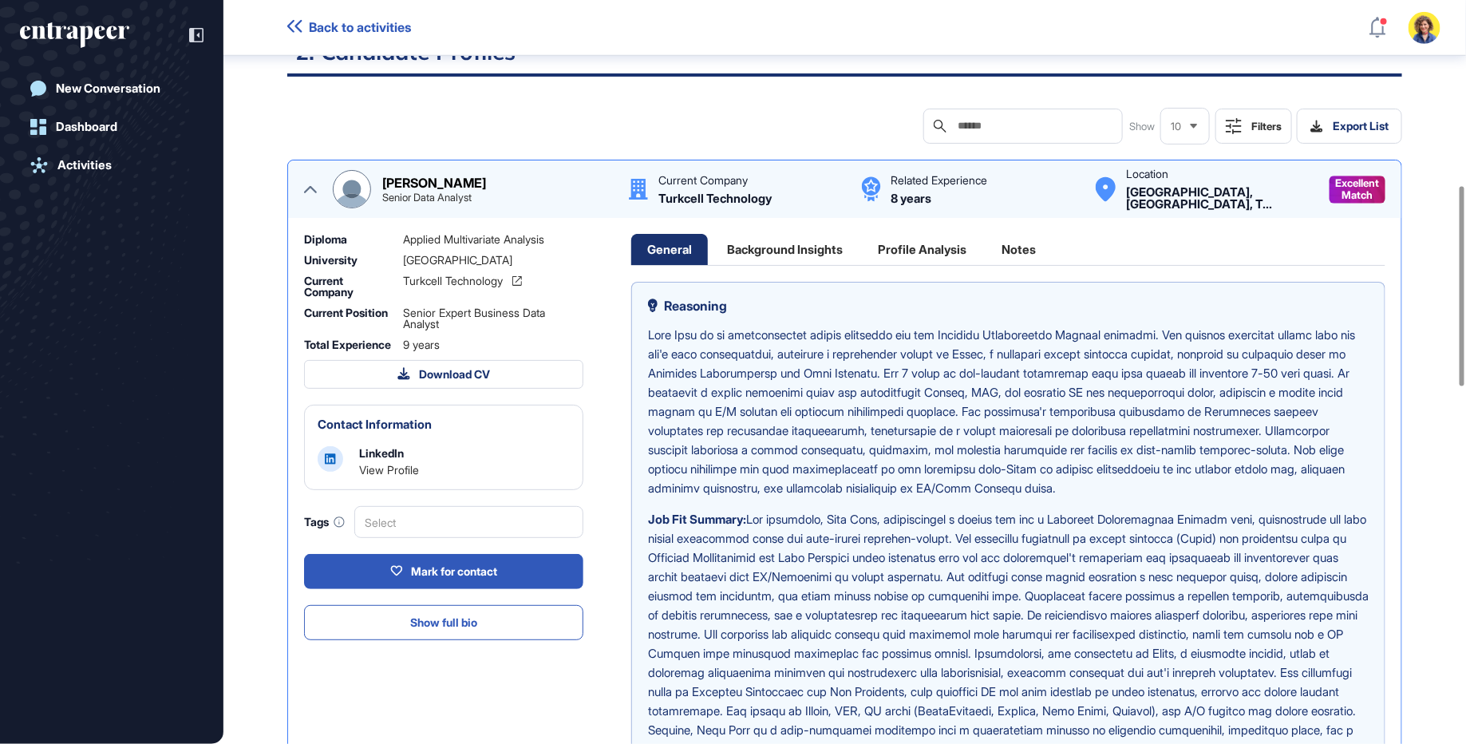
scroll to position [728, 0]
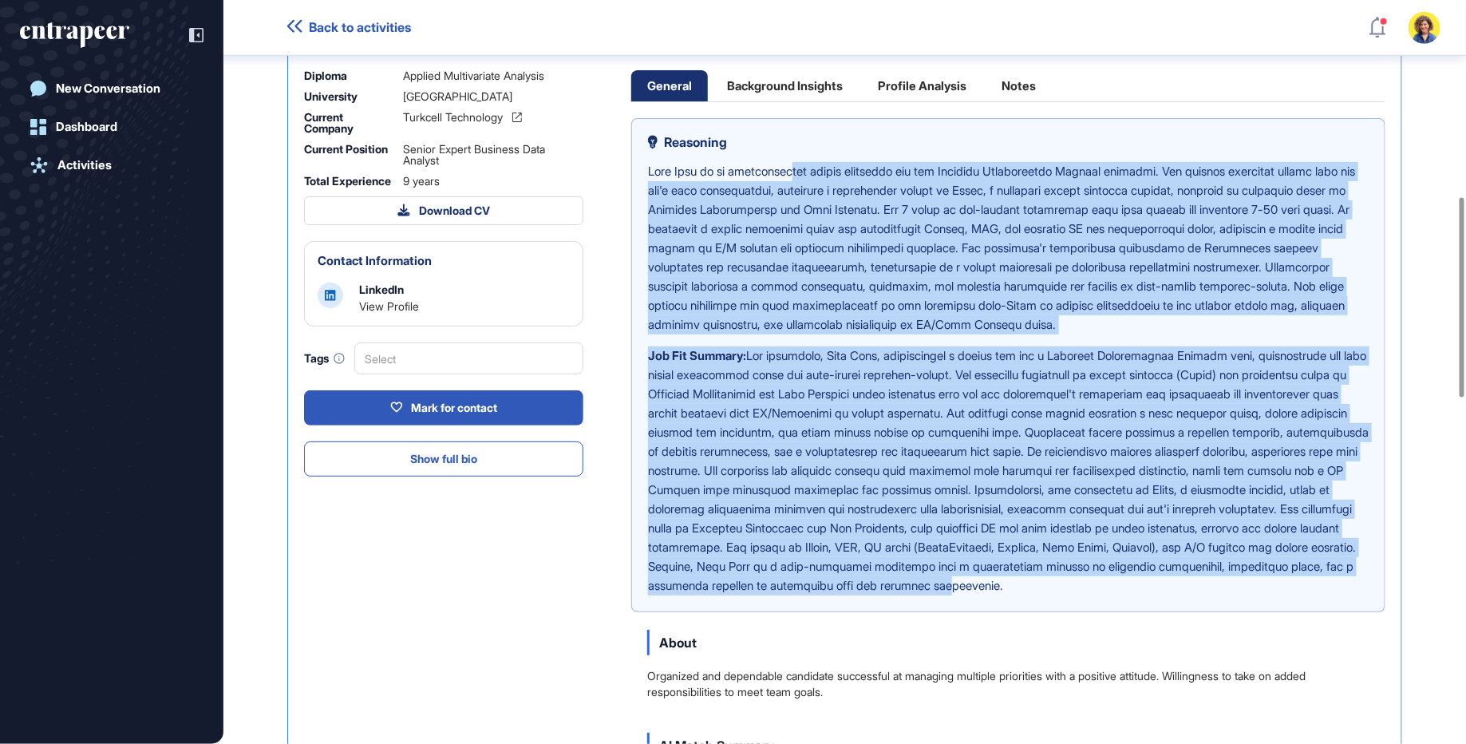
drag, startPoint x: 862, startPoint y: 276, endPoint x: 1198, endPoint y: 581, distance: 454.1
click at [1200, 581] on div "Job Fit Summary:" at bounding box center [1008, 378] width 720 height 433
click at [1198, 581] on p "Job Fit Summary:" at bounding box center [1008, 470] width 720 height 249
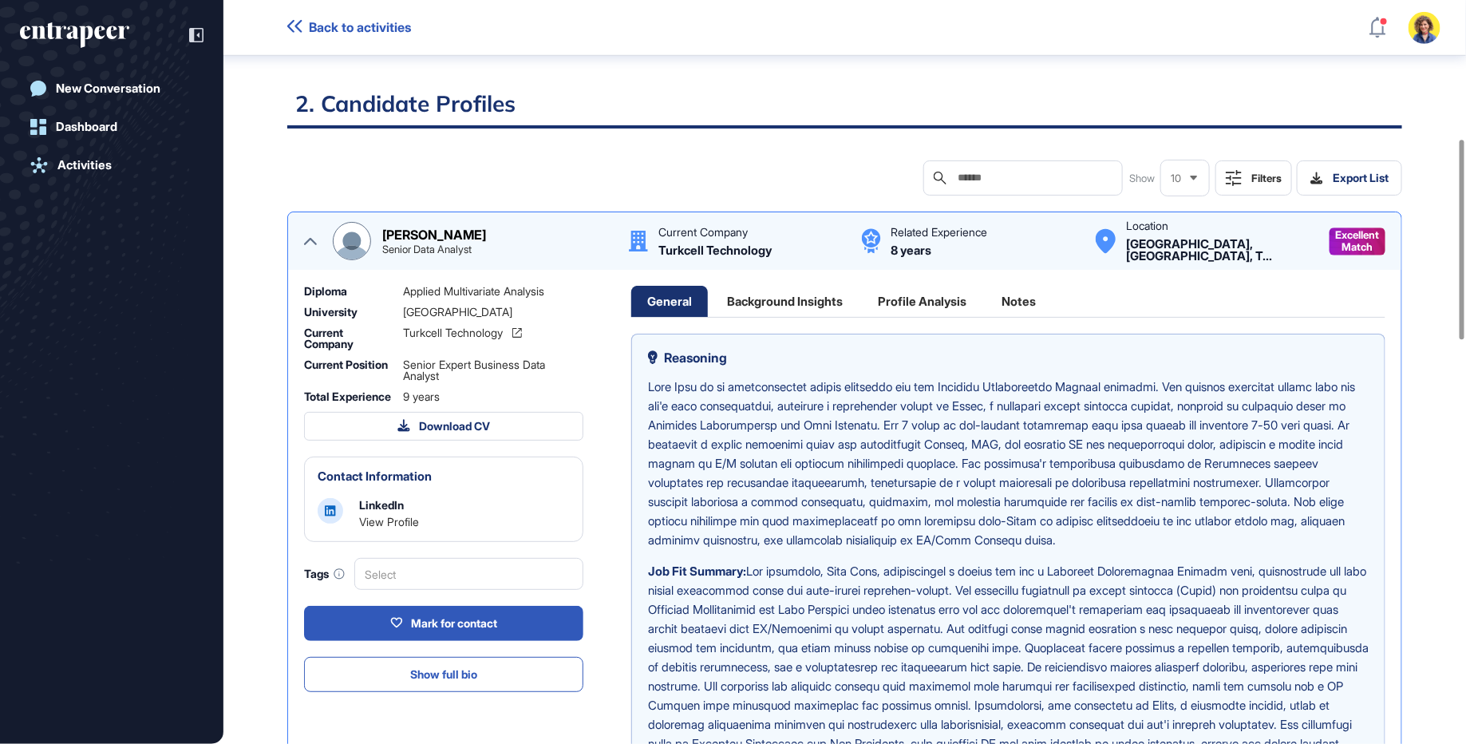
scroll to position [516, 0]
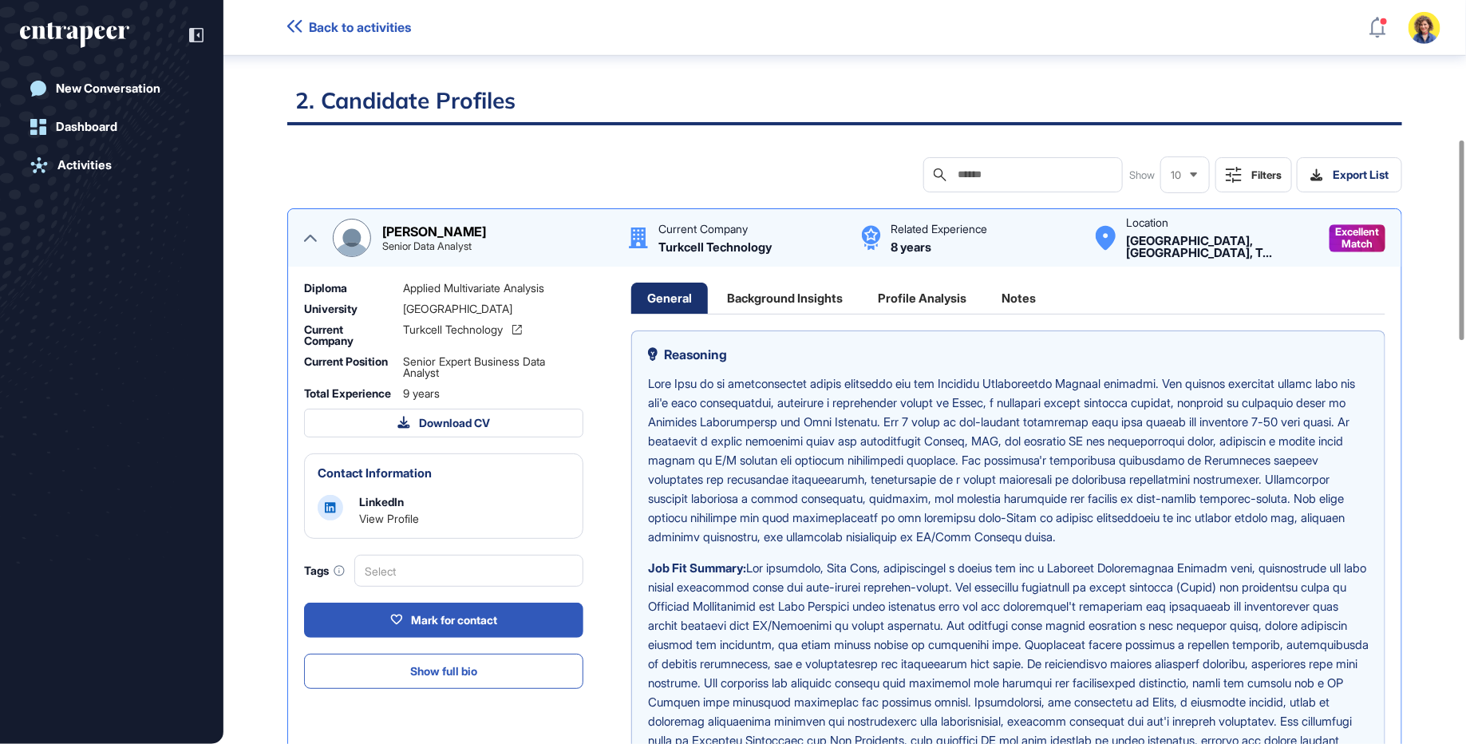
click at [770, 298] on div "Background Insights" at bounding box center [785, 297] width 148 height 31
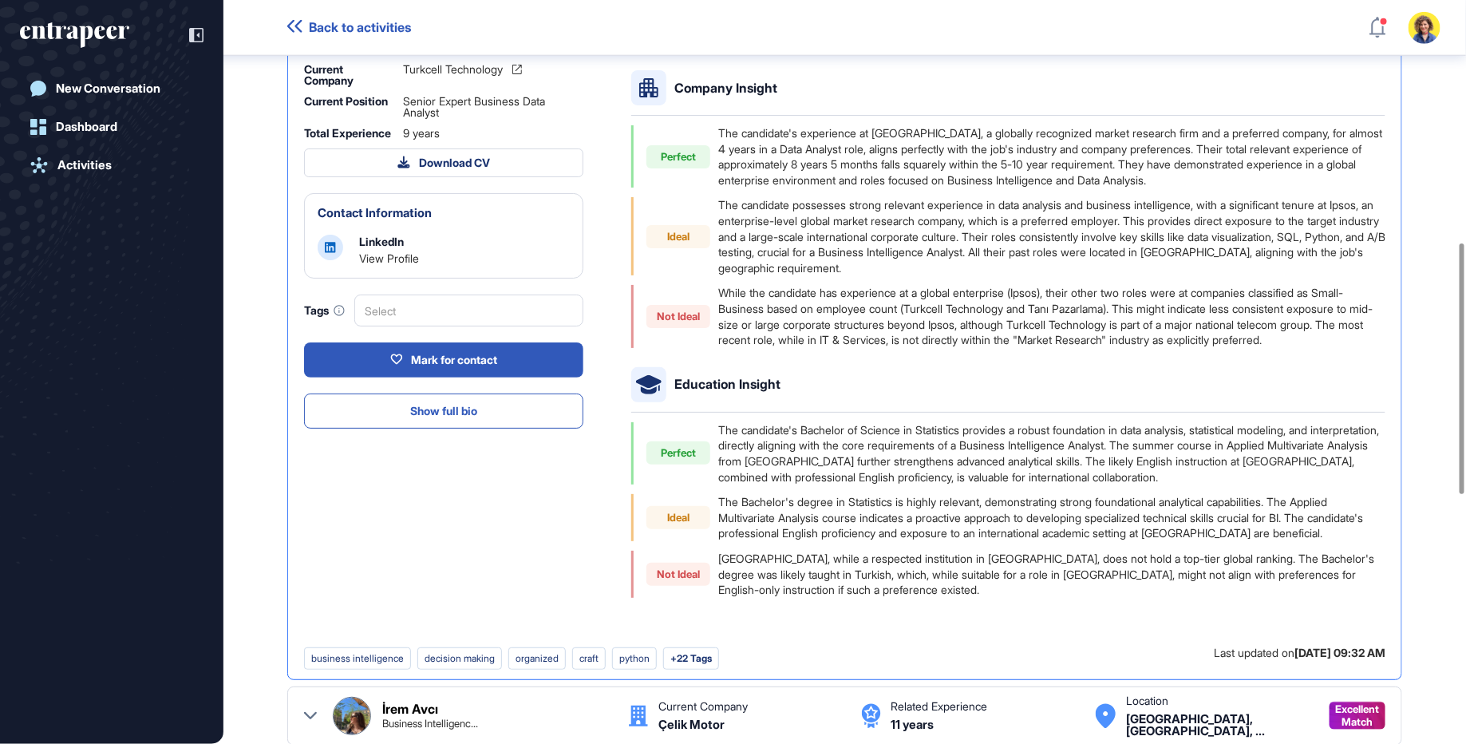
scroll to position [640, 0]
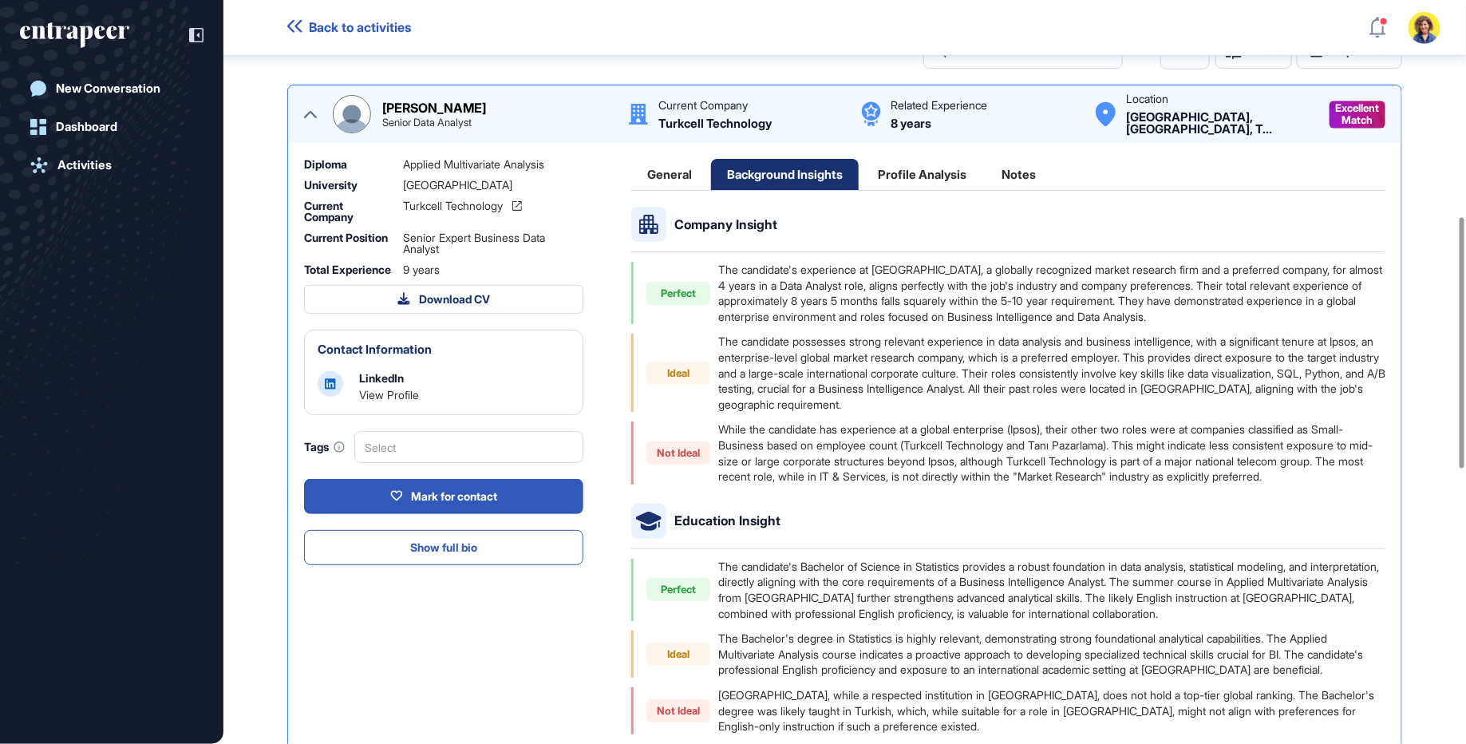
click at [946, 168] on div "Profile Analysis" at bounding box center [922, 174] width 120 height 31
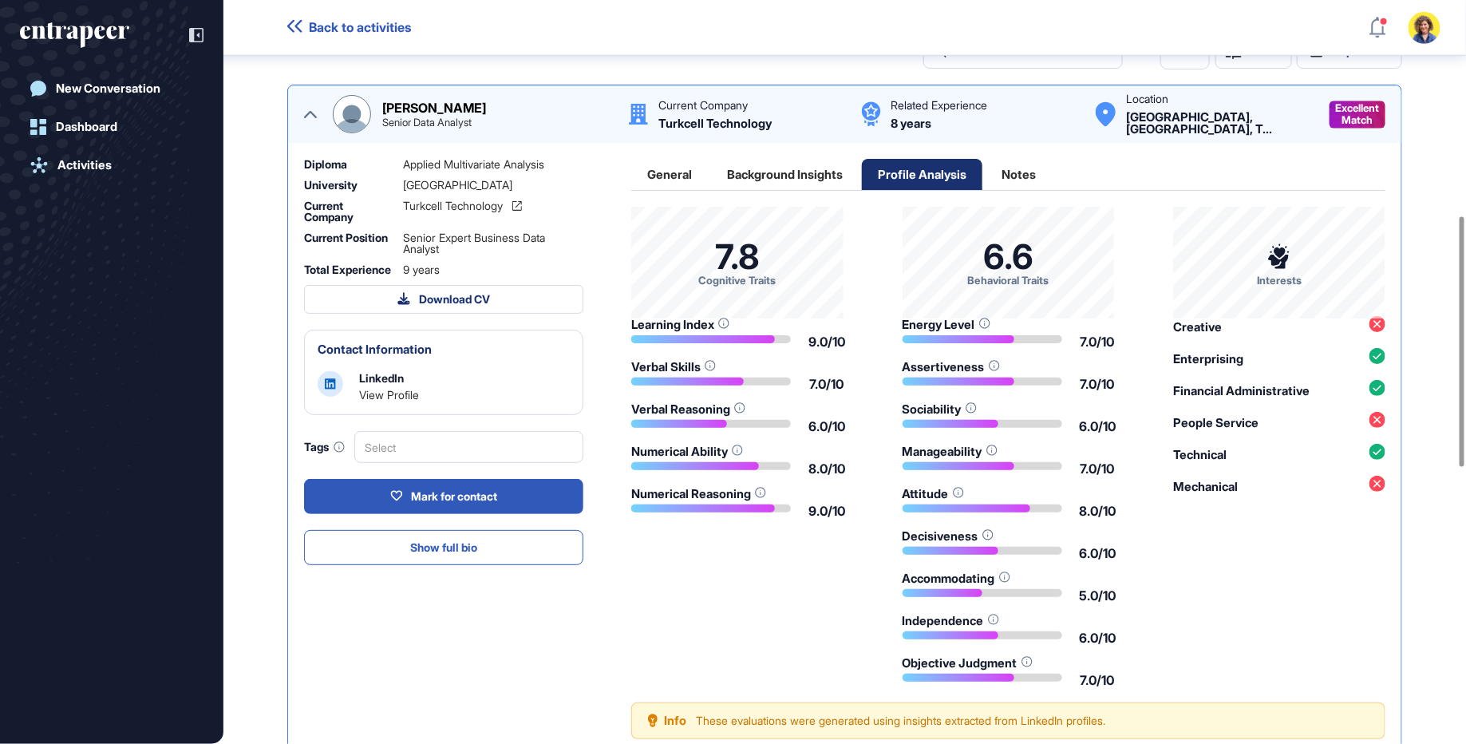
click at [1028, 168] on div "Notes" at bounding box center [1018, 174] width 66 height 31
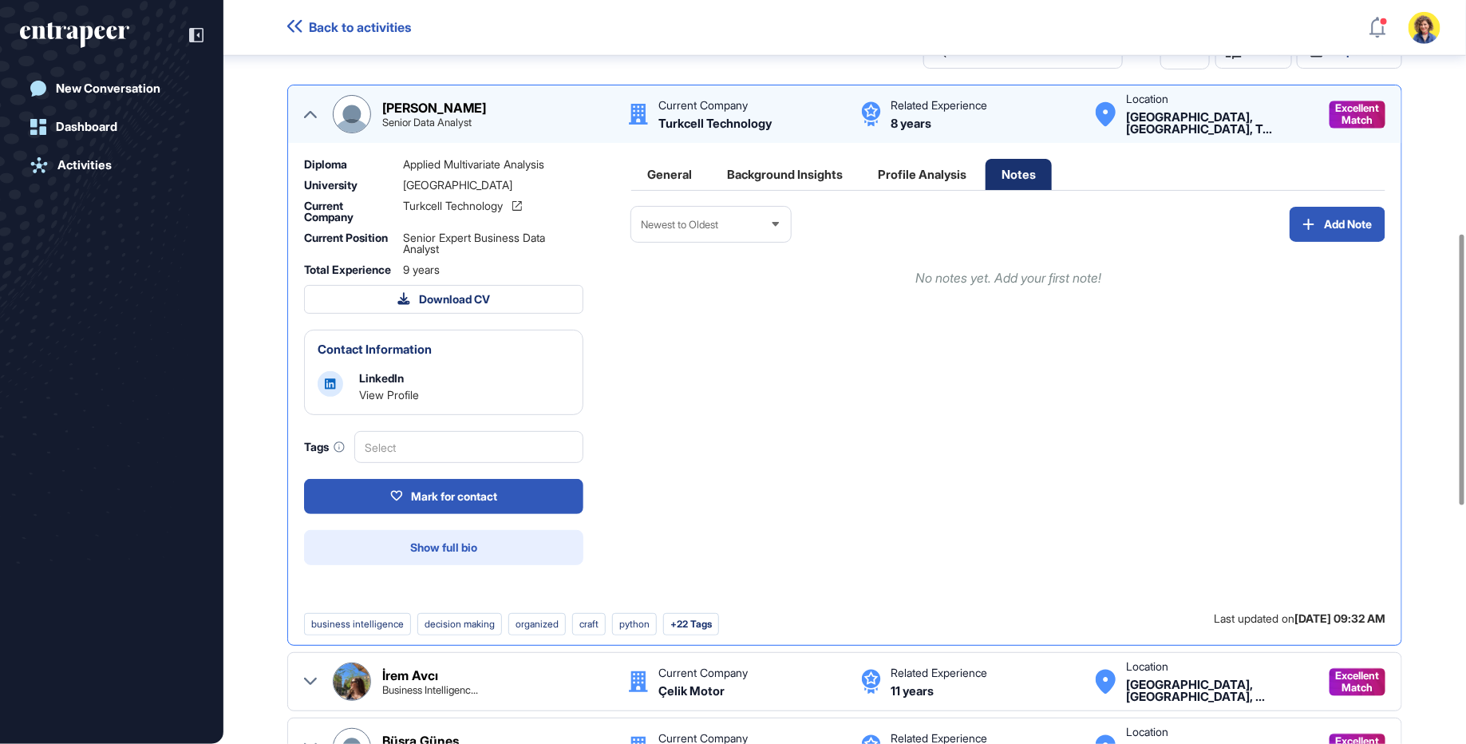
click at [433, 553] on span "Show full bio" at bounding box center [443, 547] width 67 height 11
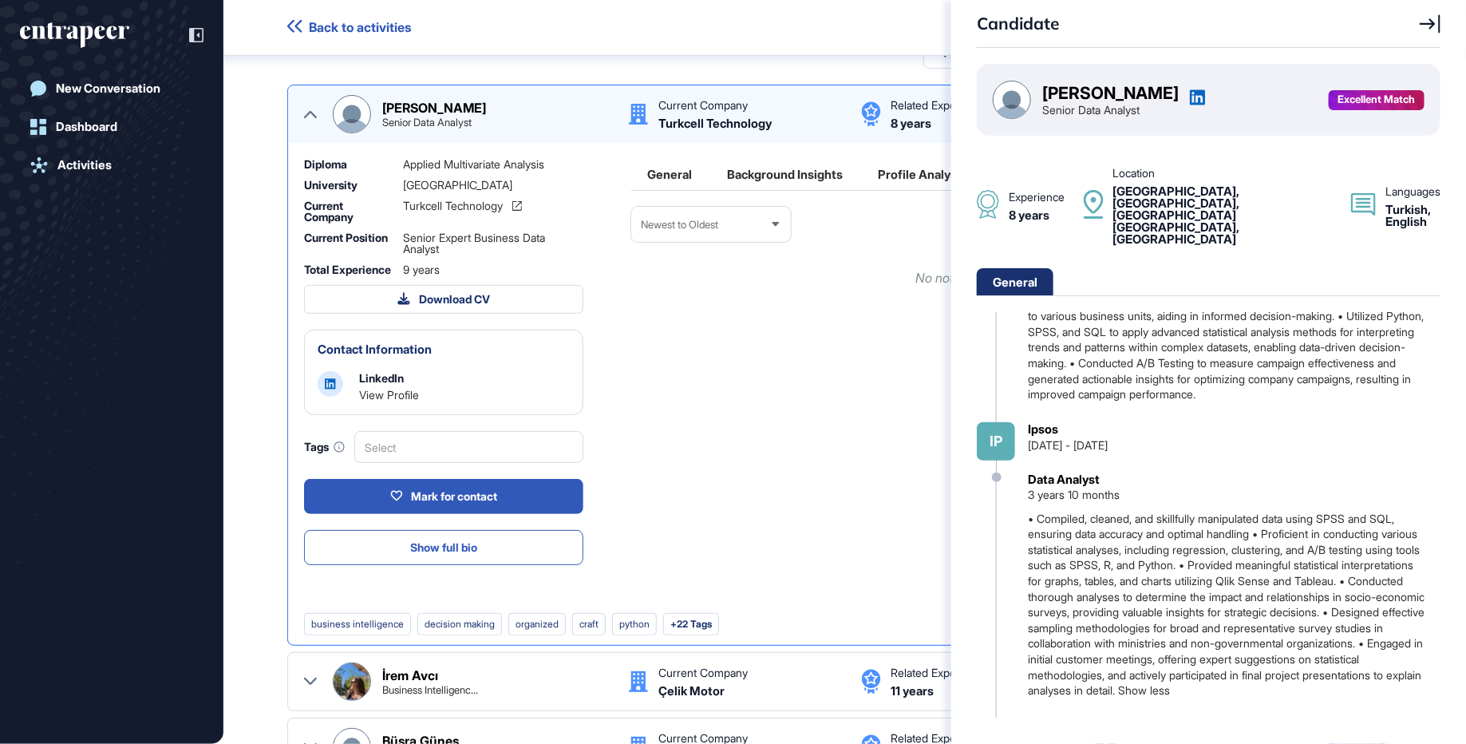
scroll to position [0, 0]
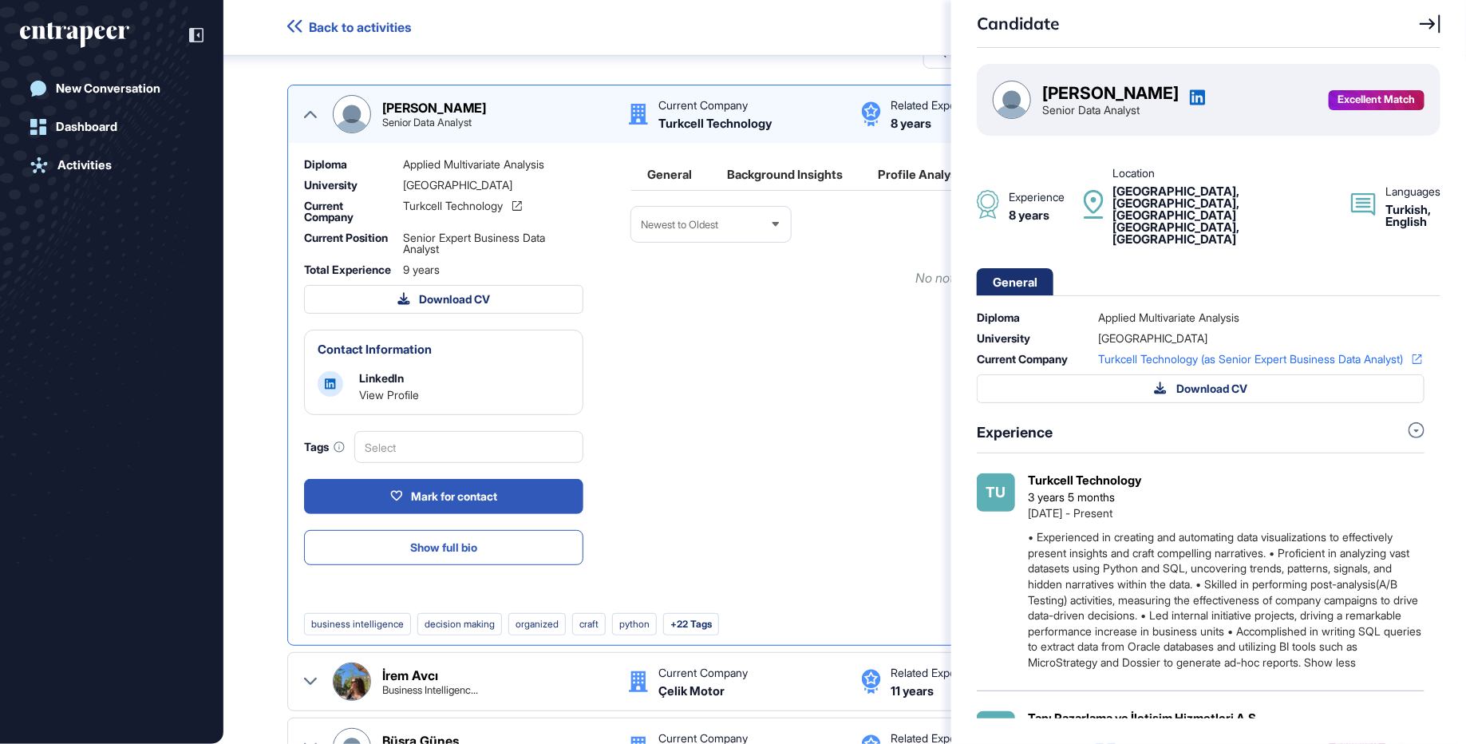
click at [1427, 17] on icon at bounding box center [1429, 23] width 21 height 19
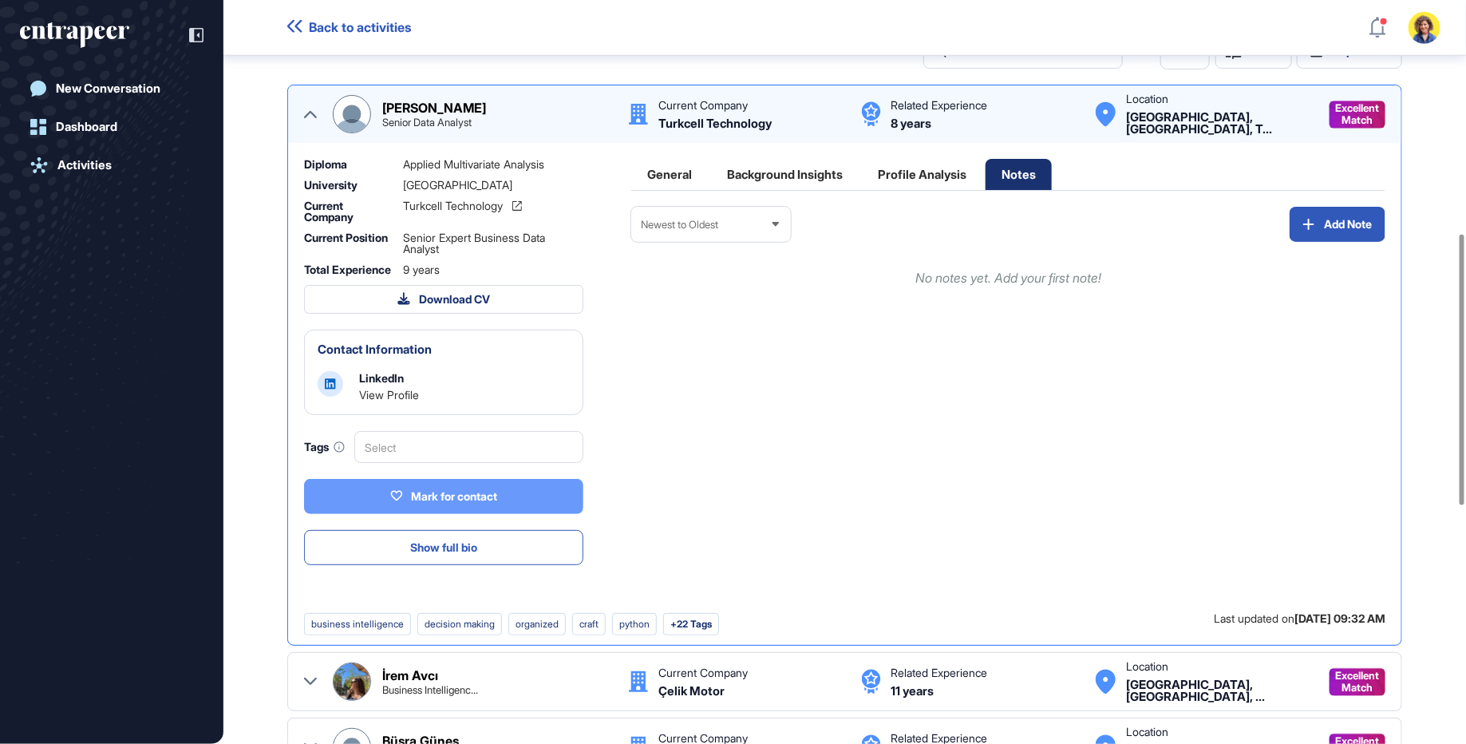
click at [457, 503] on div "Mark for contact" at bounding box center [443, 496] width 107 height 14
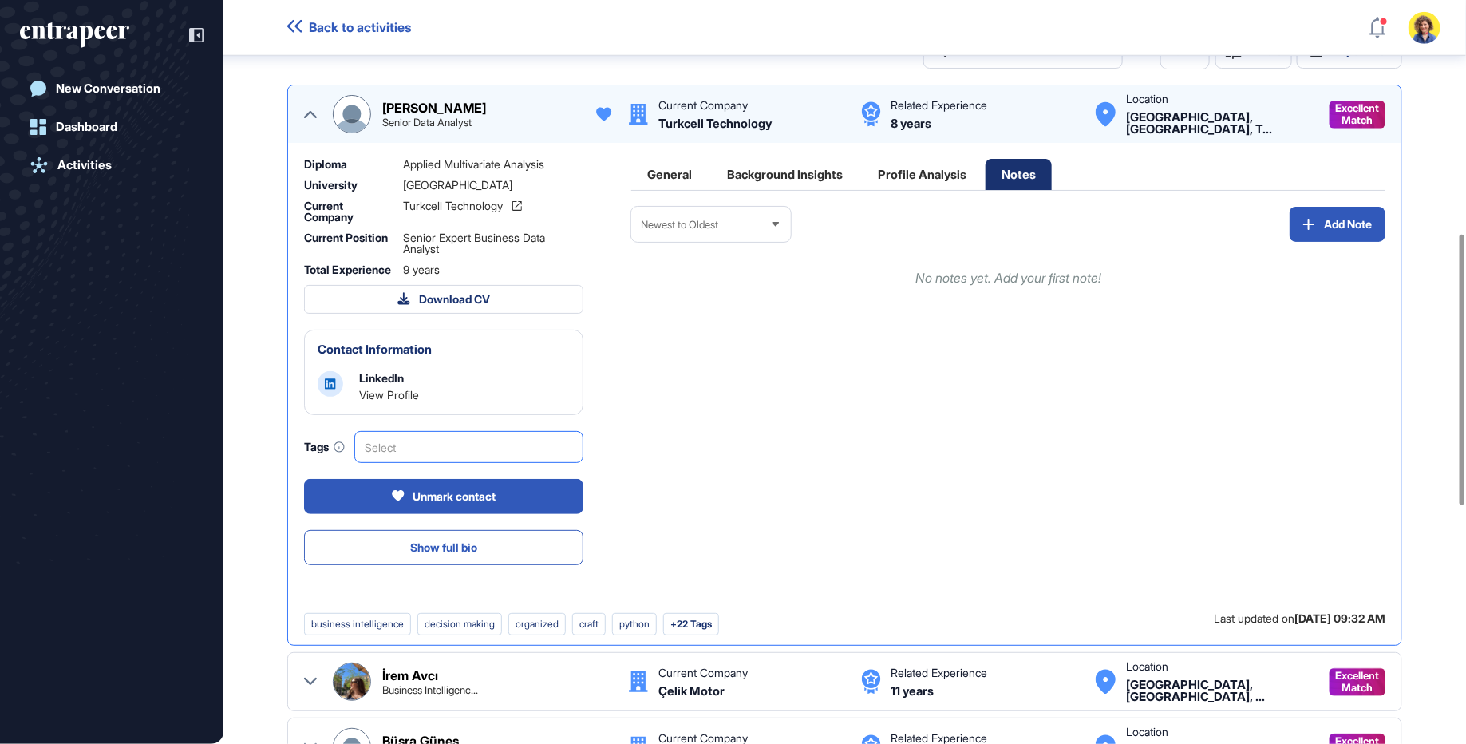
click at [488, 456] on div "Select" at bounding box center [468, 447] width 229 height 32
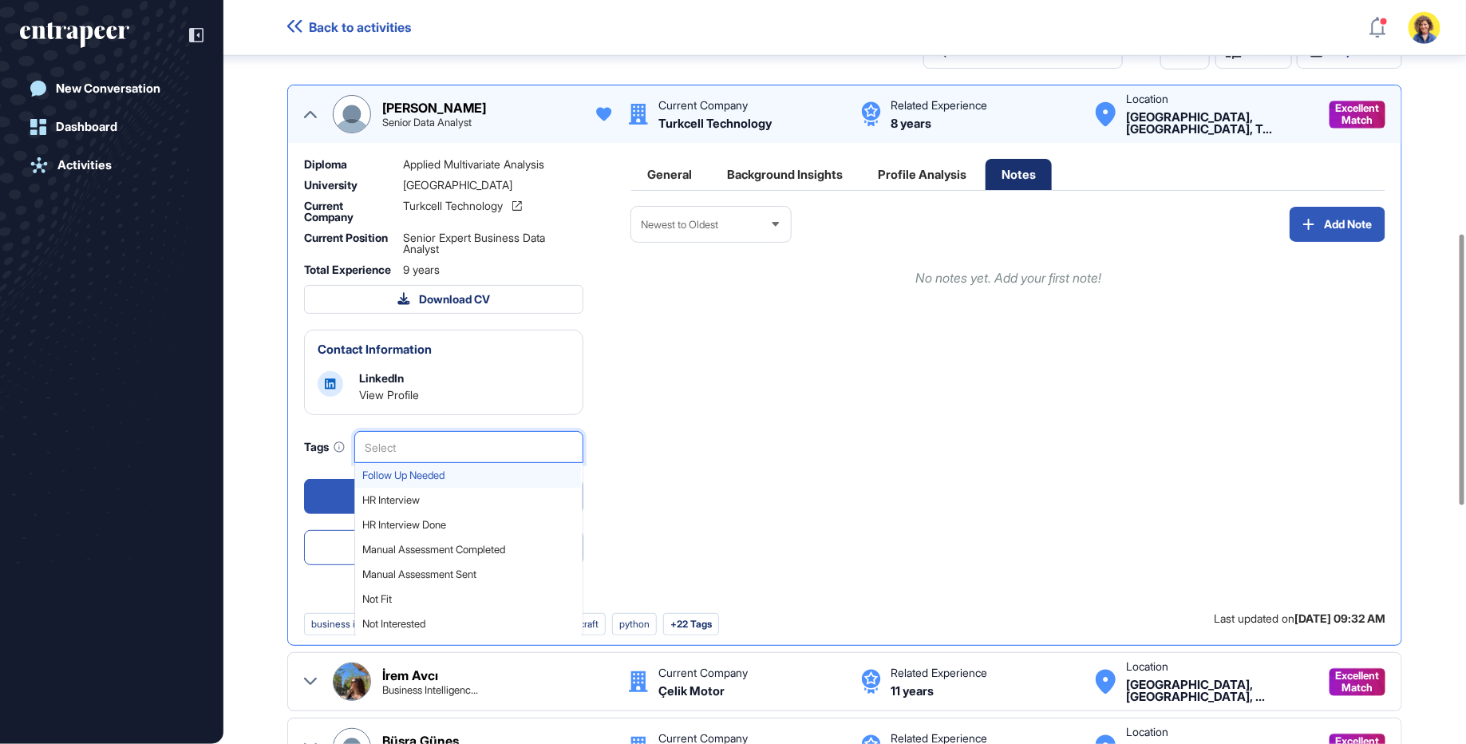
click at [468, 481] on span "Follow Up Needed" at bounding box center [467, 475] width 211 height 12
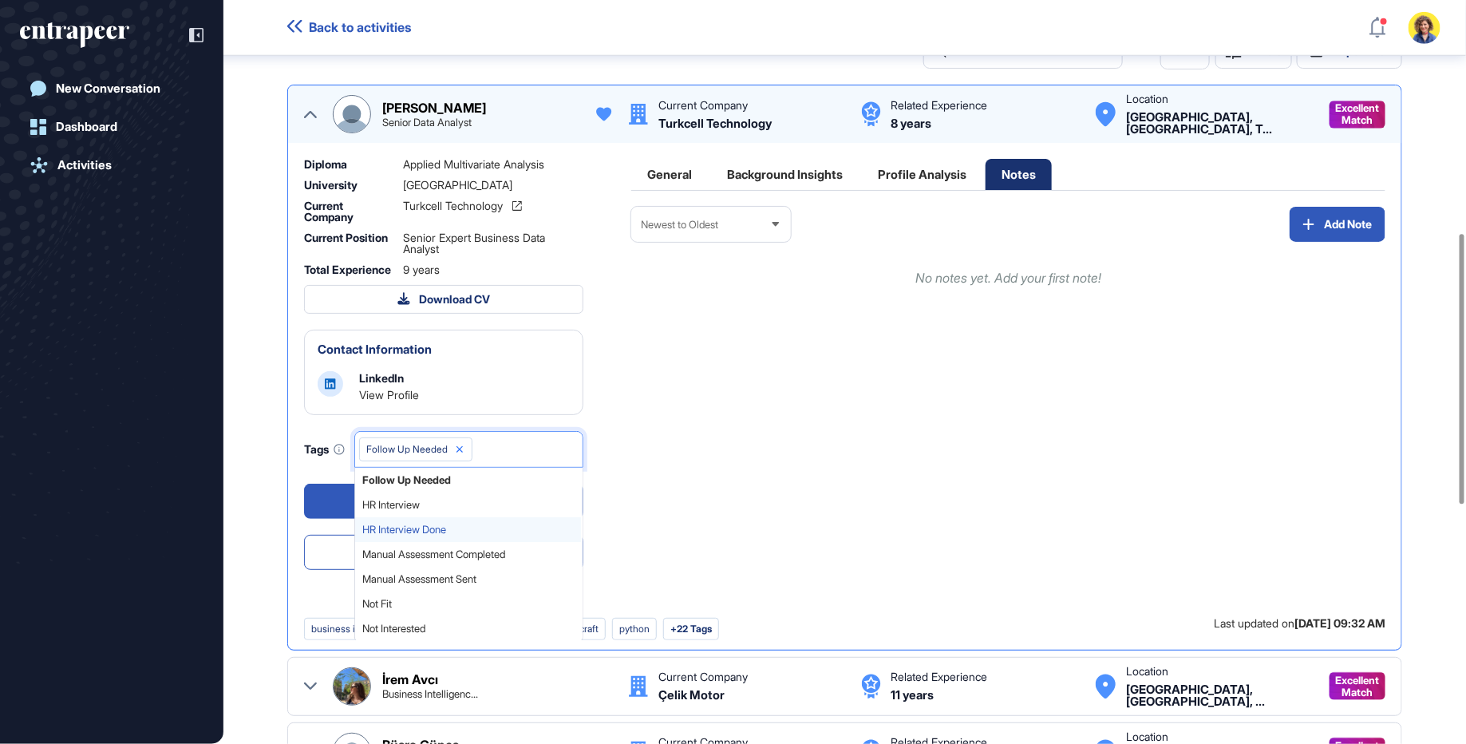
click at [434, 534] on span "HR Interview Done" at bounding box center [467, 529] width 211 height 12
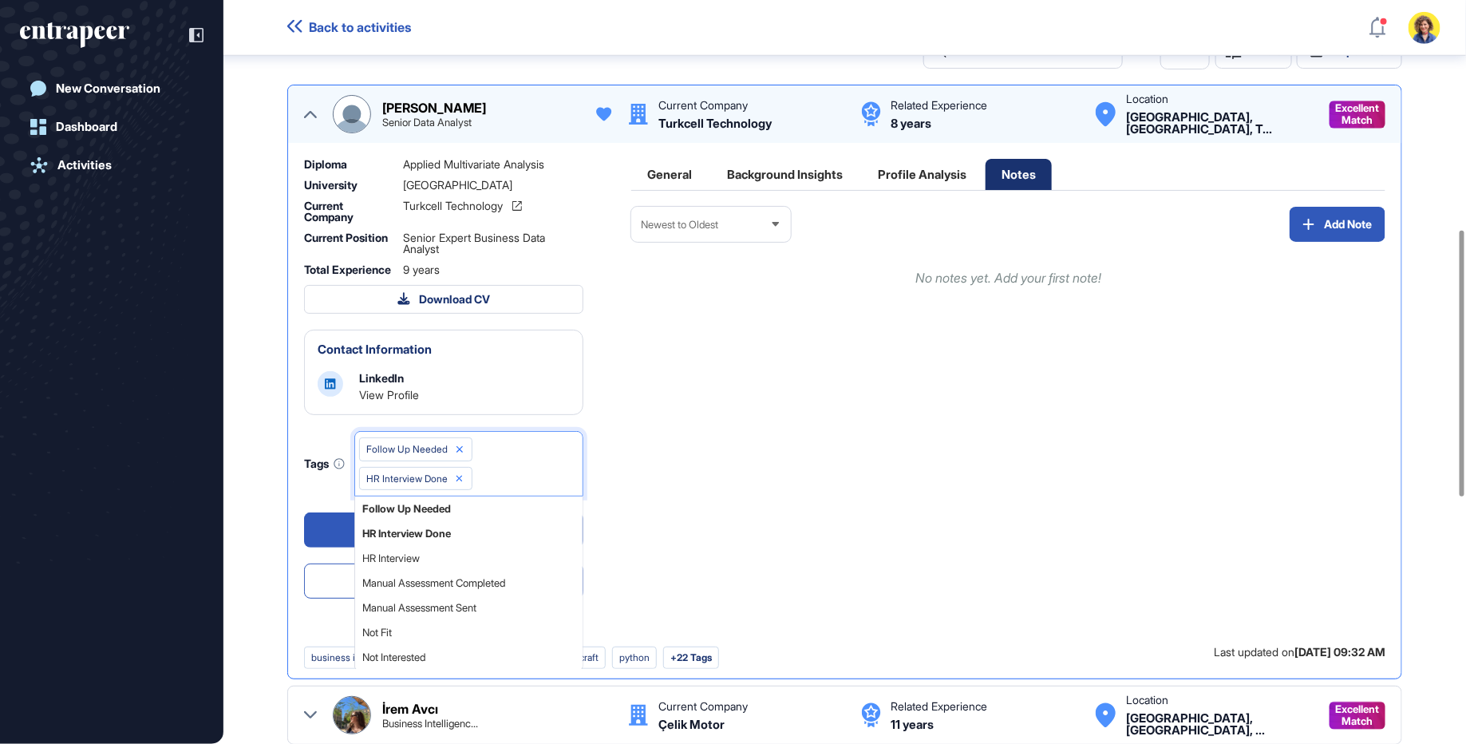
click at [684, 491] on div "Newest to Oldest Add Note No notes yet. Add your first note!" at bounding box center [1008, 427] width 754 height 440
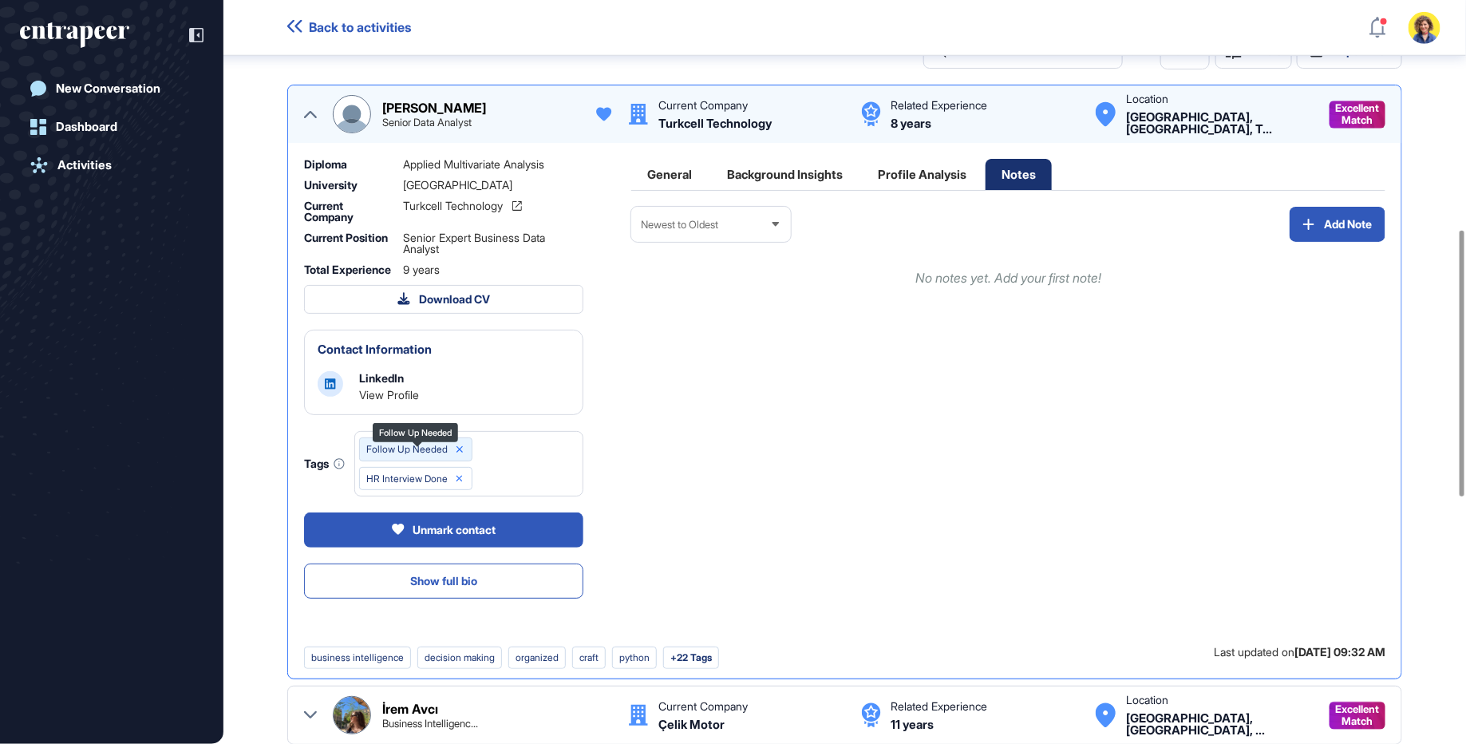
click at [469, 460] on div "Follow Up Needed" at bounding box center [415, 449] width 113 height 24
click at [461, 455] on icon at bounding box center [459, 449] width 11 height 11
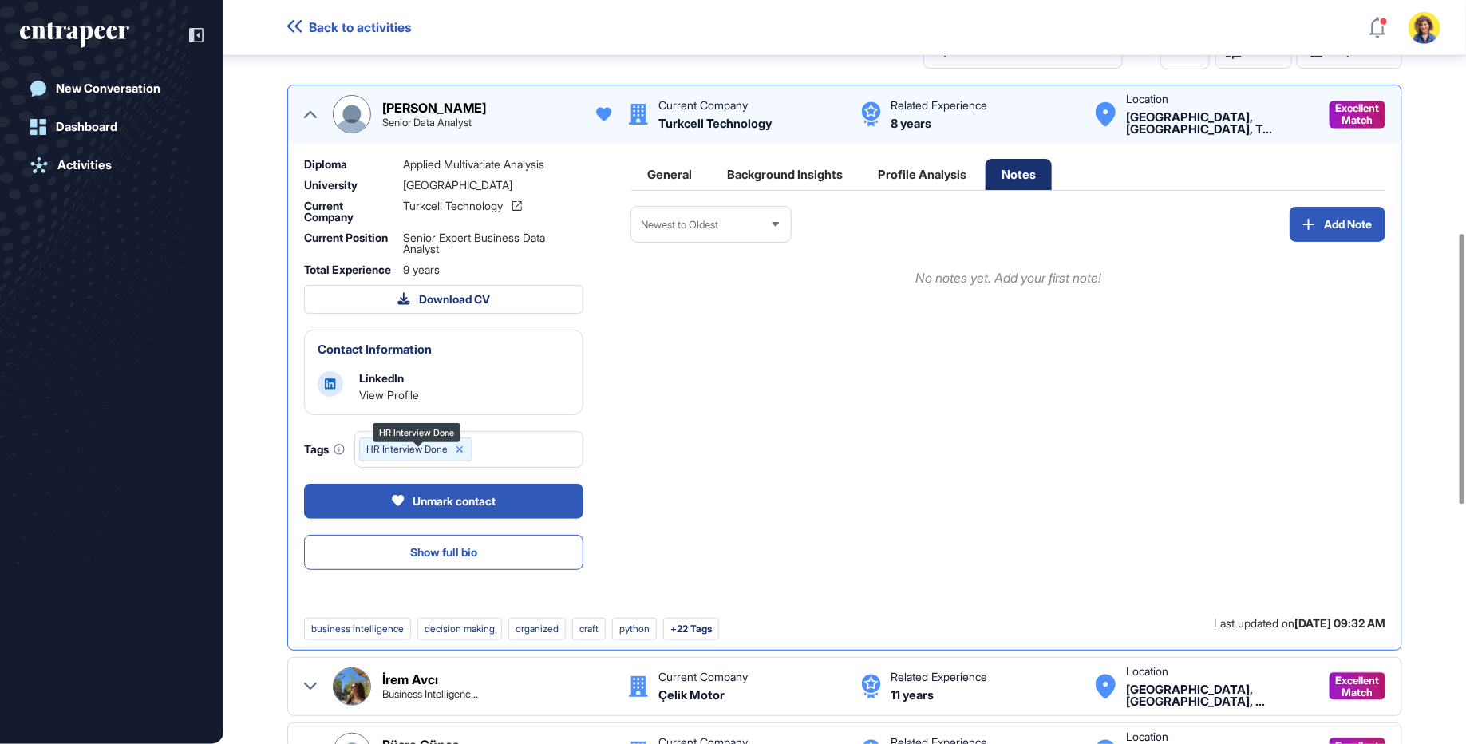
click at [461, 455] on icon at bounding box center [459, 449] width 11 height 11
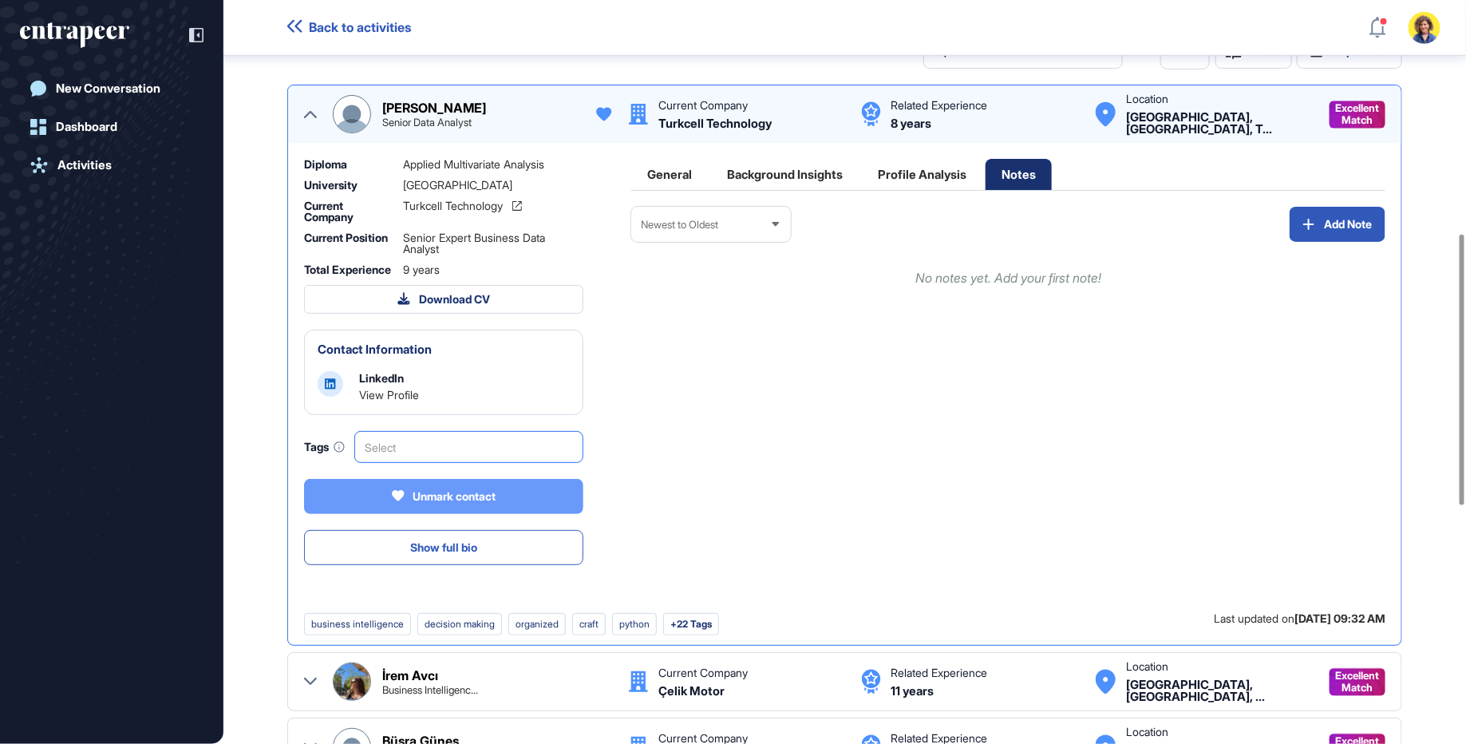
click at [504, 499] on button "Unmark contact" at bounding box center [443, 496] width 279 height 35
click at [493, 508] on div "Mark for contact" at bounding box center [443, 496] width 279 height 35
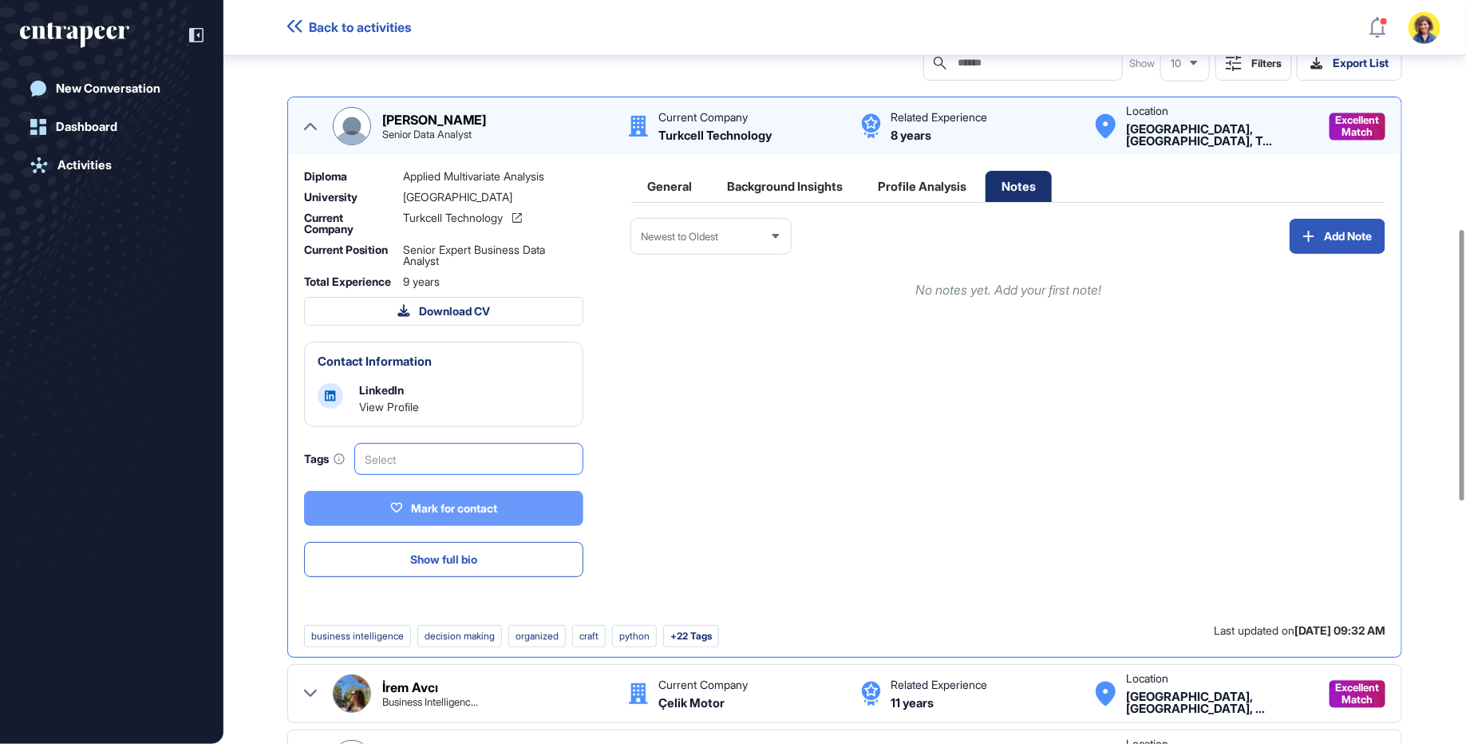
click at [434, 512] on div "Mark for contact" at bounding box center [443, 508] width 107 height 14
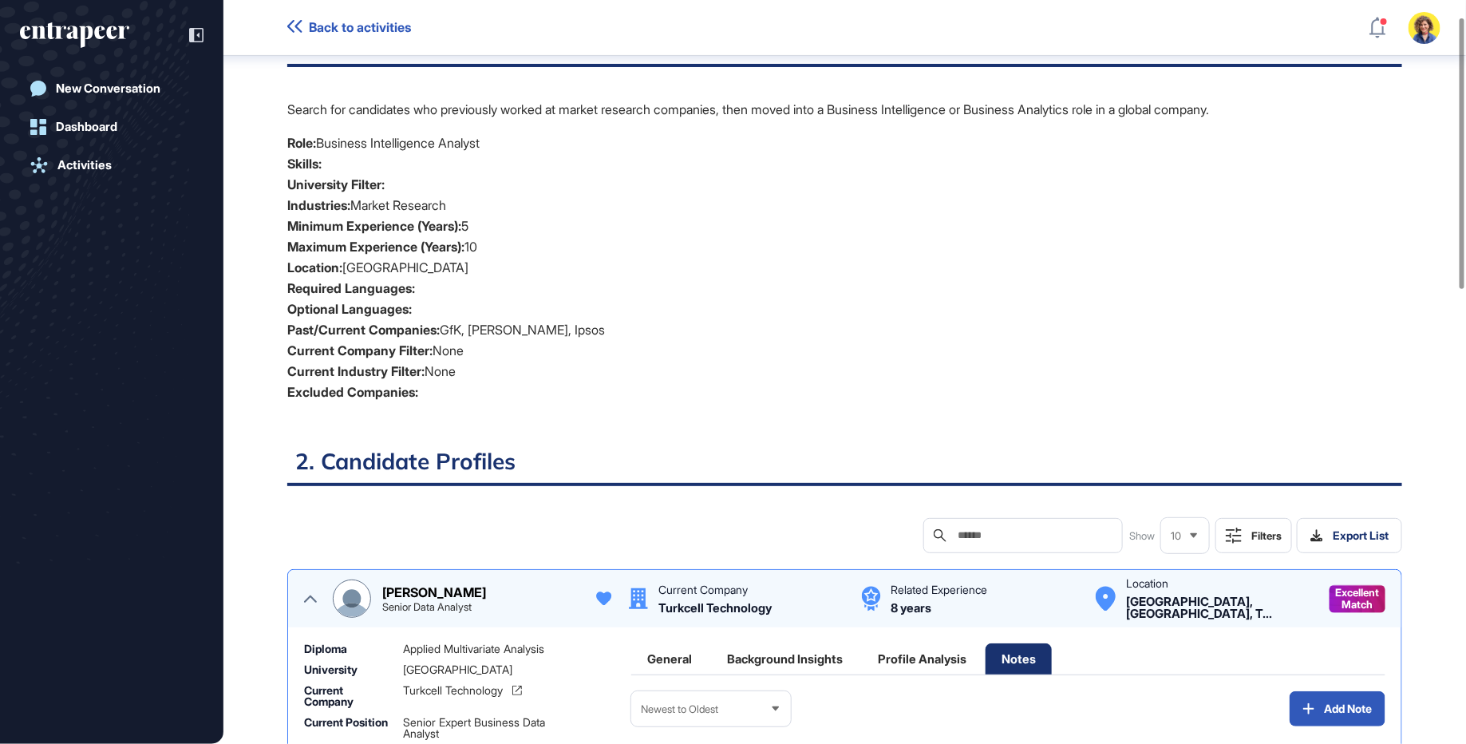
scroll to position [0, 0]
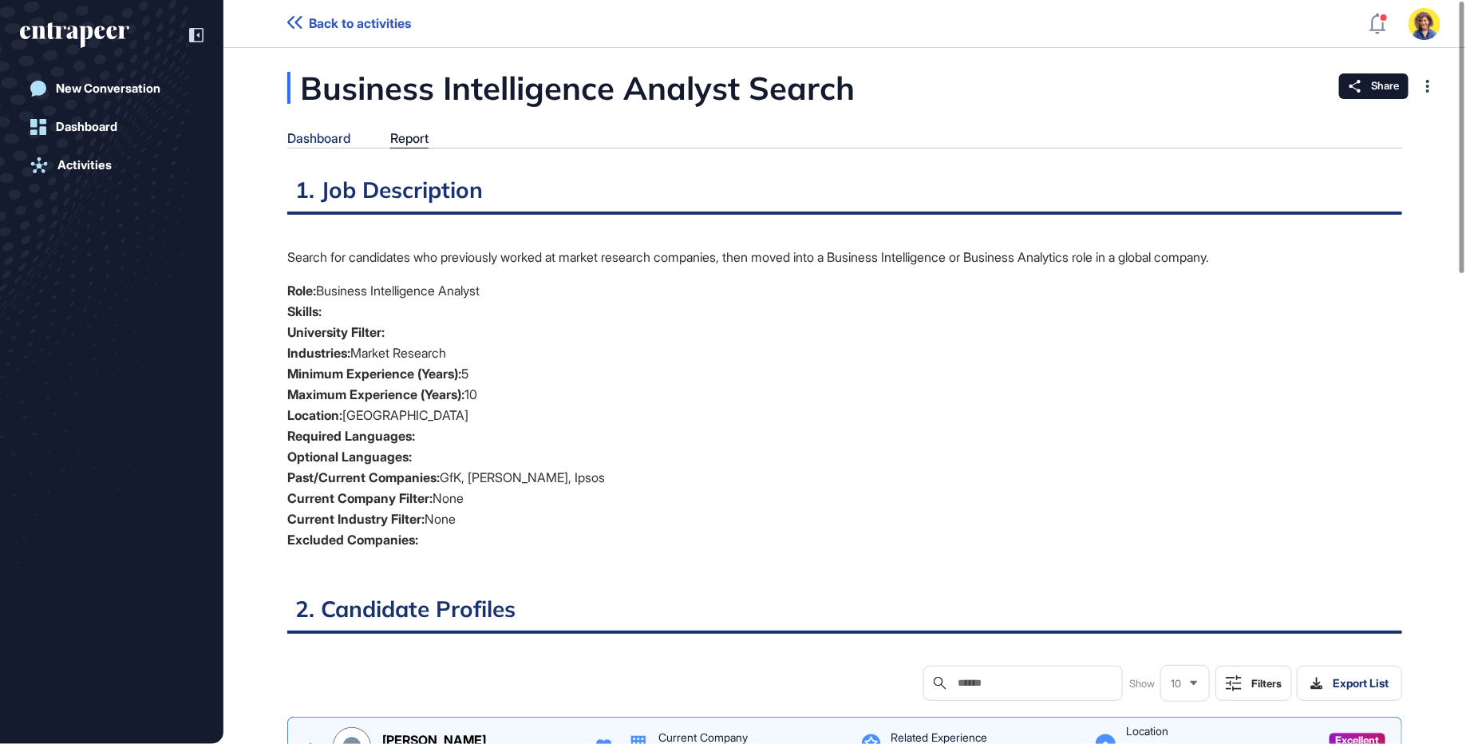
click at [313, 134] on div "Dashboard" at bounding box center [318, 138] width 63 height 15
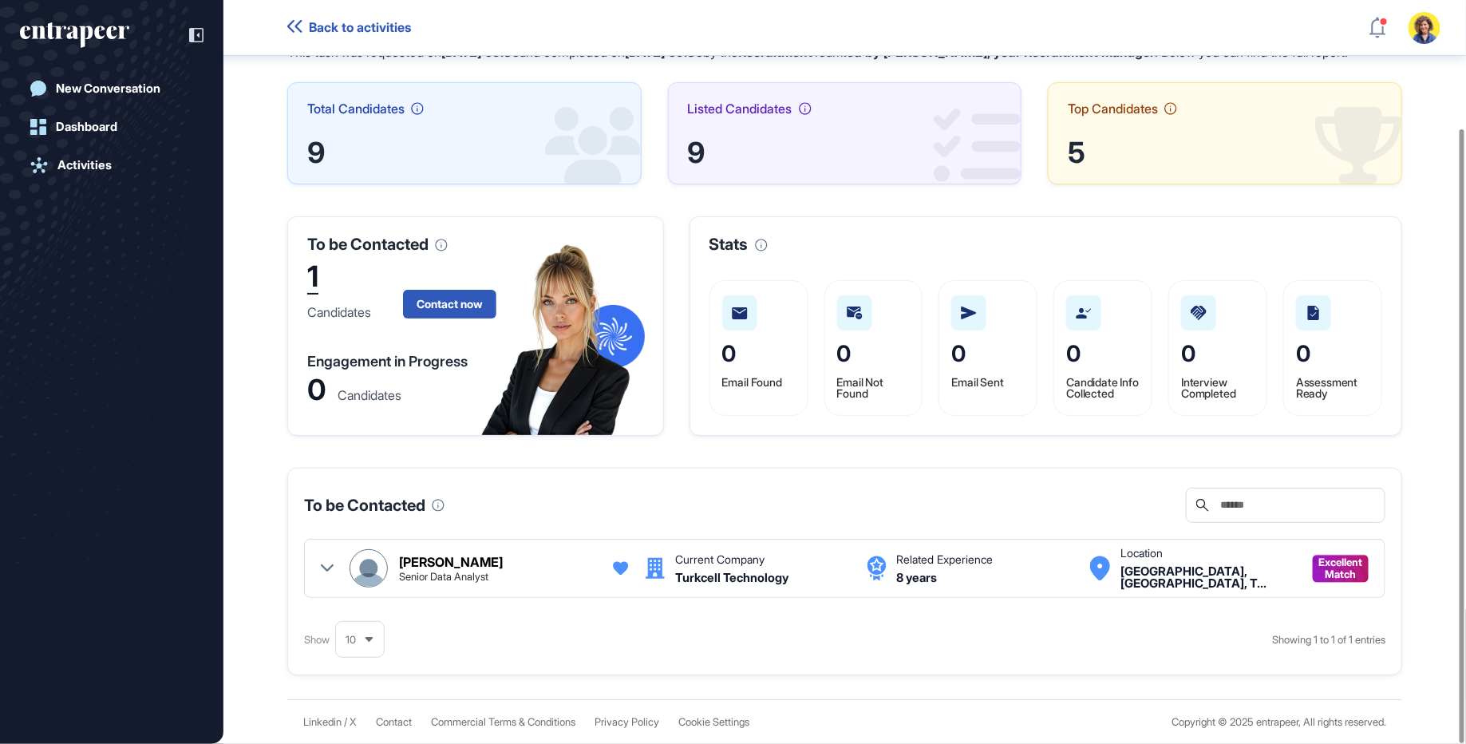
scroll to position [159, 0]
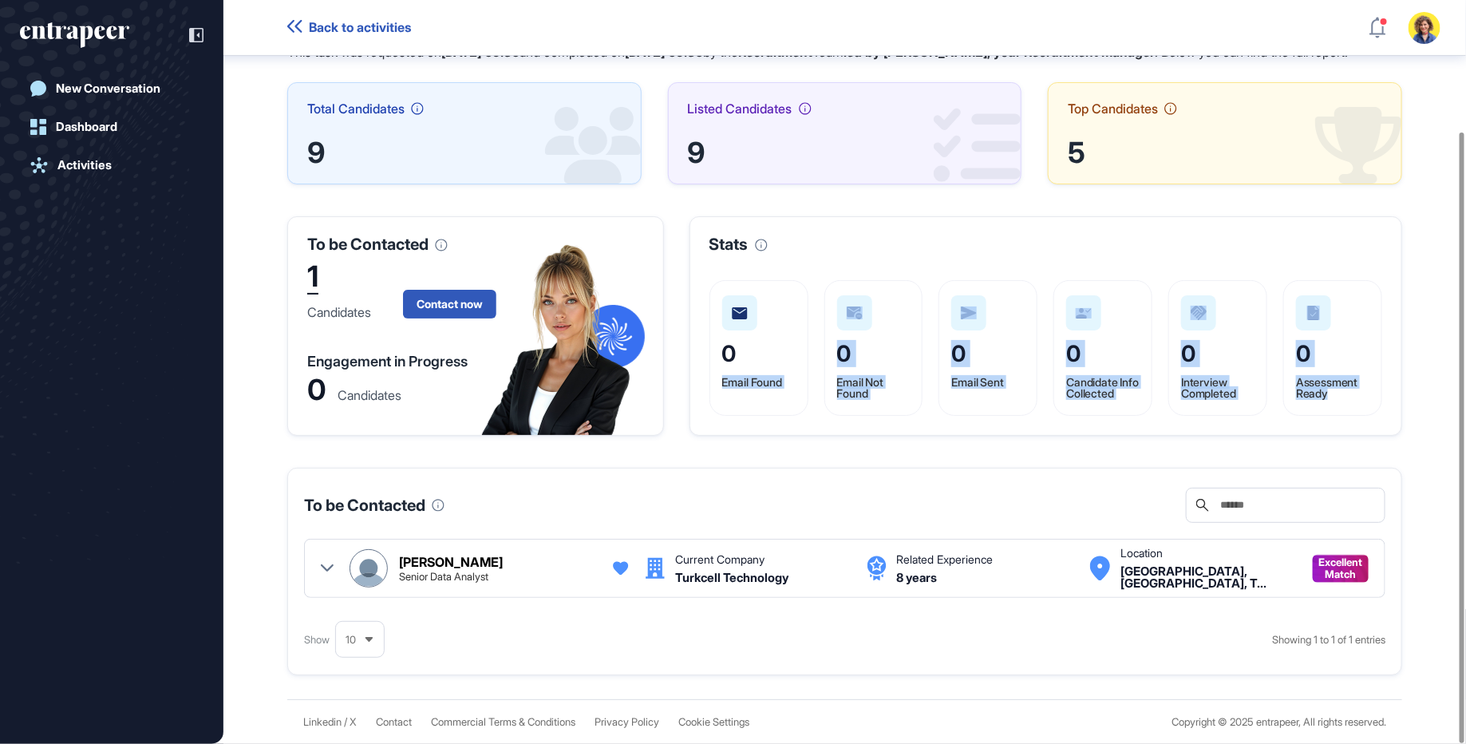
drag, startPoint x: 722, startPoint y: 388, endPoint x: 1373, endPoint y: 393, distance: 651.1
click at [1373, 393] on div "0 Email Found 0 Email Not Found 0 Email Sent 0 Candidate Info Collected 0 Inter…" at bounding box center [1045, 348] width 673 height 136
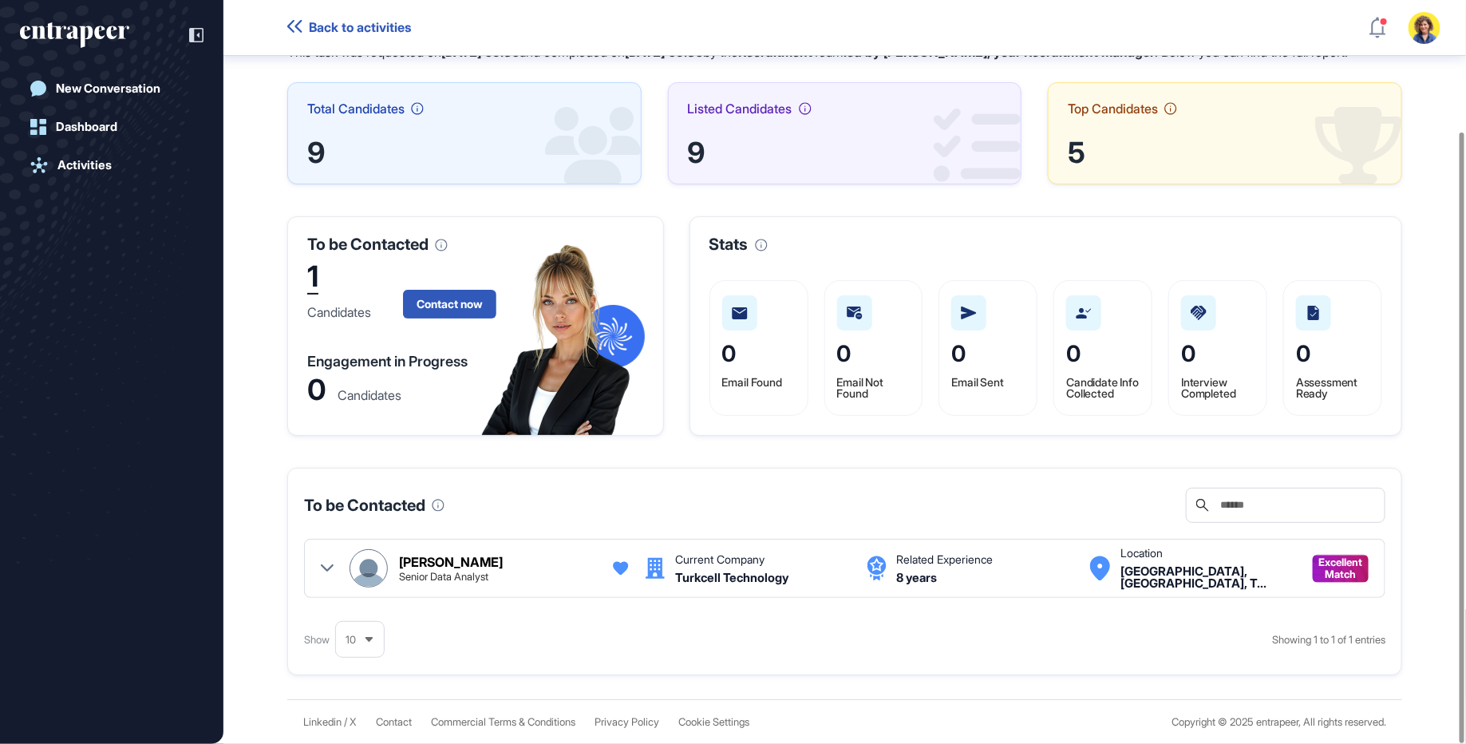
click at [1072, 393] on span "Candidate Info Collected" at bounding box center [1102, 387] width 73 height 25
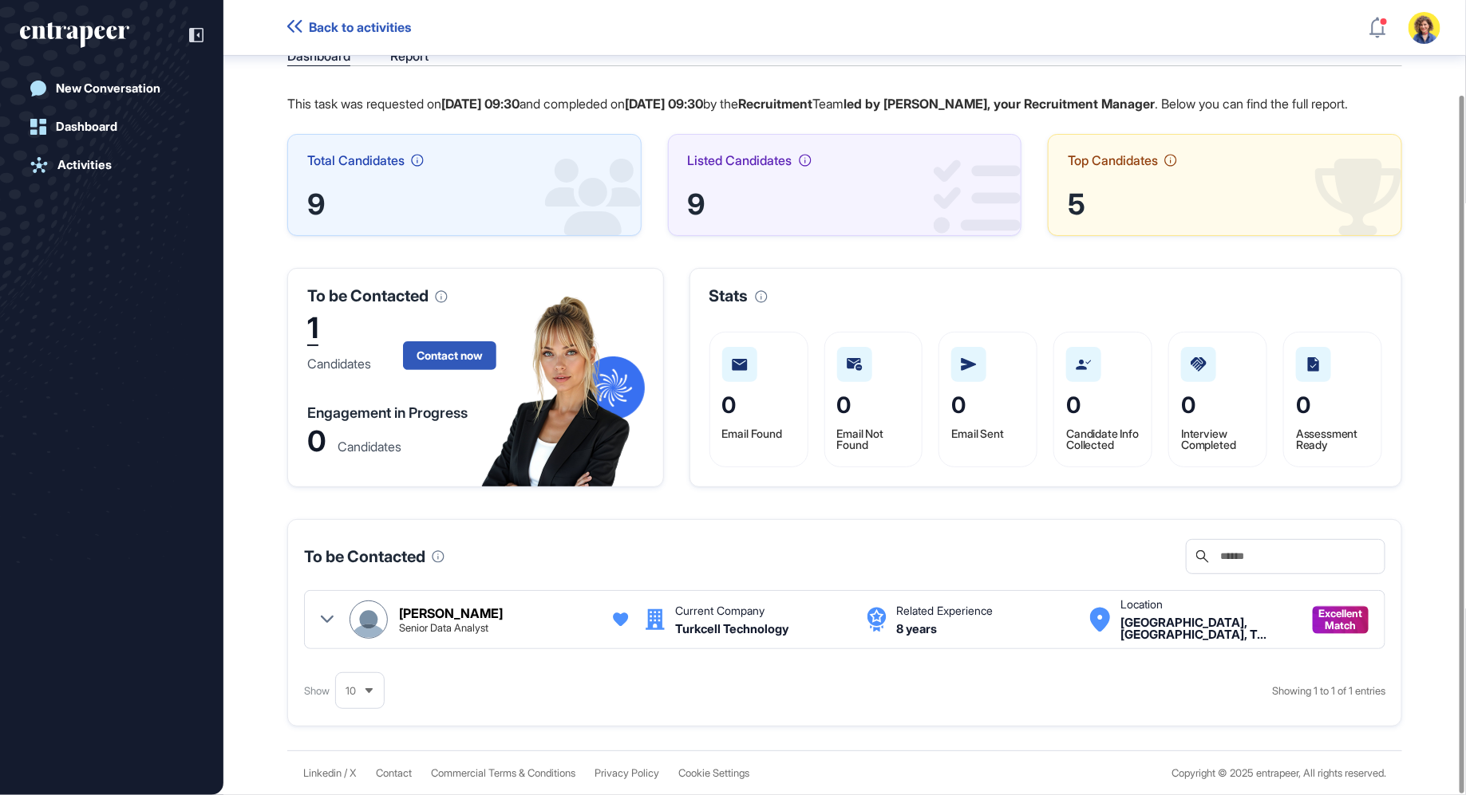
scroll to position [107, 0]
click at [85, 25] on icon "entrapeer-logo" at bounding box center [74, 35] width 109 height 26
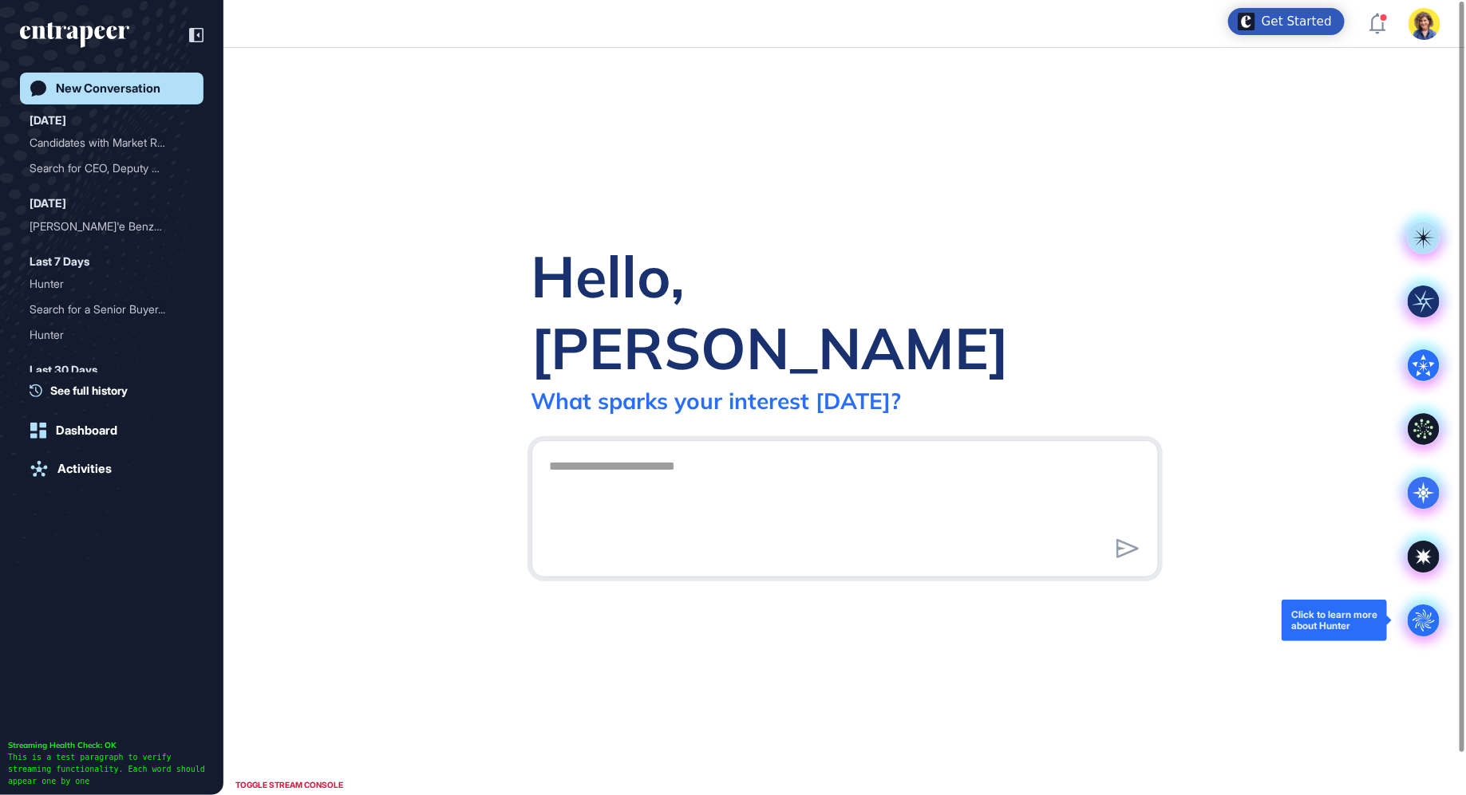
click at [1428, 618] on icon ".cls-2{fill:#fff}" at bounding box center [1423, 621] width 32 height 32
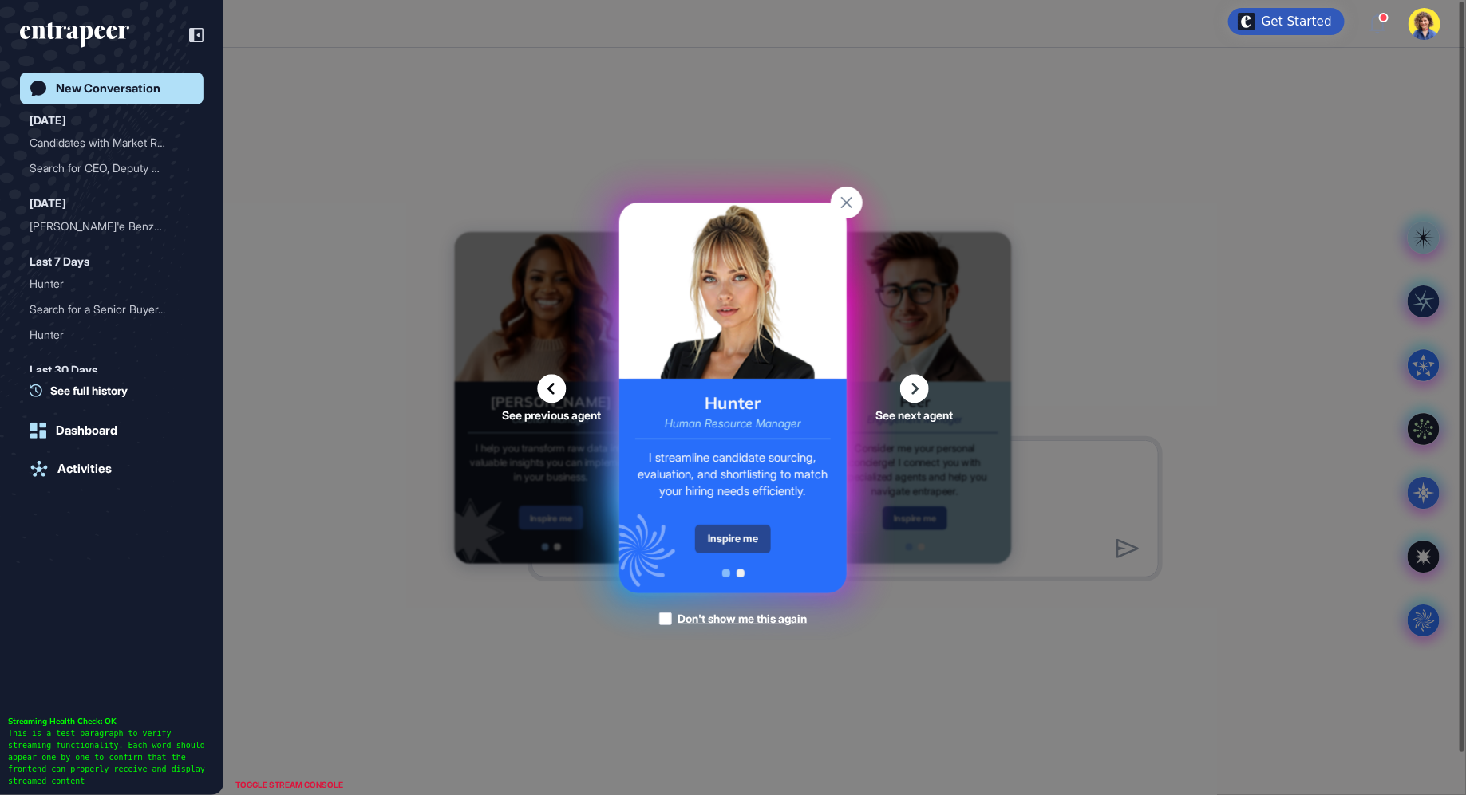
click at [748, 532] on div "Inspire me" at bounding box center [733, 539] width 76 height 29
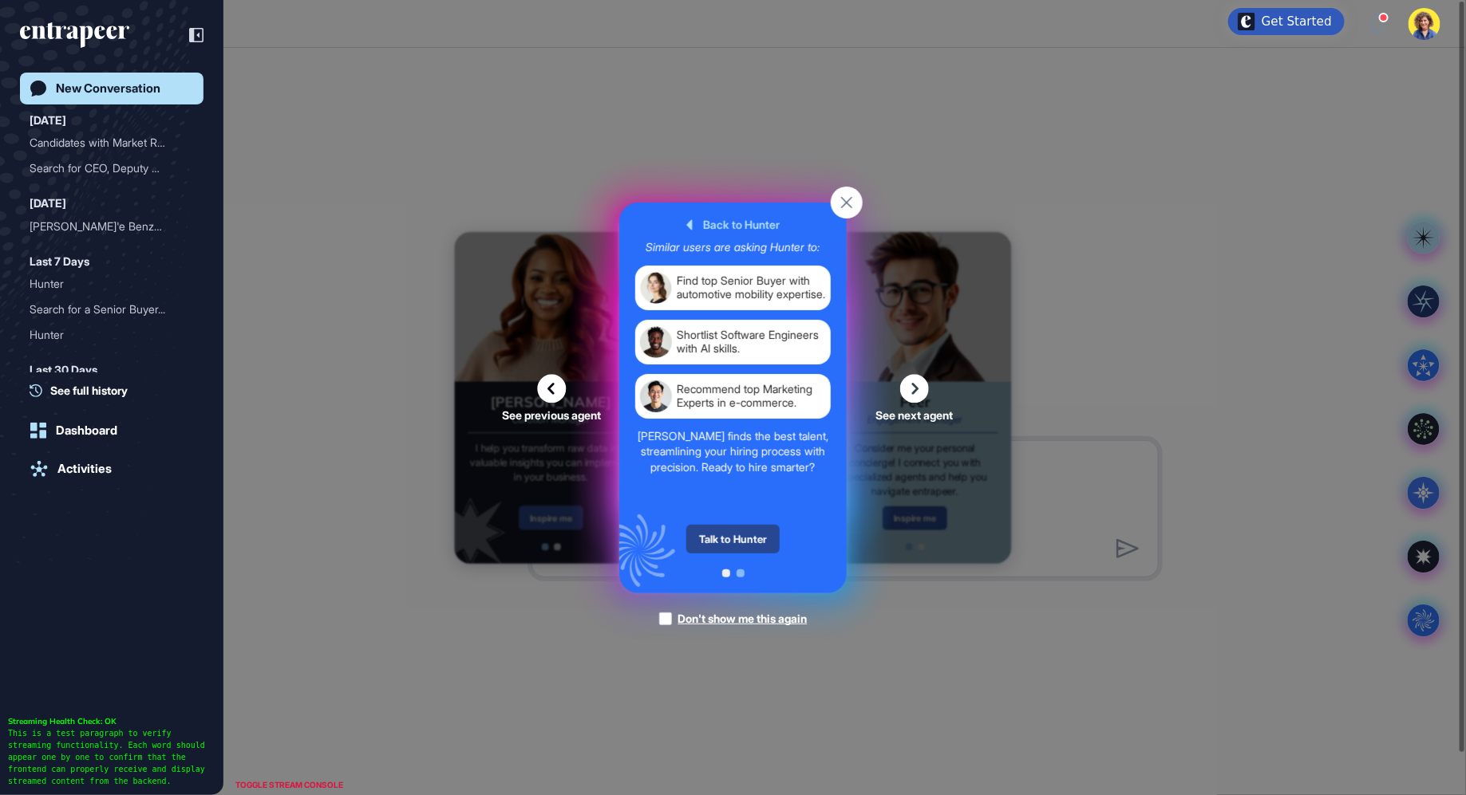
click at [736, 538] on div "Talk to Hunter" at bounding box center [732, 539] width 93 height 29
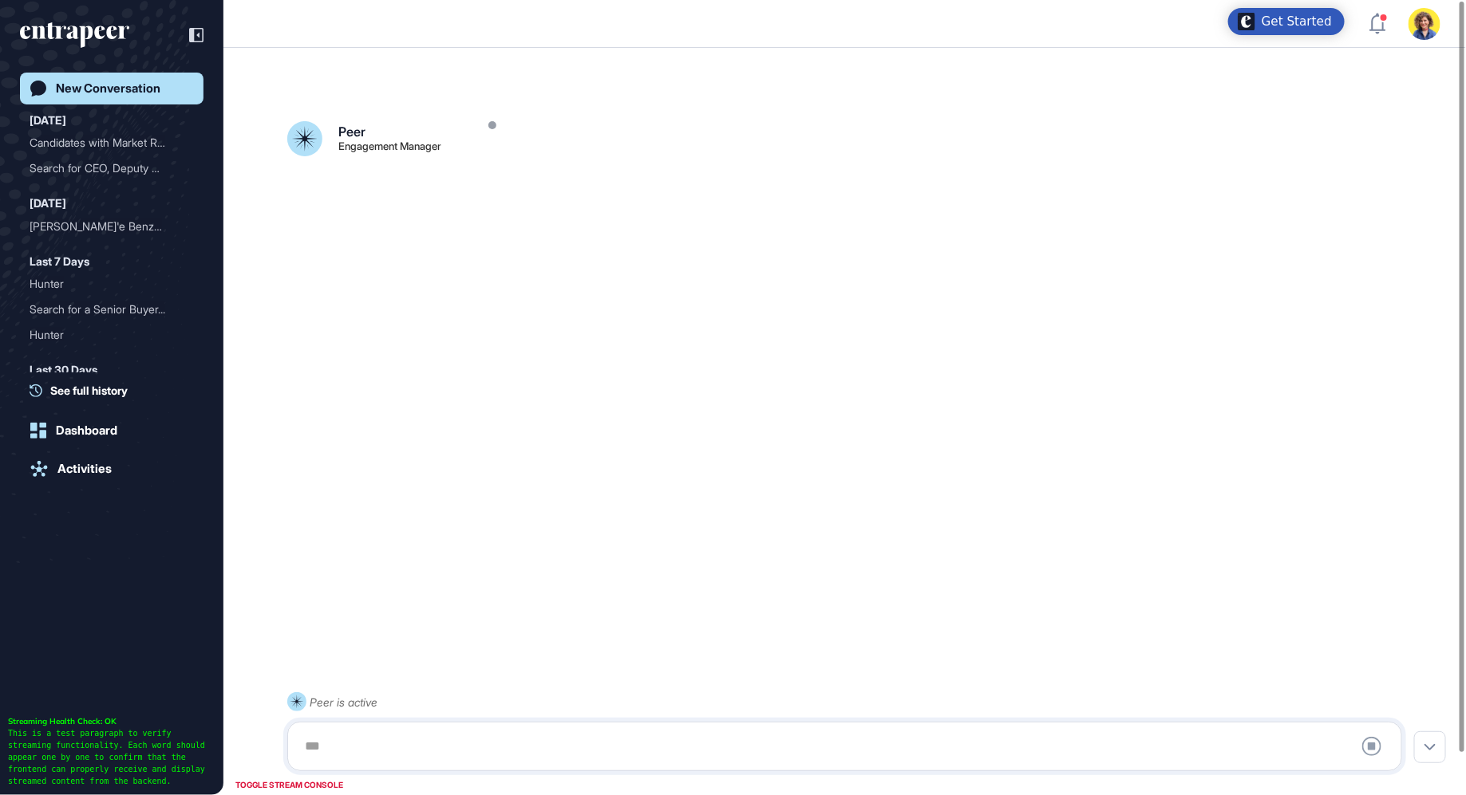
scroll to position [25, 0]
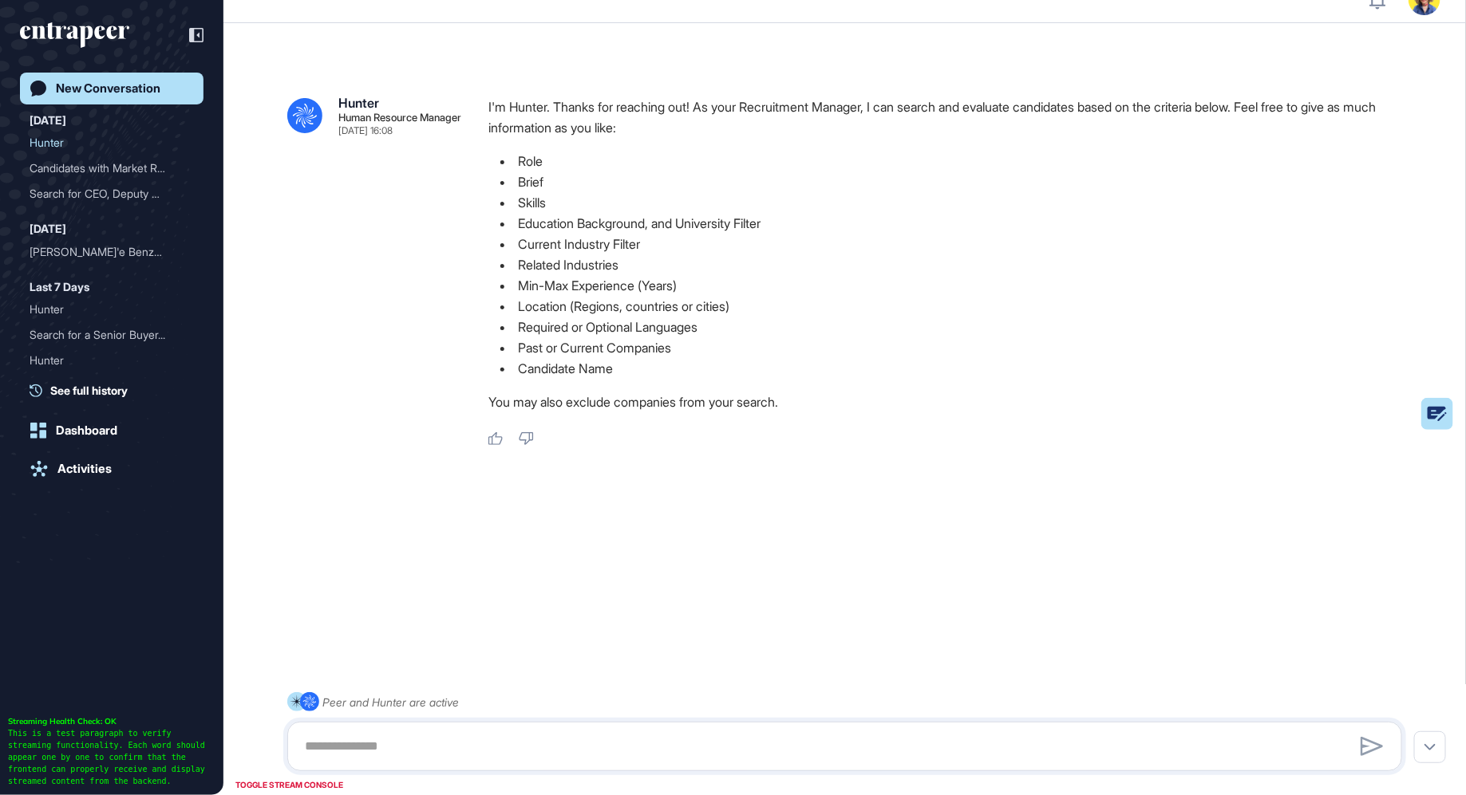
scroll to position [44, 0]
